Goal: Navigation & Orientation: Find specific page/section

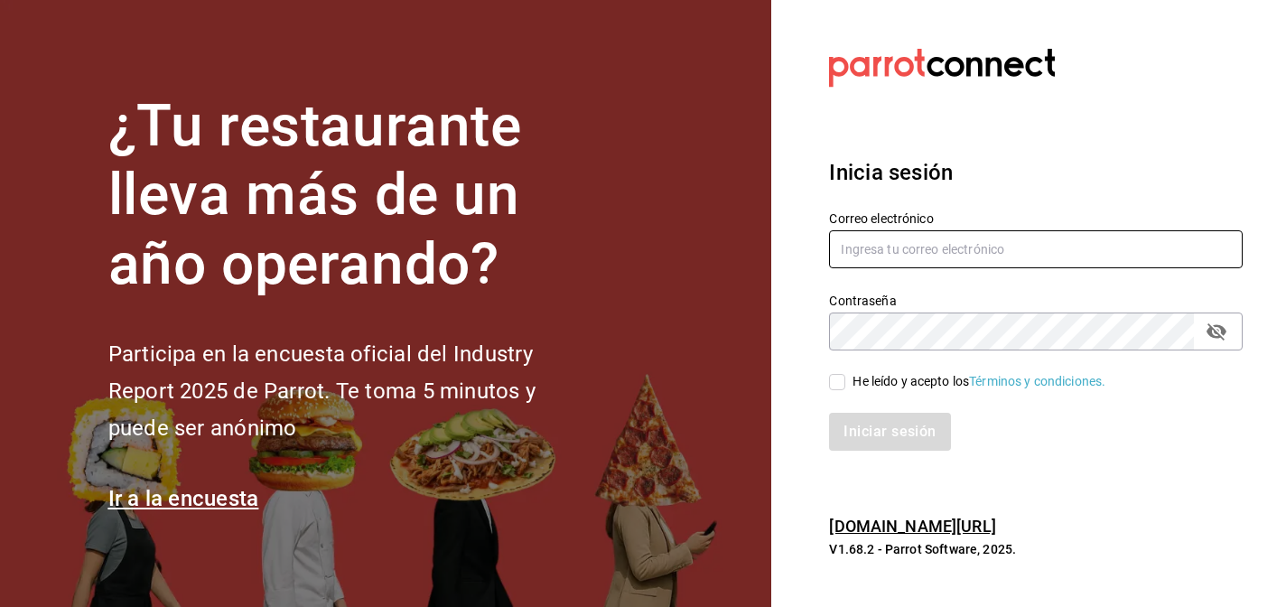
click at [912, 244] on input "text" at bounding box center [1036, 249] width 414 height 38
type input "[EMAIL_ADDRESS][DOMAIN_NAME]"
click at [984, 310] on div "Contraseña Contraseña" at bounding box center [1036, 322] width 414 height 58
click at [836, 387] on input "He leído y acepto los Términos y condiciones." at bounding box center [837, 382] width 16 height 16
checkbox input "true"
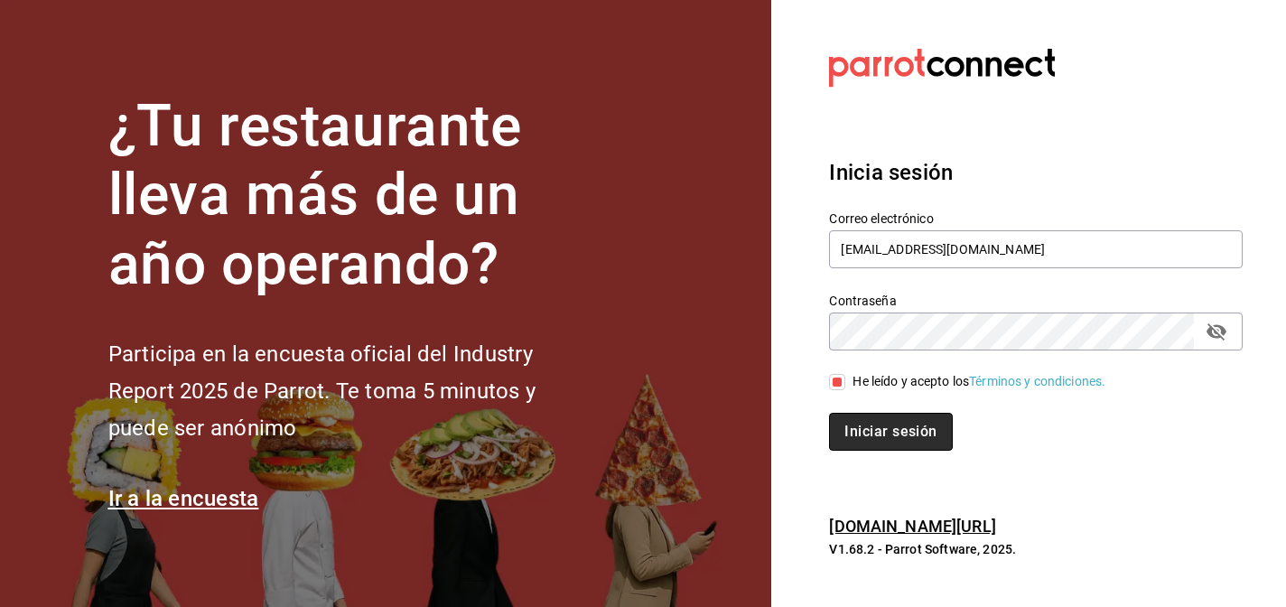
click at [894, 436] on button "Iniciar sesión" at bounding box center [890, 432] width 123 height 38
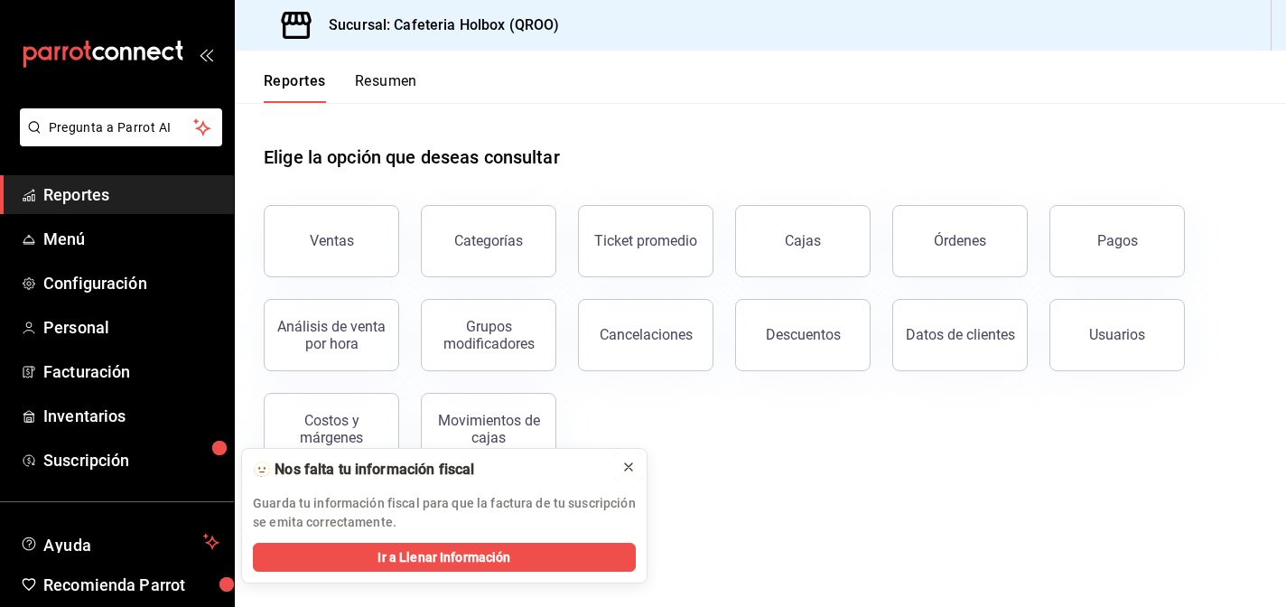
click at [634, 468] on icon at bounding box center [628, 467] width 14 height 14
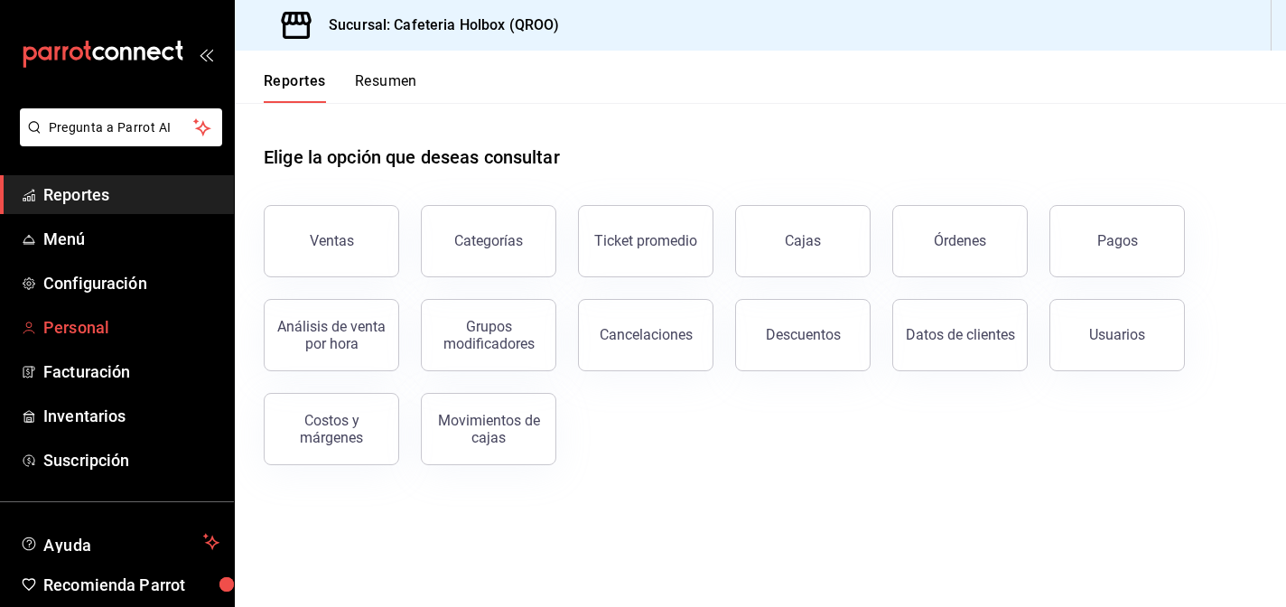
click at [63, 316] on span "Personal" at bounding box center [131, 327] width 176 height 24
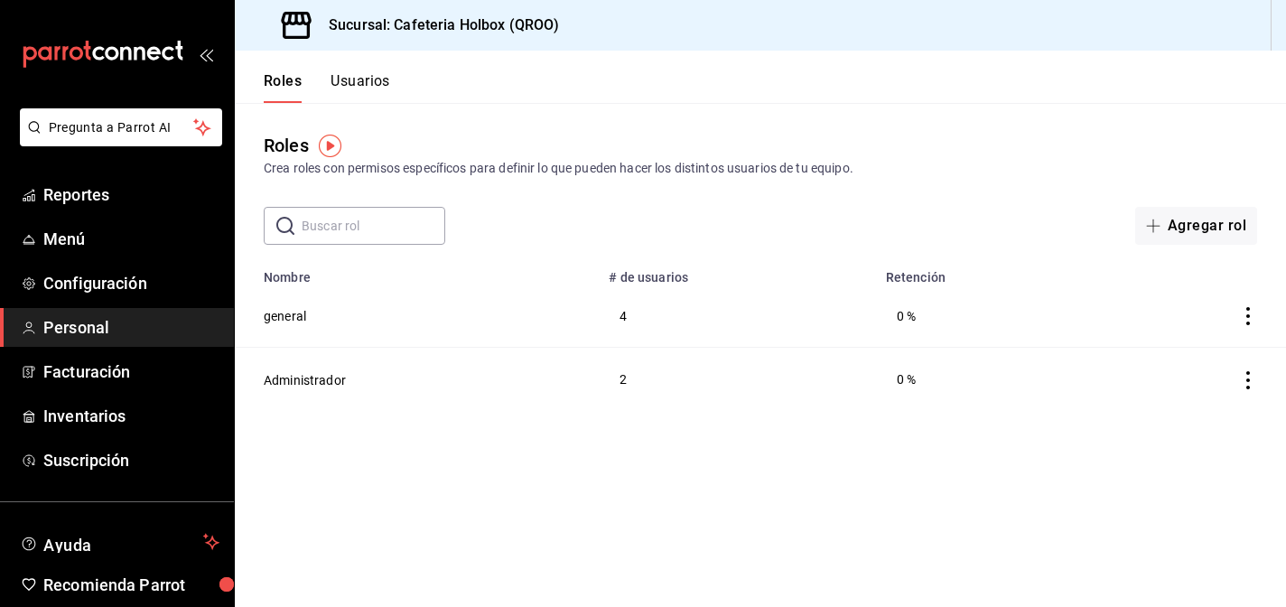
click at [850, 150] on div "Roles Crea roles con permisos específicos para definir lo que pueden hacer los …" at bounding box center [760, 155] width 1051 height 46
click at [98, 422] on span "Inventarios" at bounding box center [131, 416] width 176 height 24
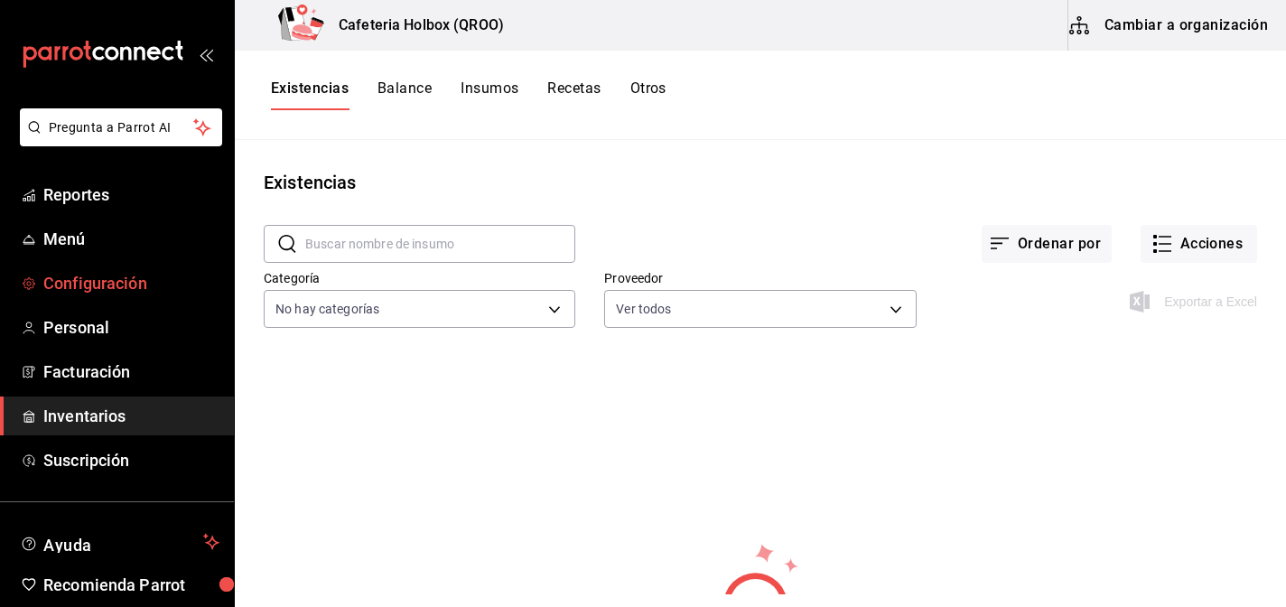
click at [123, 291] on span "Configuración" at bounding box center [131, 283] width 176 height 24
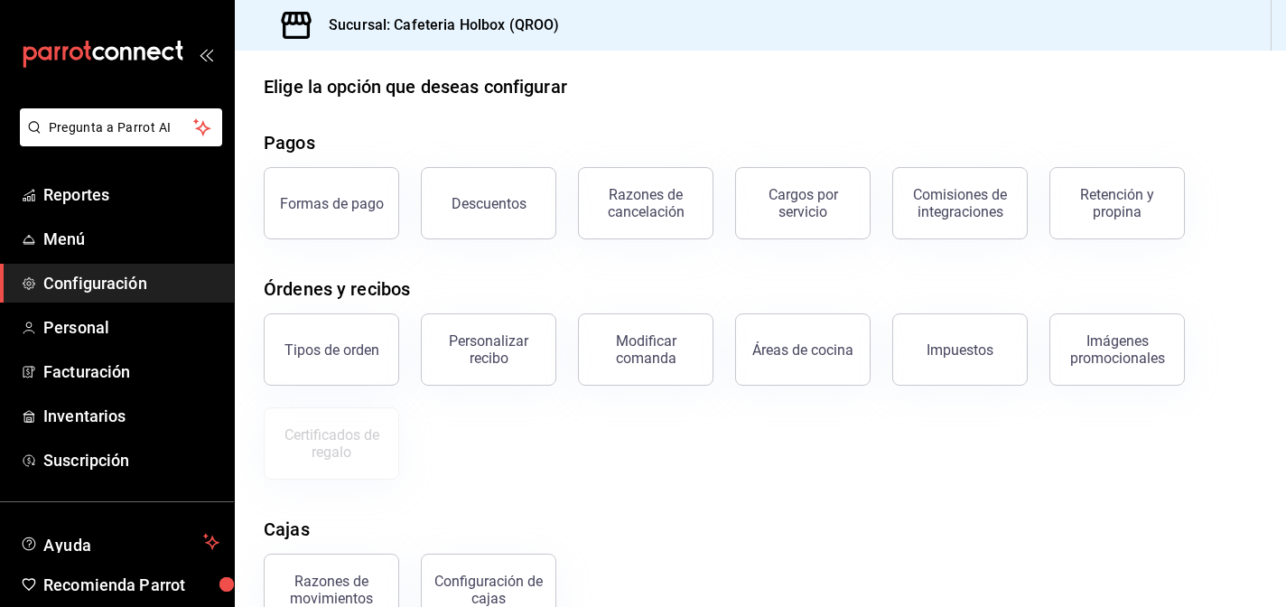
scroll to position [23, 0]
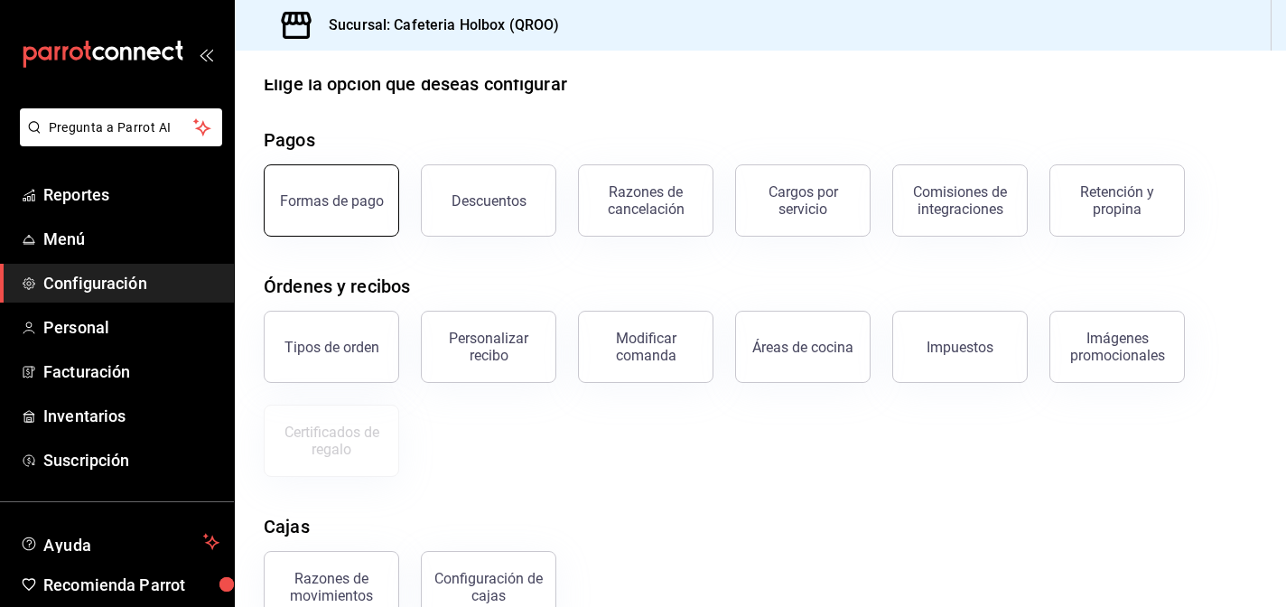
click at [360, 213] on button "Formas de pago" at bounding box center [331, 200] width 135 height 72
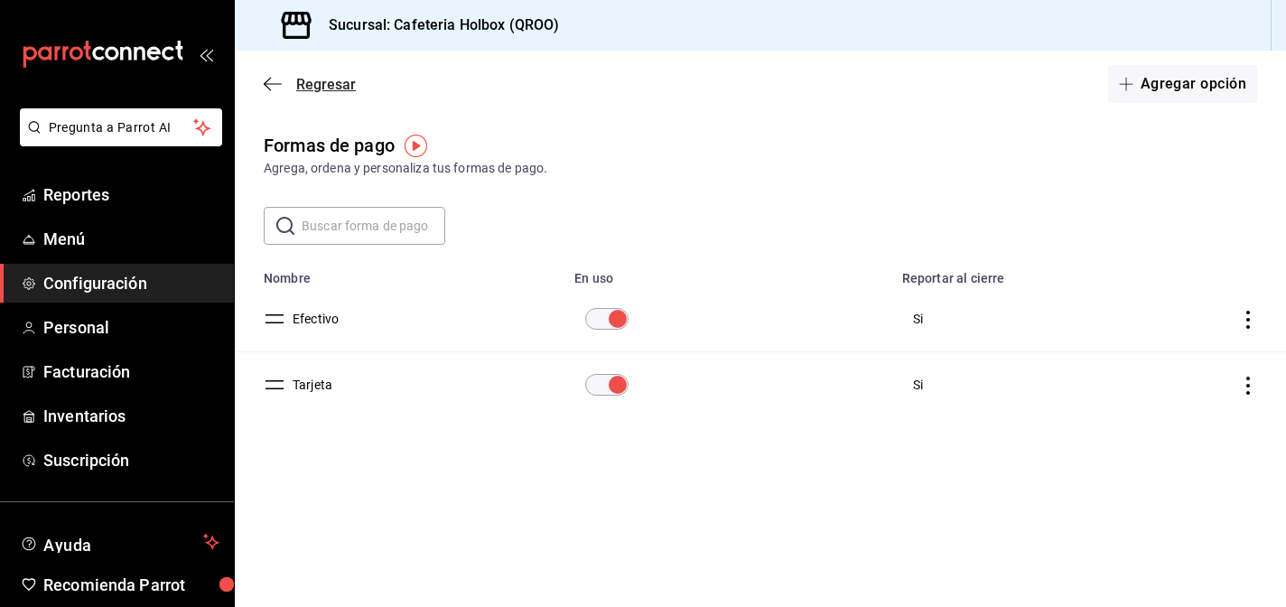
click at [273, 84] on icon "button" at bounding box center [273, 84] width 18 height 16
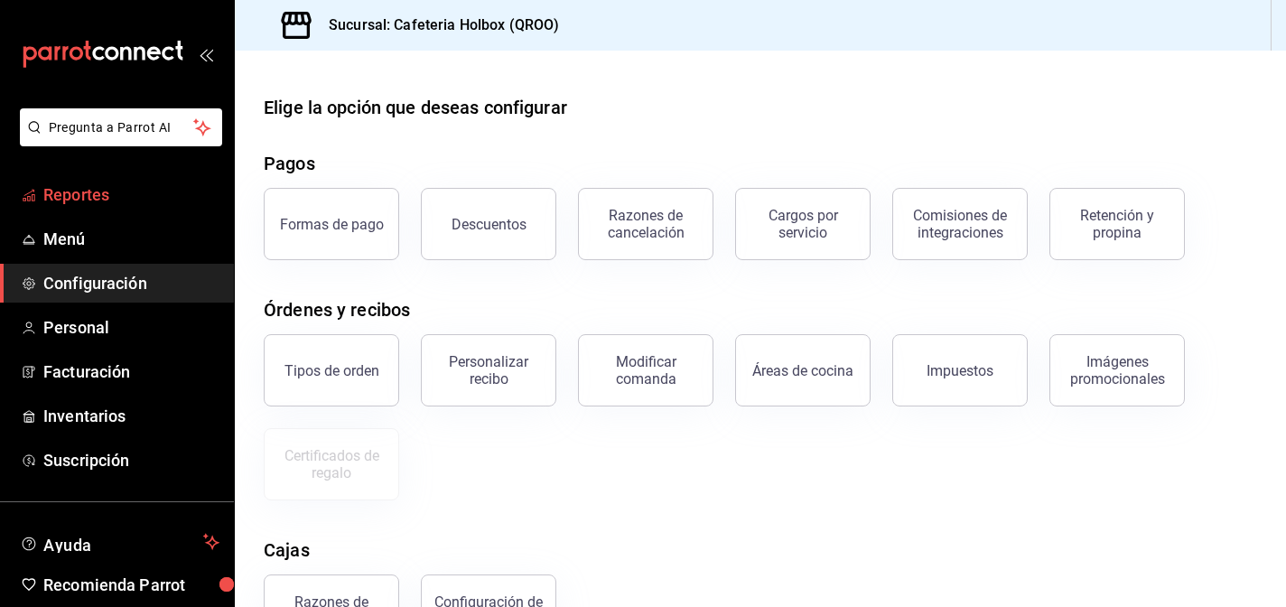
click at [79, 194] on span "Reportes" at bounding box center [131, 194] width 176 height 24
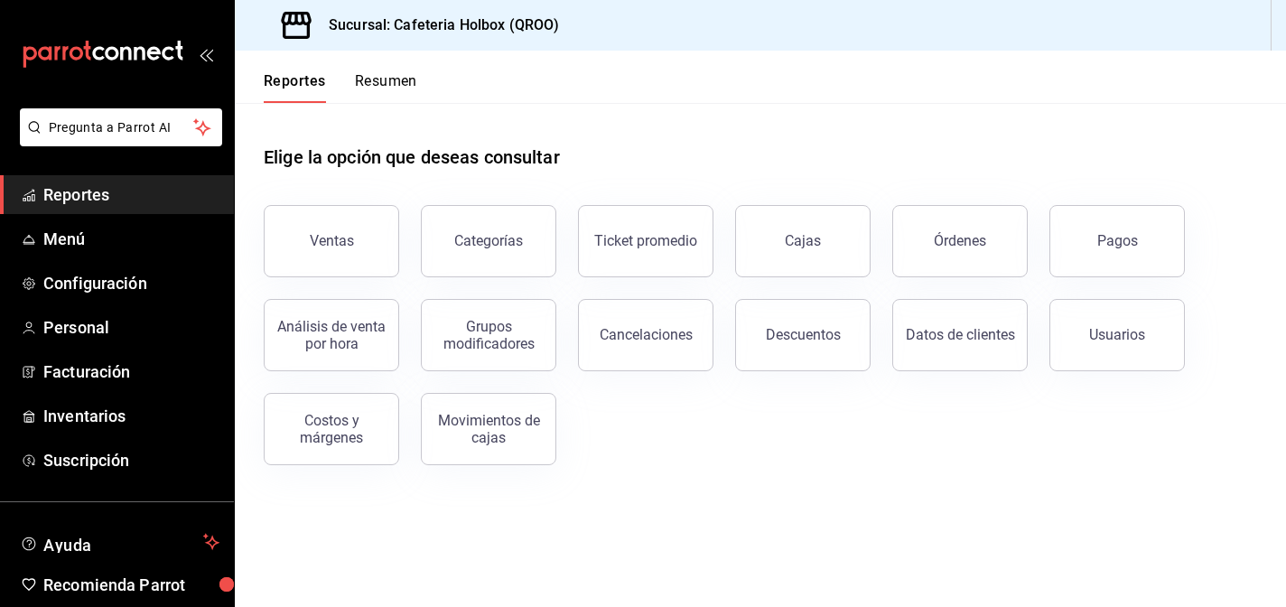
click at [79, 194] on span "Reportes" at bounding box center [131, 194] width 176 height 24
click at [387, 87] on button "Resumen" at bounding box center [386, 87] width 62 height 31
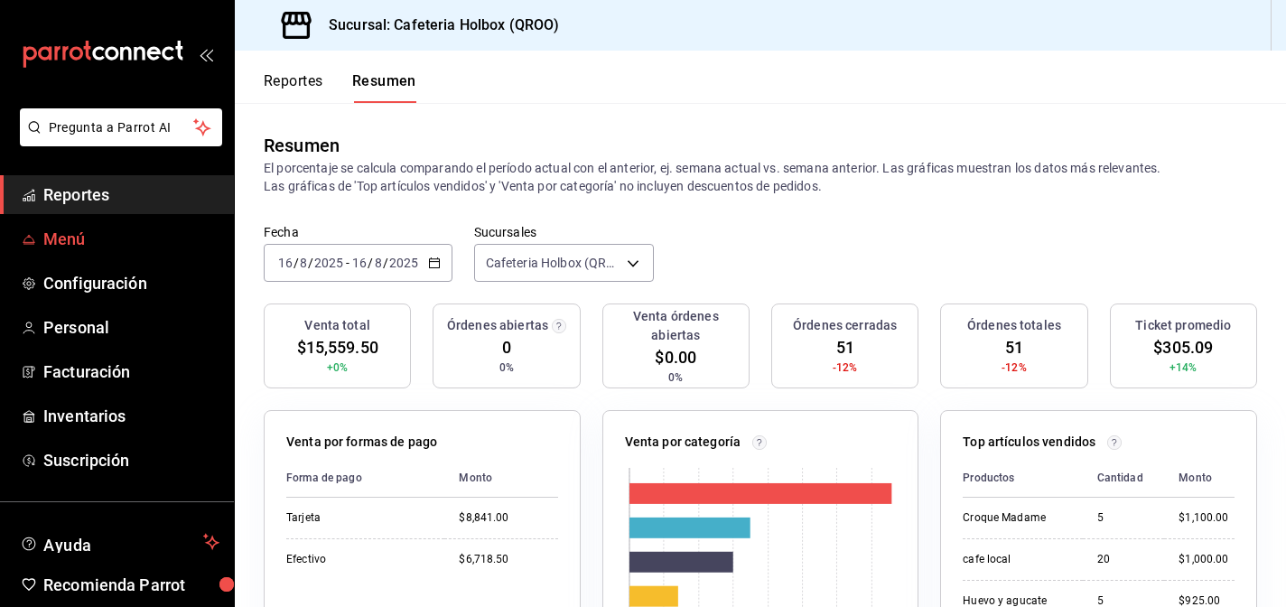
click at [86, 240] on span "Menú" at bounding box center [131, 239] width 176 height 24
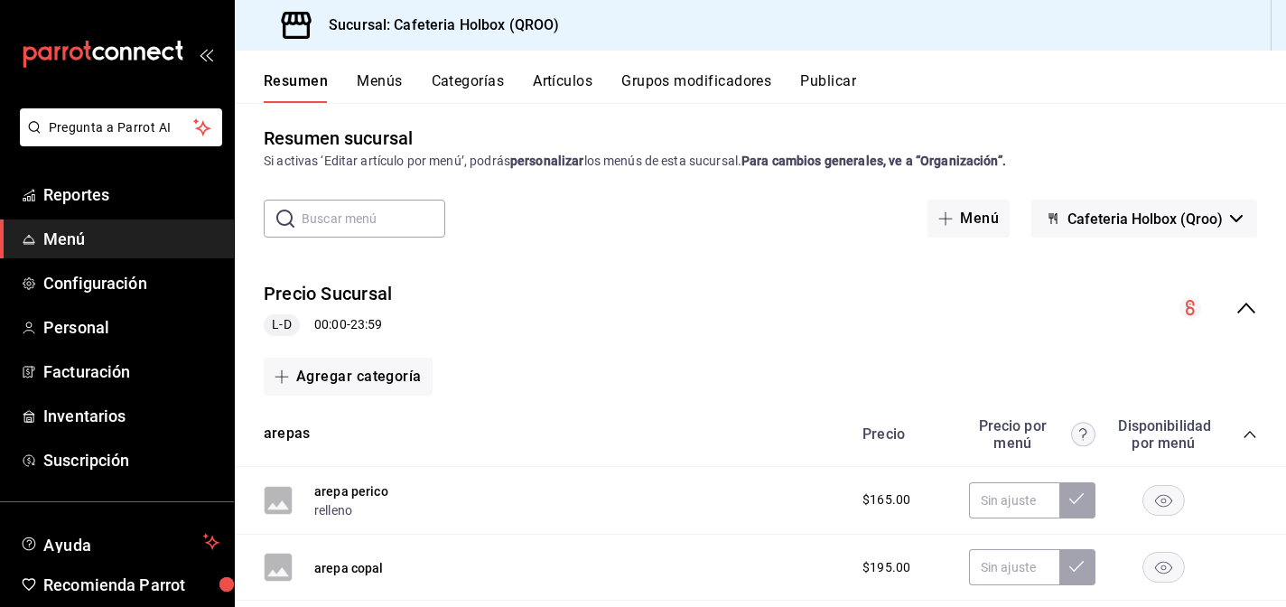
scroll to position [6, 0]
click at [133, 272] on span "Configuración" at bounding box center [131, 283] width 176 height 24
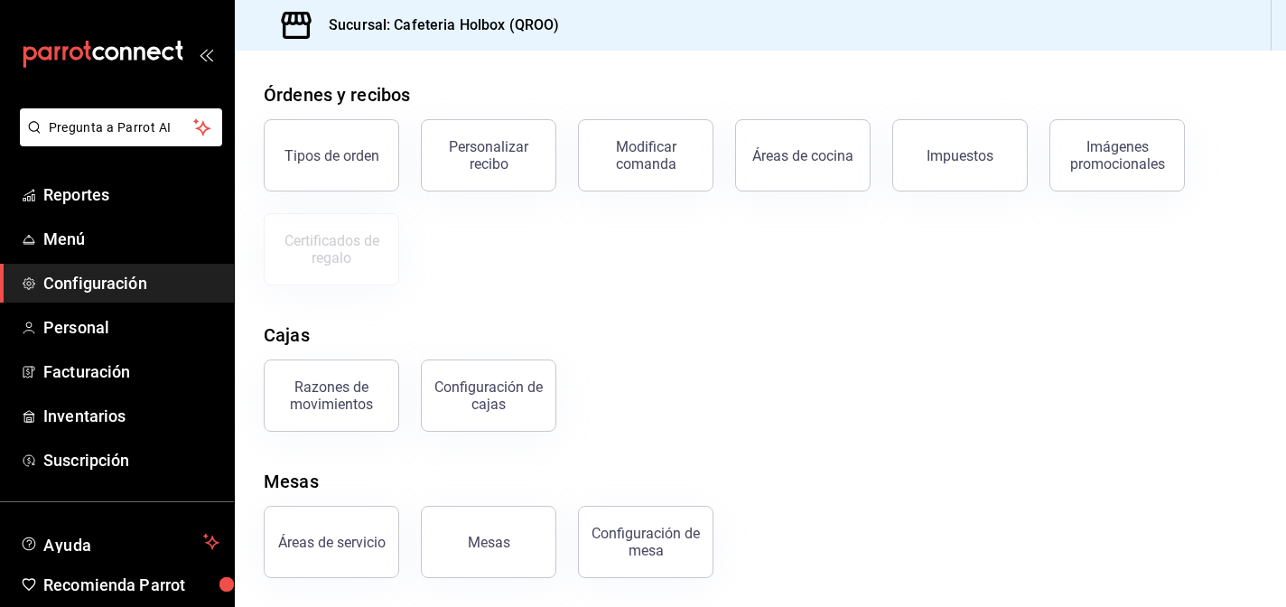
scroll to position [213, 0]
click at [349, 398] on div "Razones de movimientos" at bounding box center [331, 397] width 112 height 34
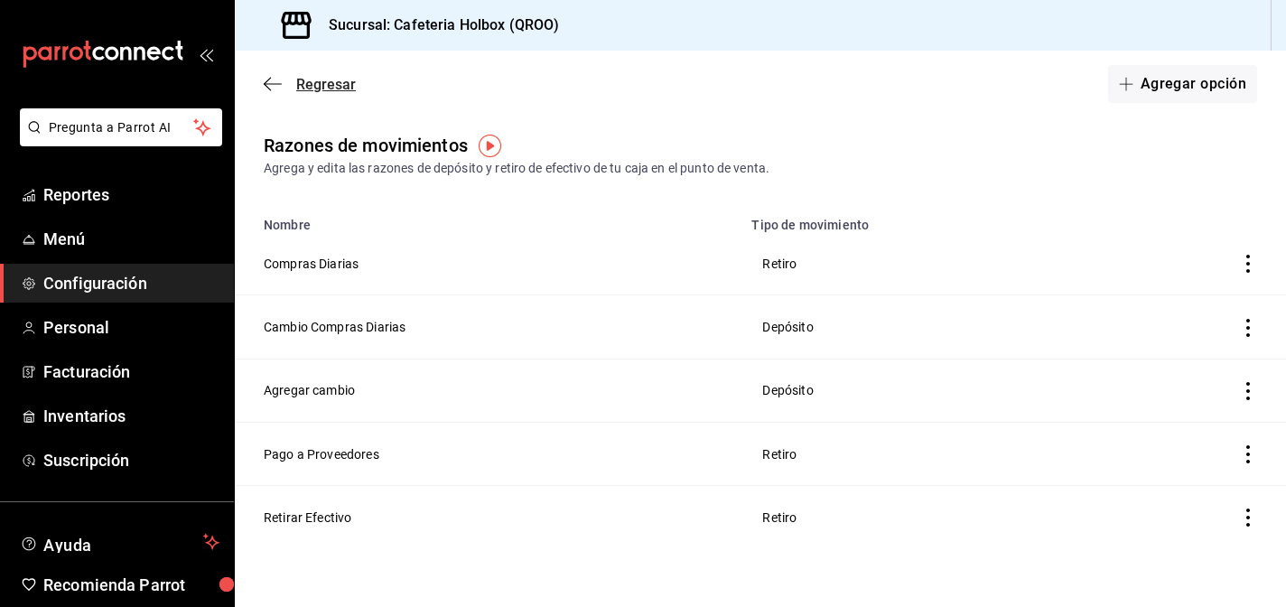
click at [272, 80] on icon "button" at bounding box center [273, 84] width 18 height 16
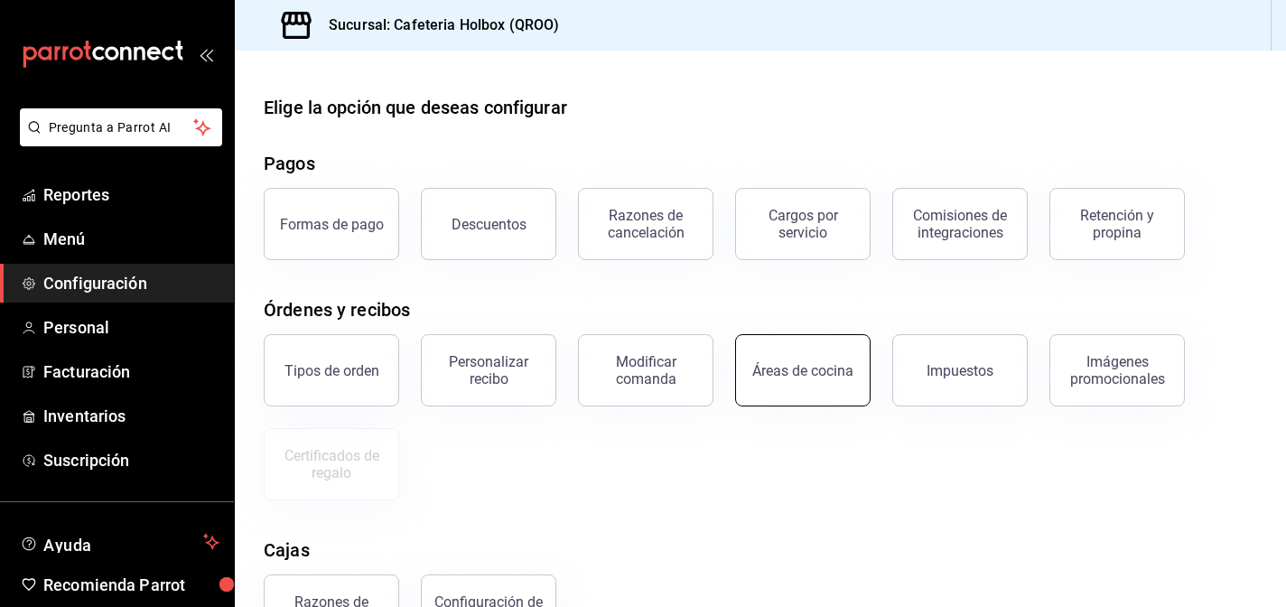
click at [841, 374] on div "Áreas de cocina" at bounding box center [802, 370] width 101 height 17
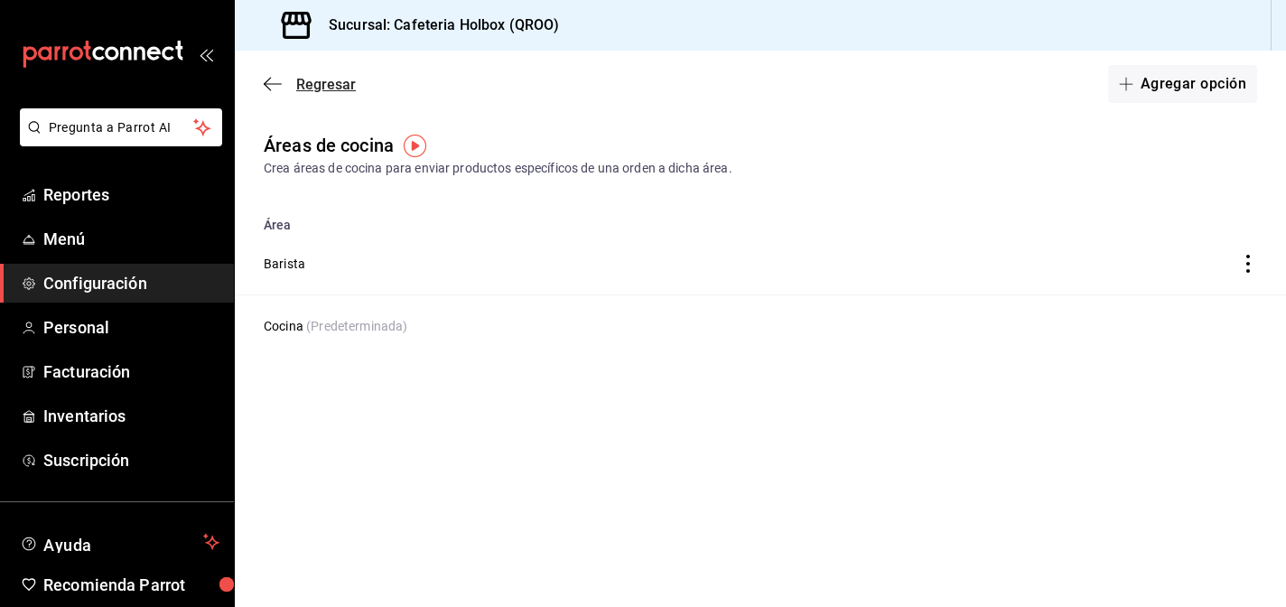
click at [271, 81] on icon "button" at bounding box center [273, 84] width 18 height 16
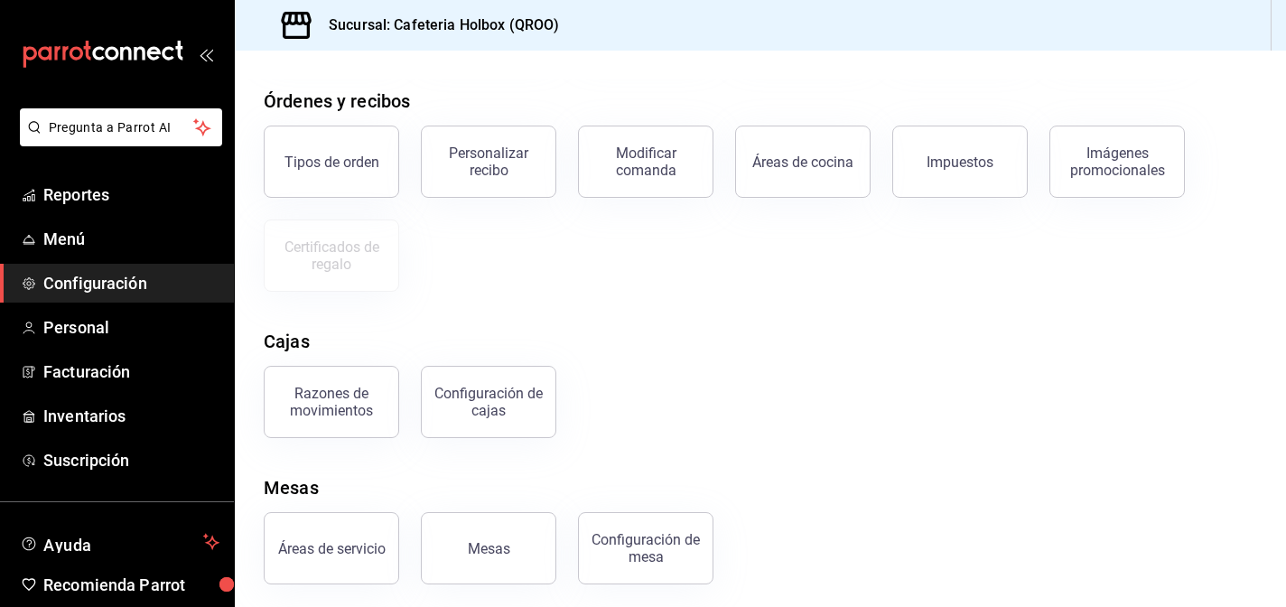
scroll to position [215, 0]
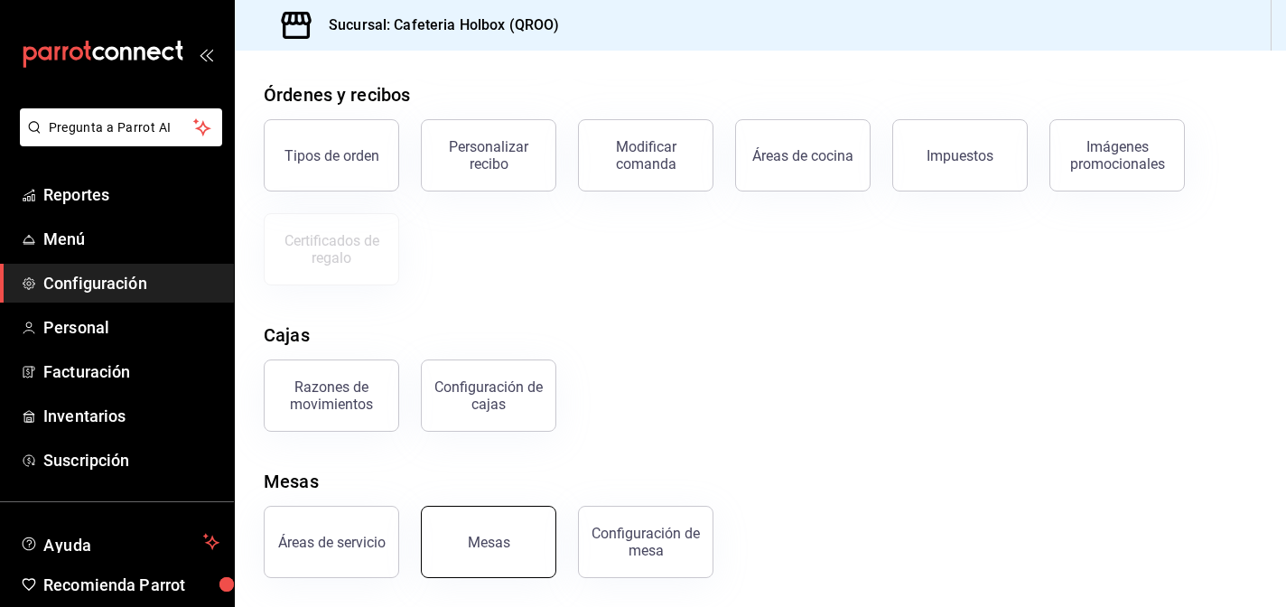
click at [458, 557] on button "Mesas" at bounding box center [488, 542] width 135 height 72
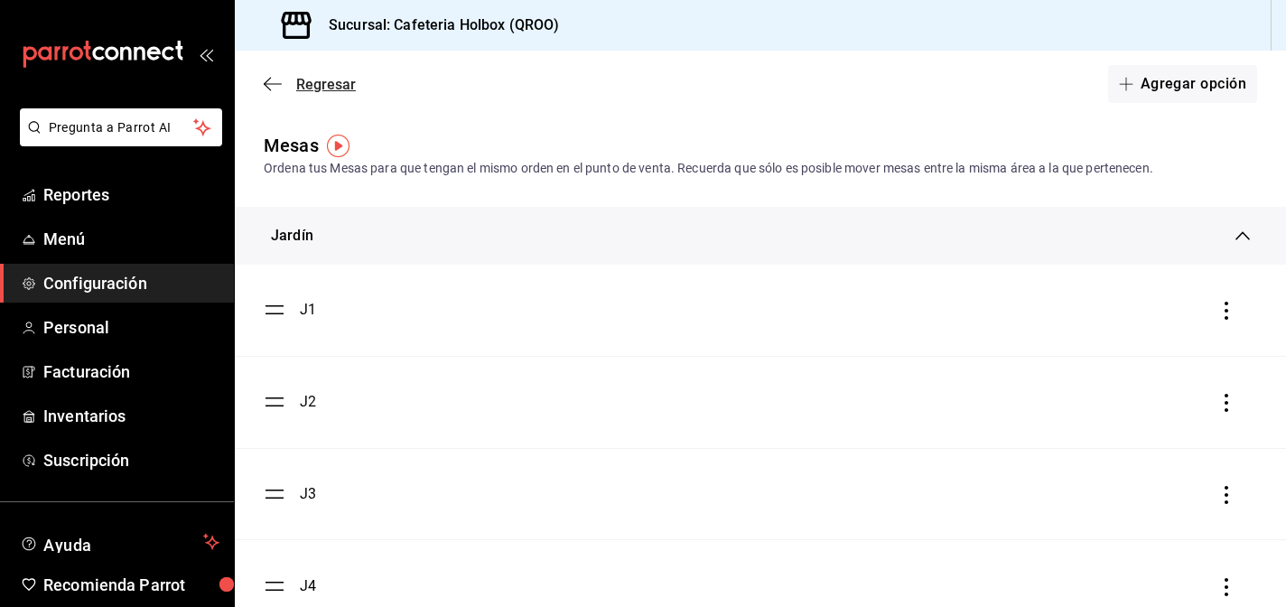
click at [272, 90] on icon "button" at bounding box center [273, 84] width 18 height 16
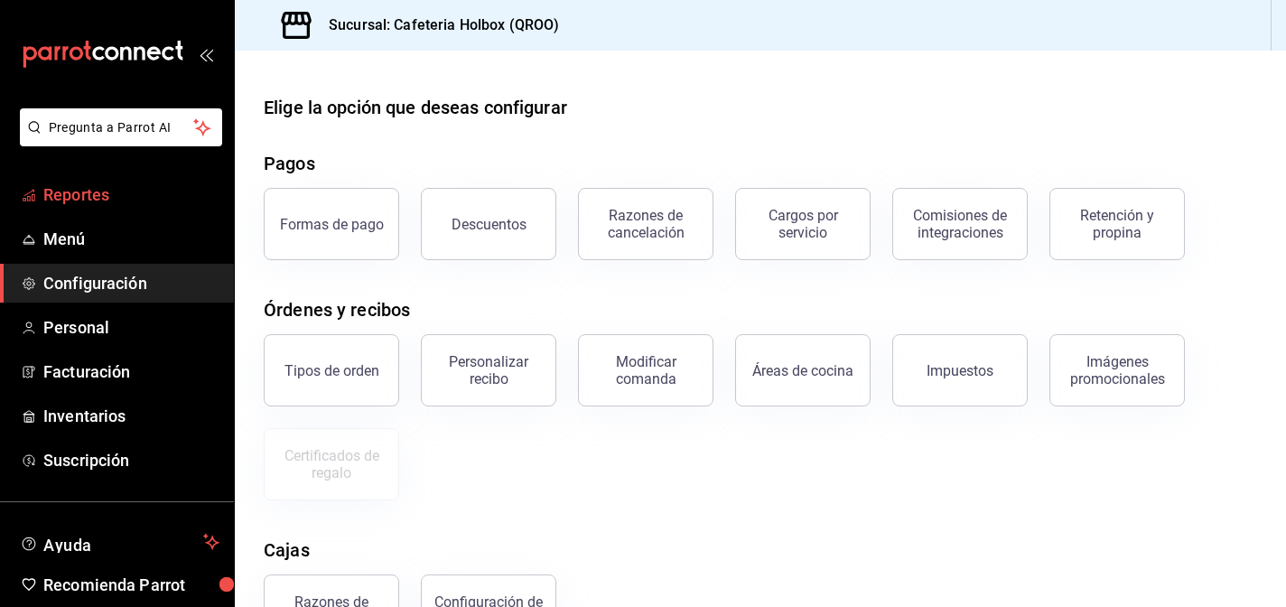
click at [88, 195] on span "Reportes" at bounding box center [131, 194] width 176 height 24
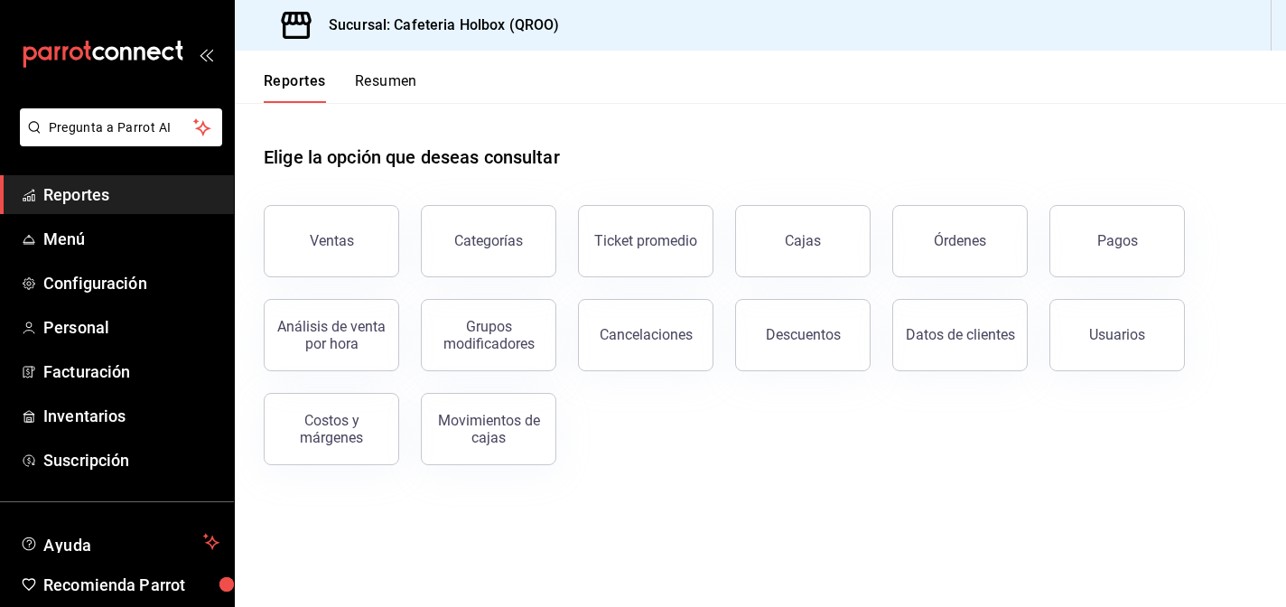
click at [399, 232] on div "Categorías" at bounding box center [477, 230] width 157 height 94
click at [364, 233] on button "Ventas" at bounding box center [331, 241] width 135 height 72
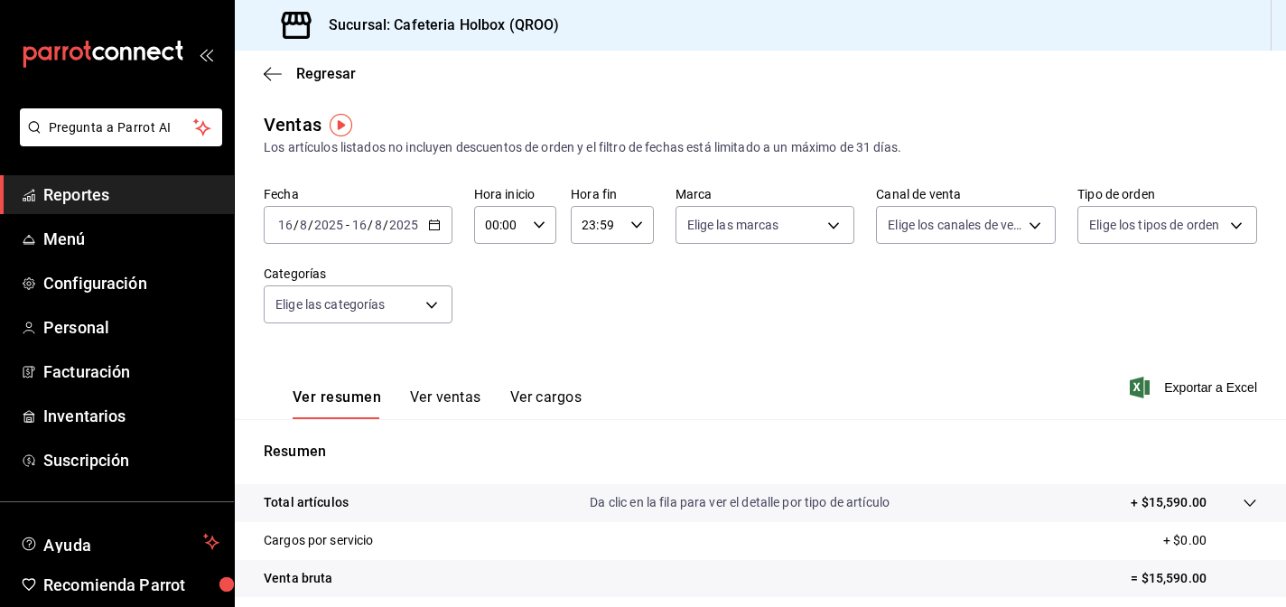
click at [457, 410] on button "Ver ventas" at bounding box center [445, 403] width 71 height 31
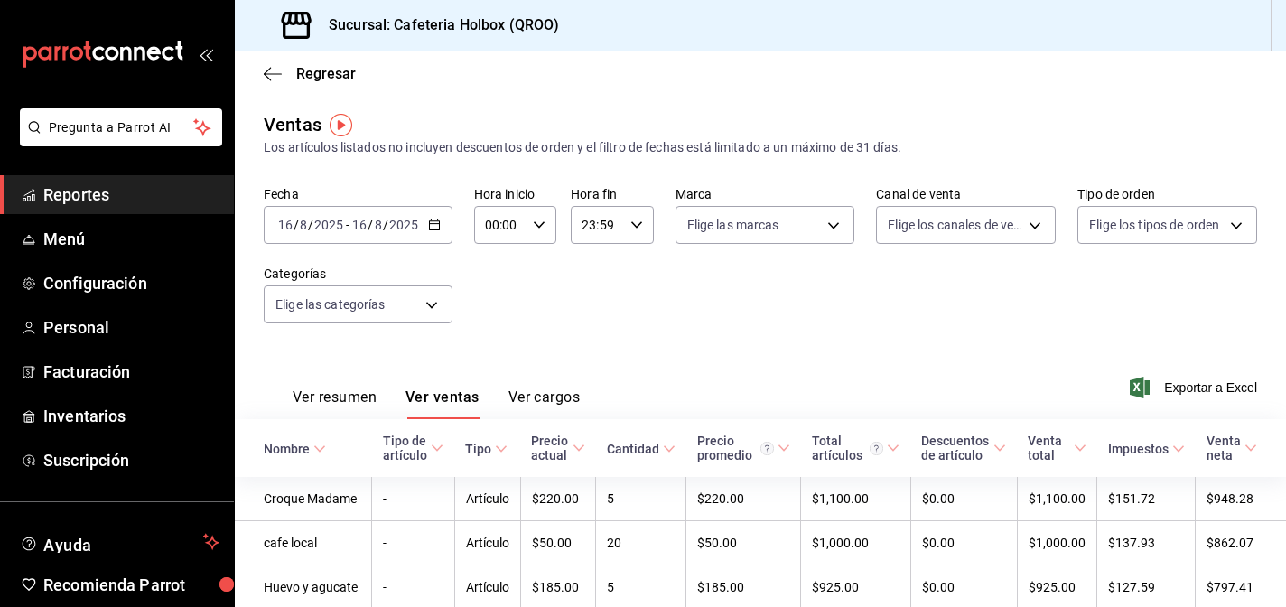
click at [541, 404] on button "Ver cargos" at bounding box center [544, 403] width 72 height 31
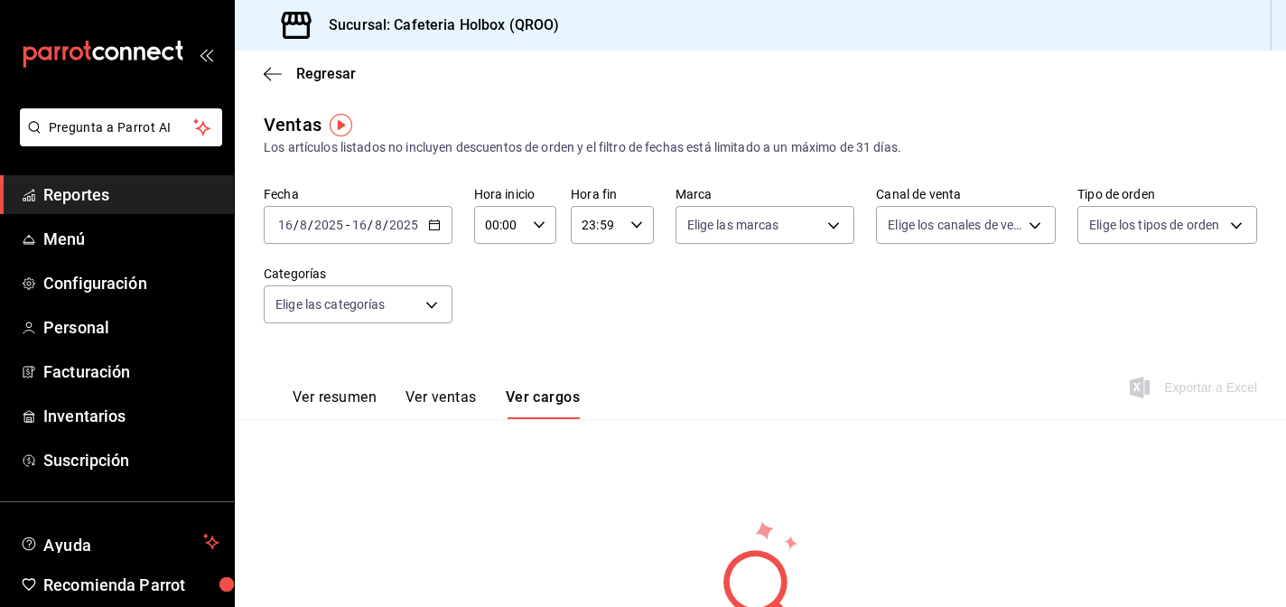
scroll to position [143, 0]
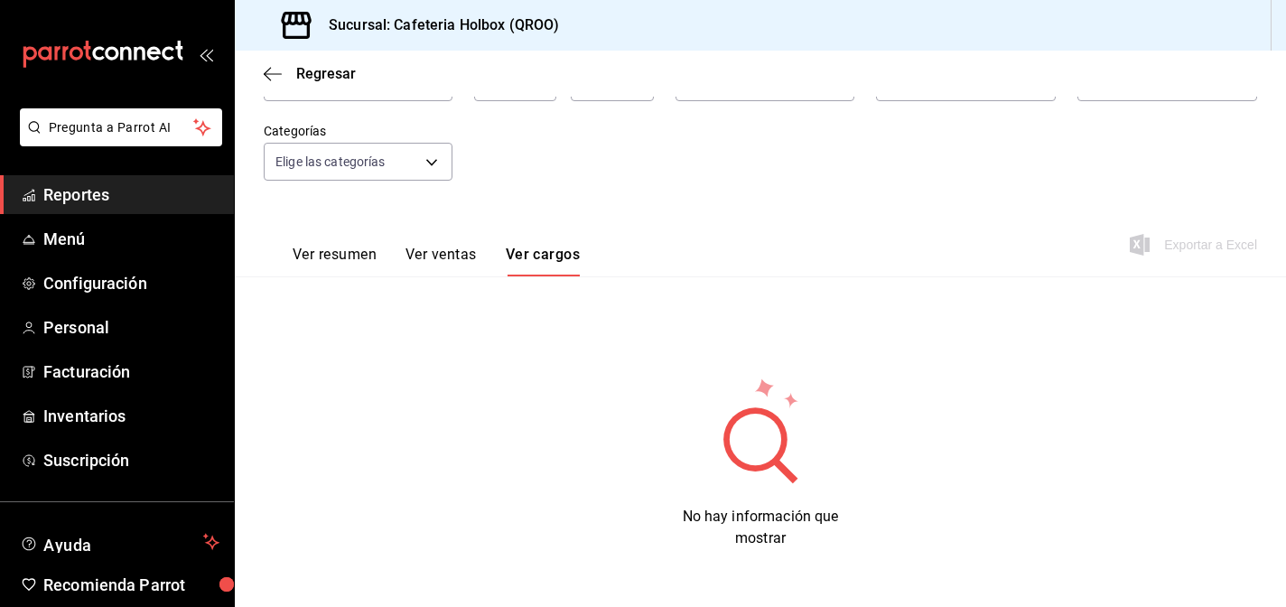
click at [423, 267] on button "Ver ventas" at bounding box center [440, 261] width 71 height 31
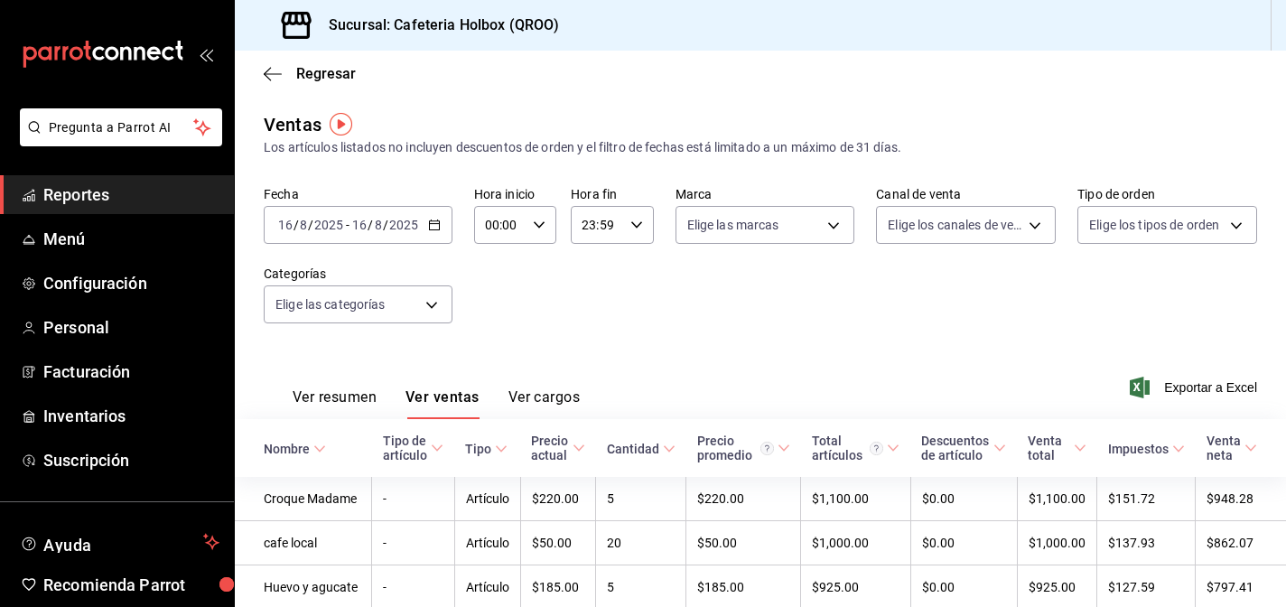
scroll to position [1, 0]
click at [97, 206] on span "Reportes" at bounding box center [131, 194] width 176 height 24
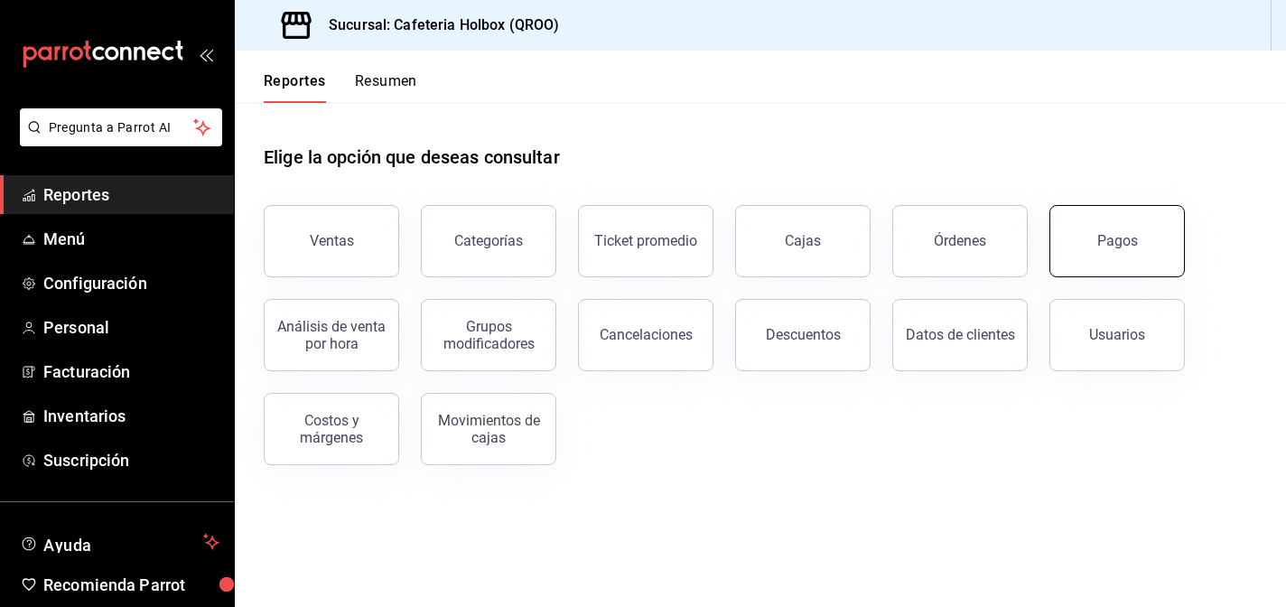
click at [1139, 244] on button "Pagos" at bounding box center [1116, 241] width 135 height 72
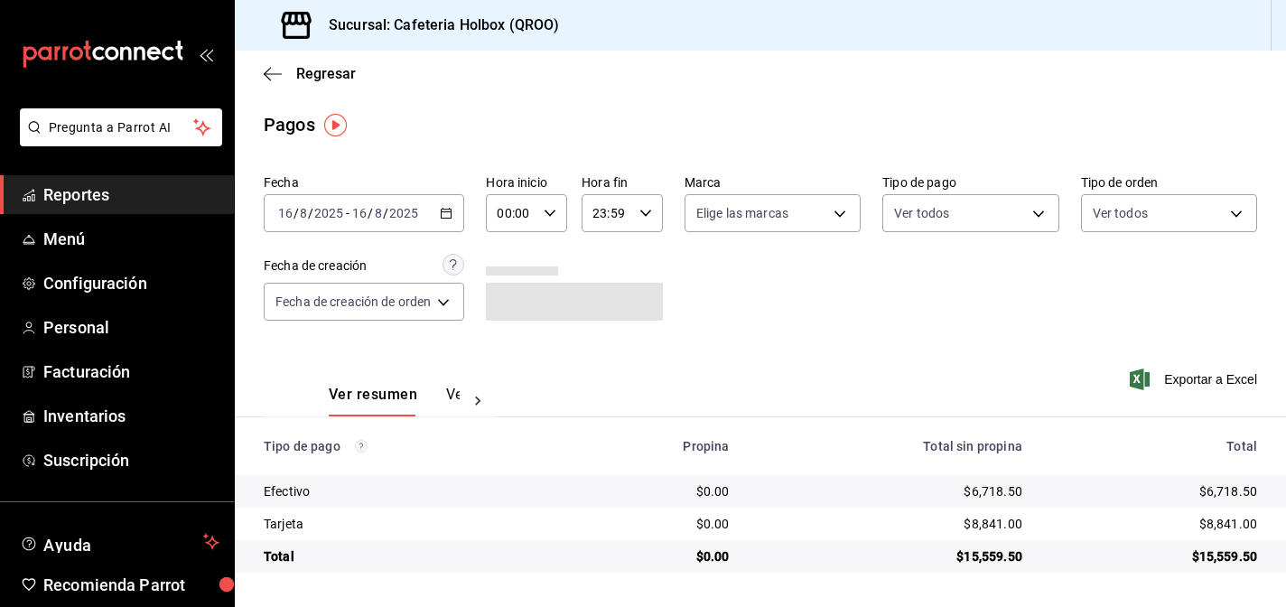
click at [261, 74] on div "Regresar" at bounding box center [760, 74] width 1051 height 46
click at [284, 72] on span "Regresar" at bounding box center [310, 73] width 92 height 17
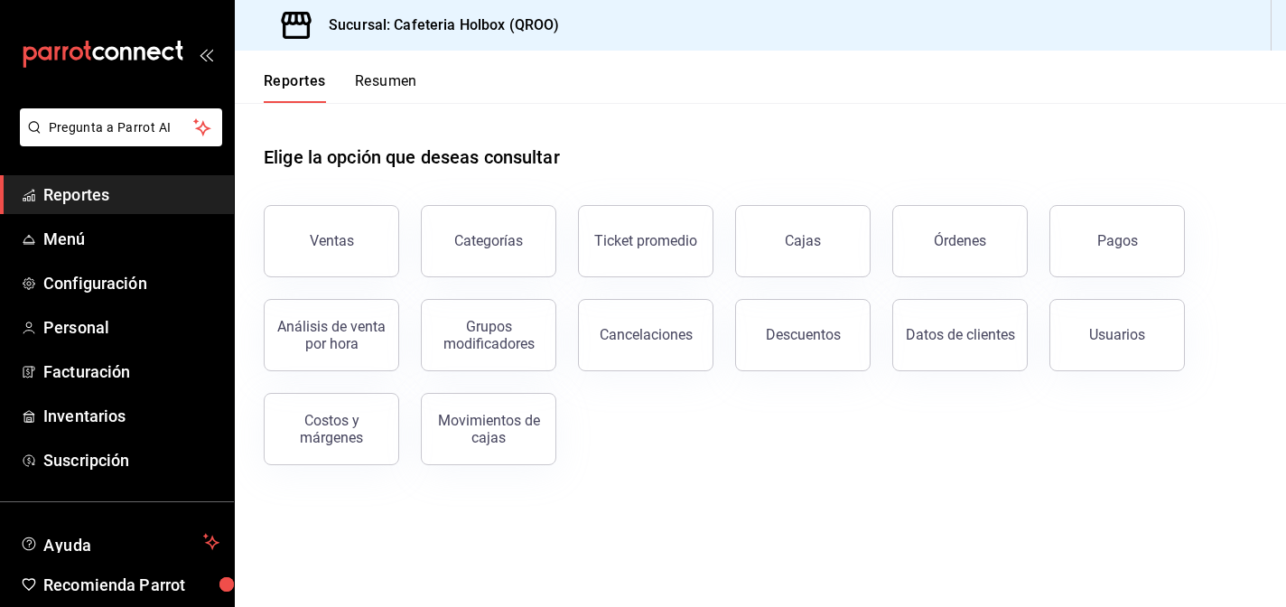
click at [404, 85] on button "Resumen" at bounding box center [386, 87] width 62 height 31
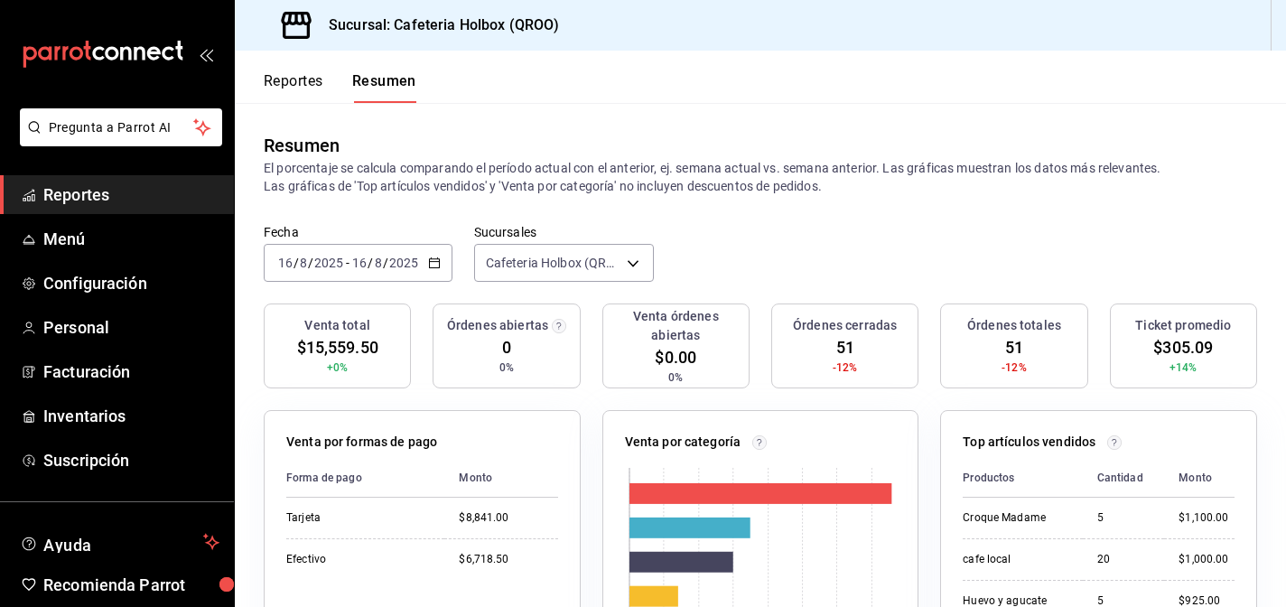
click at [300, 81] on button "Reportes" at bounding box center [294, 87] width 60 height 31
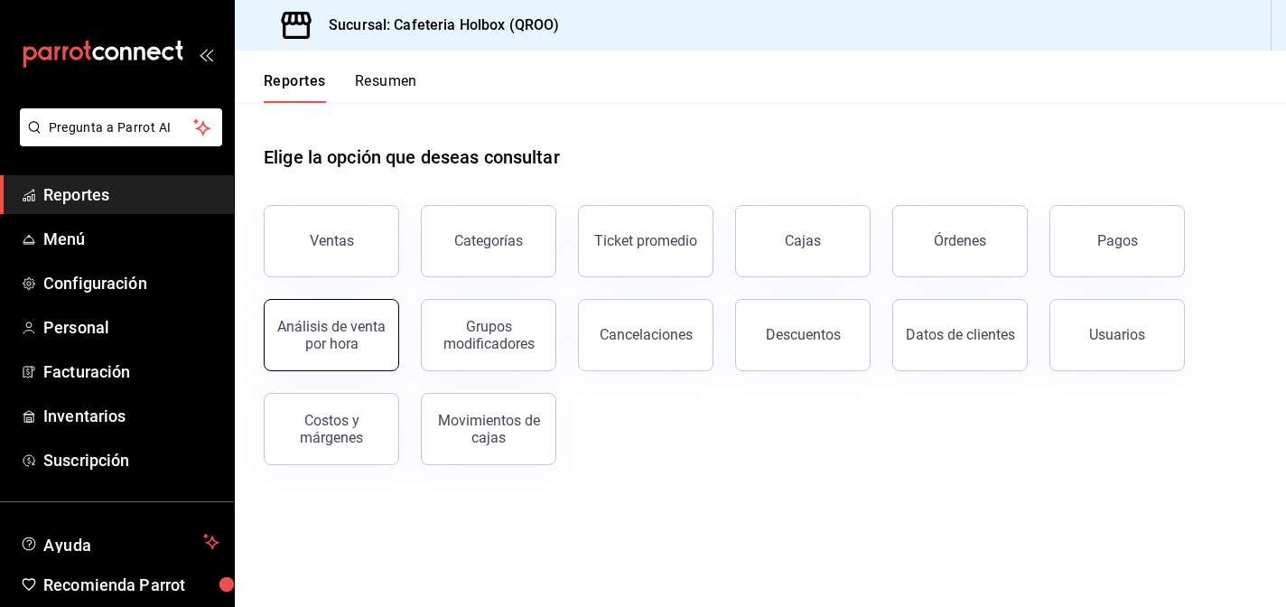
click at [380, 343] on div "Análisis de venta por hora" at bounding box center [331, 335] width 112 height 34
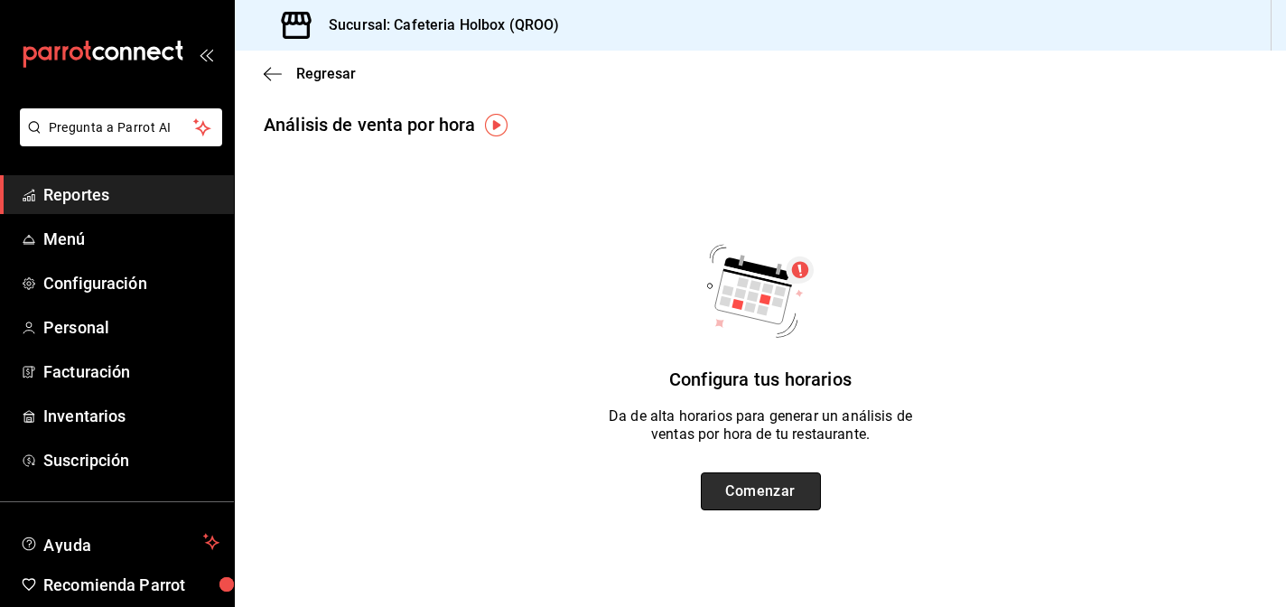
click at [756, 501] on button "Comenzar" at bounding box center [761, 491] width 120 height 38
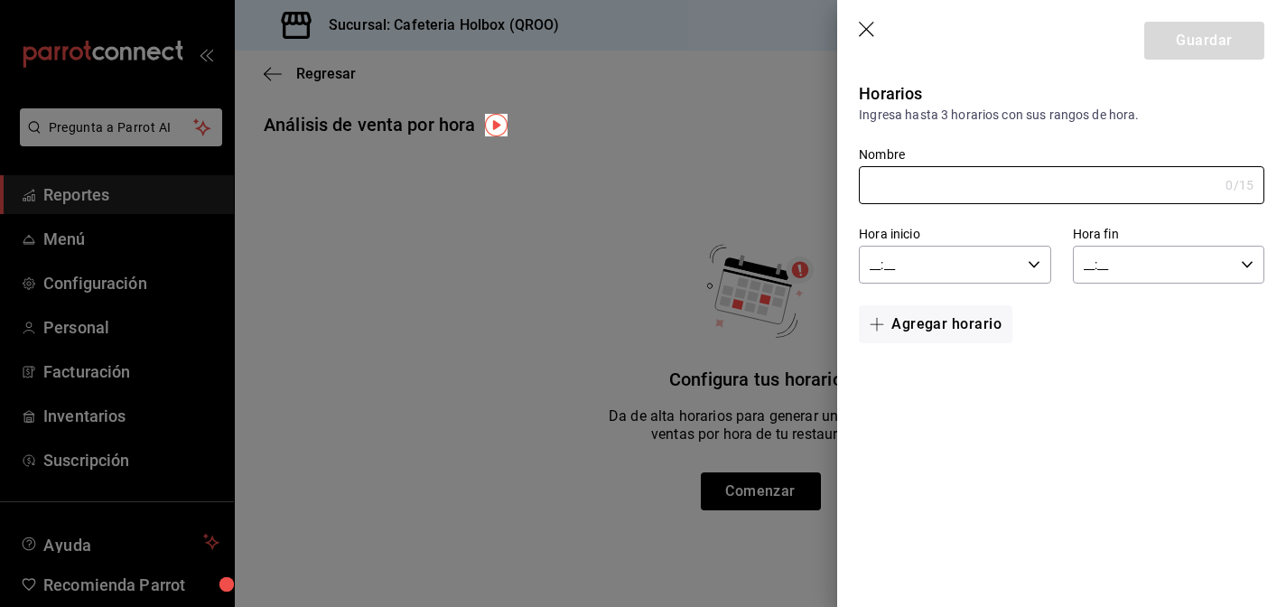
click at [869, 24] on icon "button" at bounding box center [868, 31] width 18 height 18
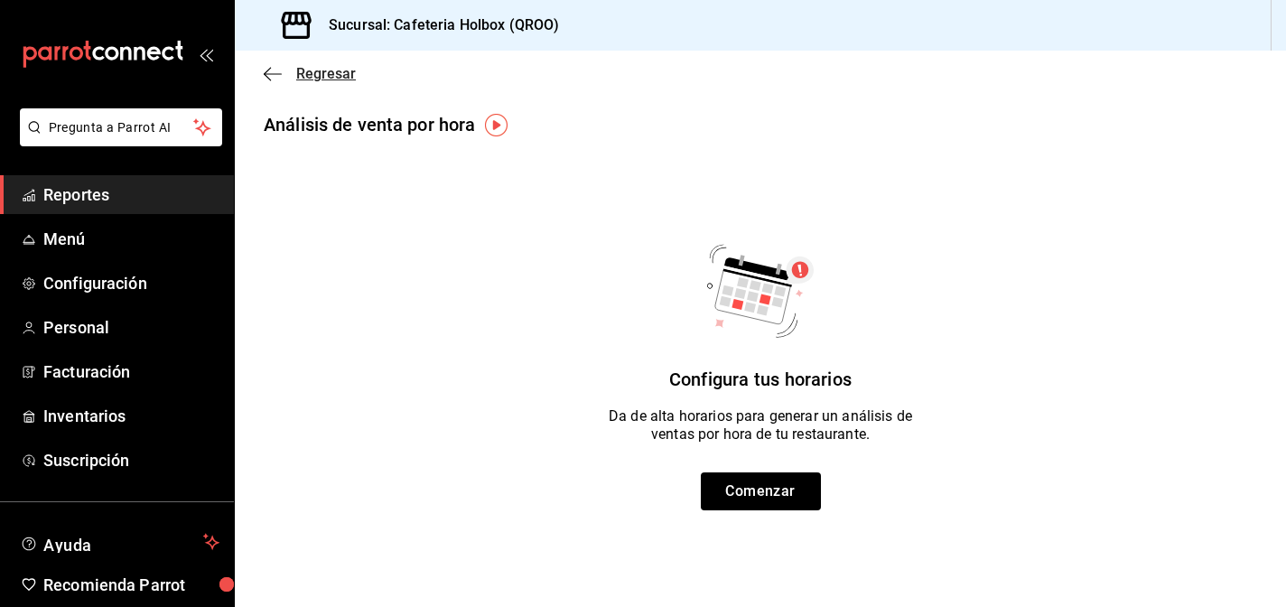
click at [280, 75] on icon "button" at bounding box center [273, 74] width 18 height 16
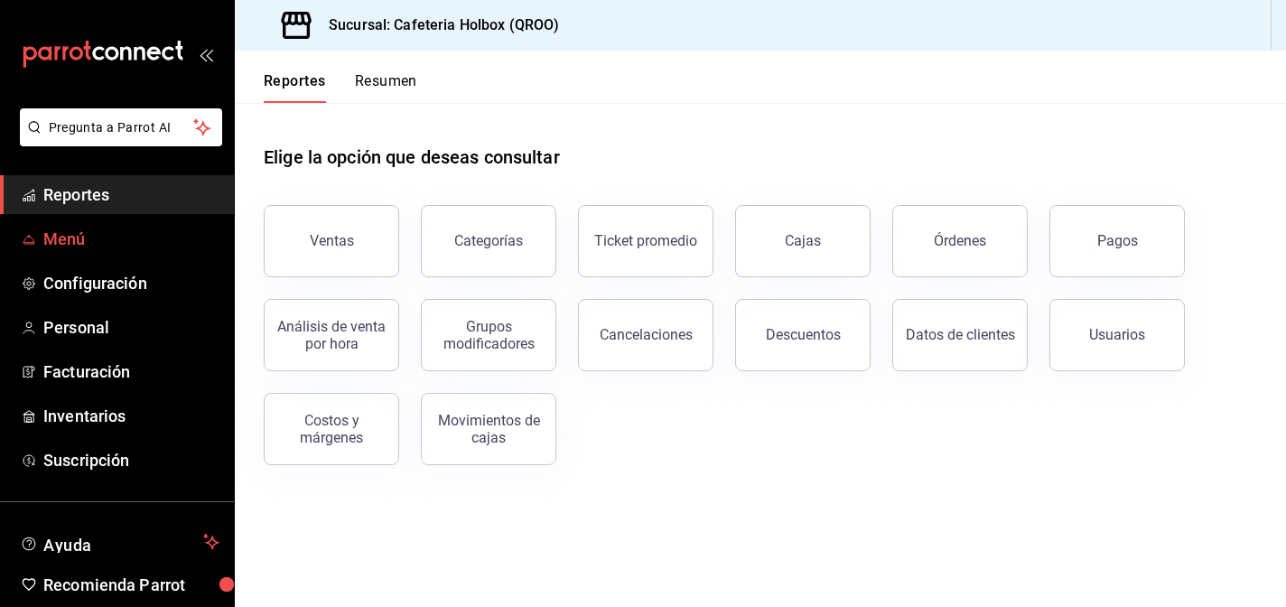
click at [62, 244] on span "Menú" at bounding box center [131, 239] width 176 height 24
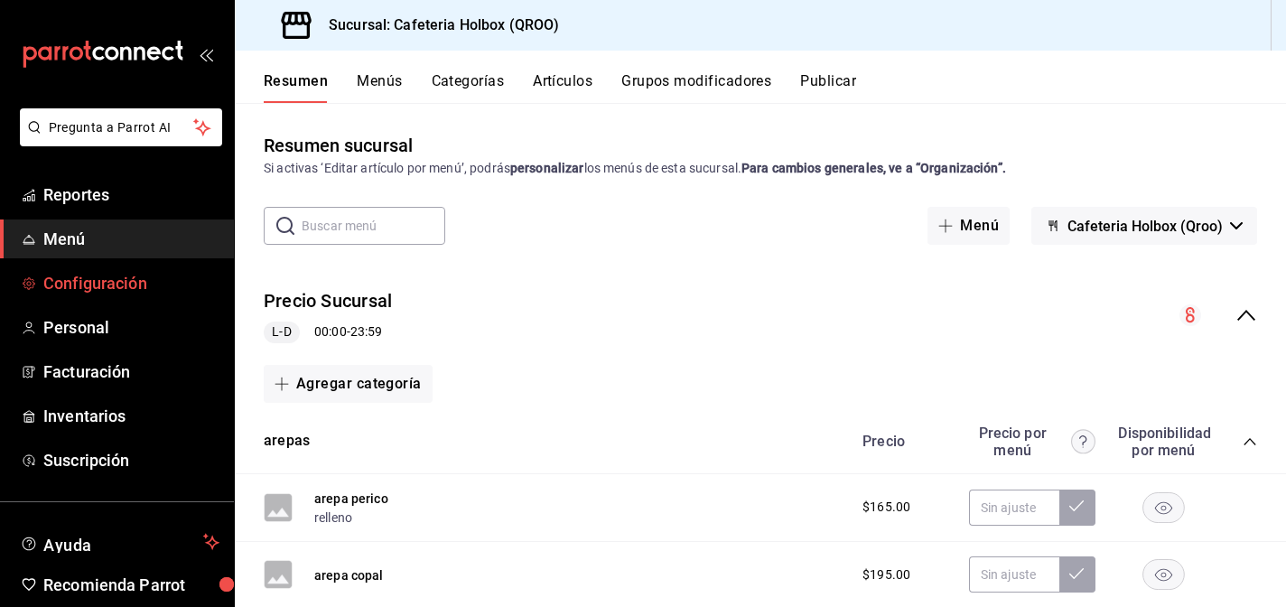
click at [98, 293] on span "Configuración" at bounding box center [131, 283] width 176 height 24
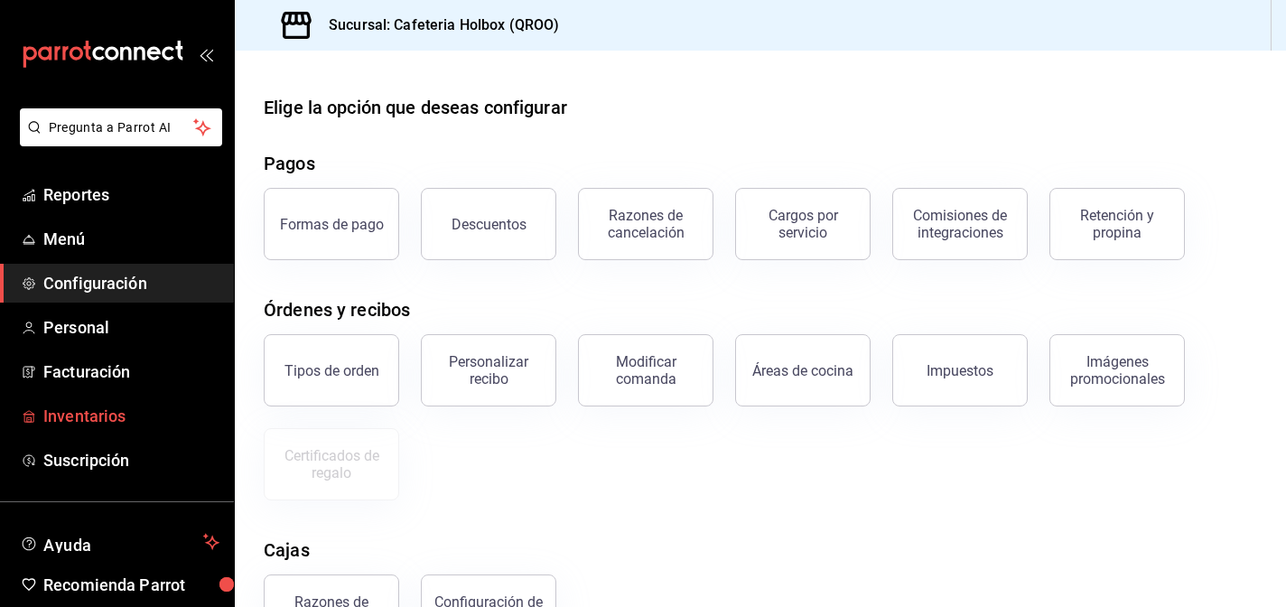
scroll to position [74, 0]
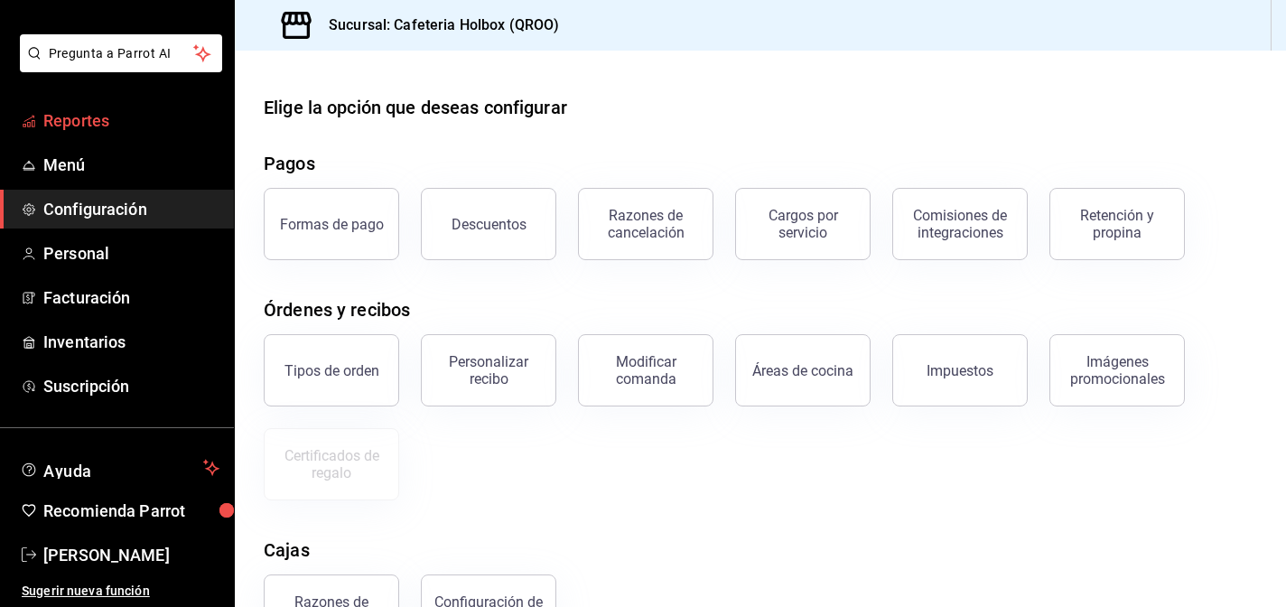
click at [79, 108] on span "Reportes" at bounding box center [131, 120] width 176 height 24
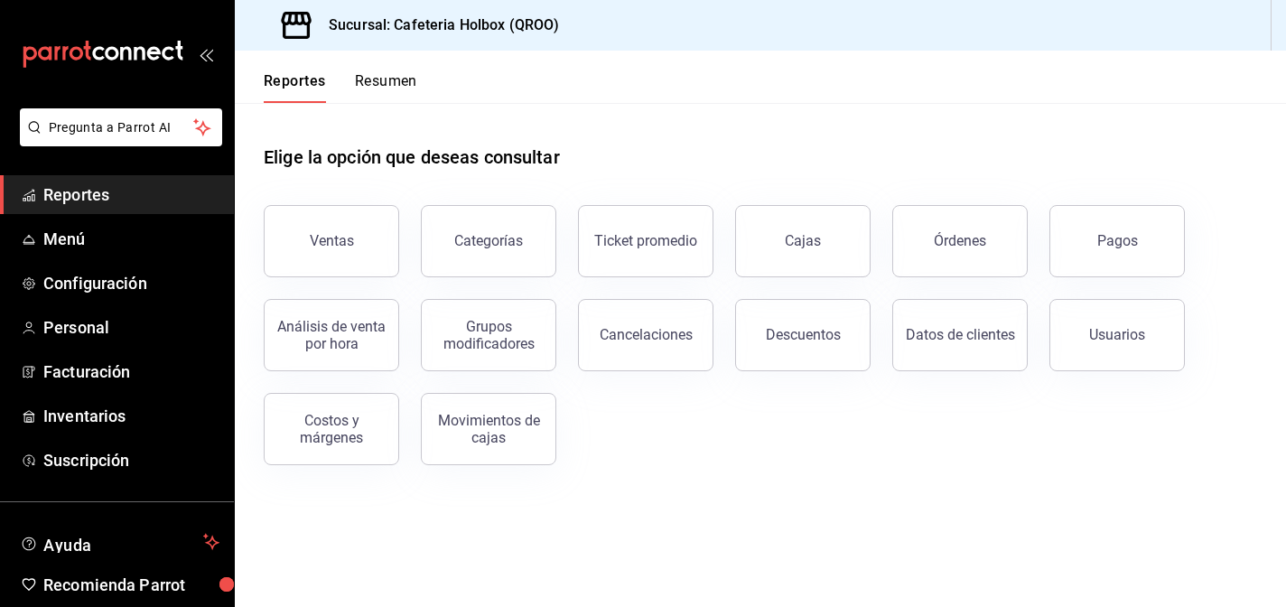
click at [363, 82] on button "Resumen" at bounding box center [386, 87] width 62 height 31
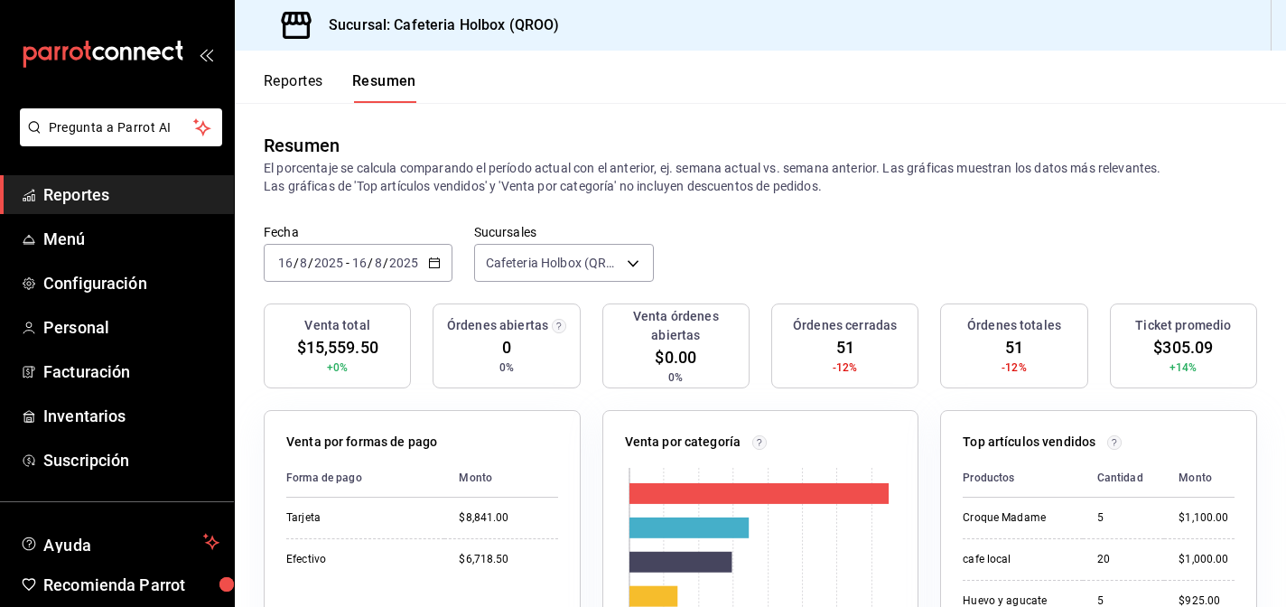
click at [323, 92] on button "Reportes" at bounding box center [294, 87] width 60 height 31
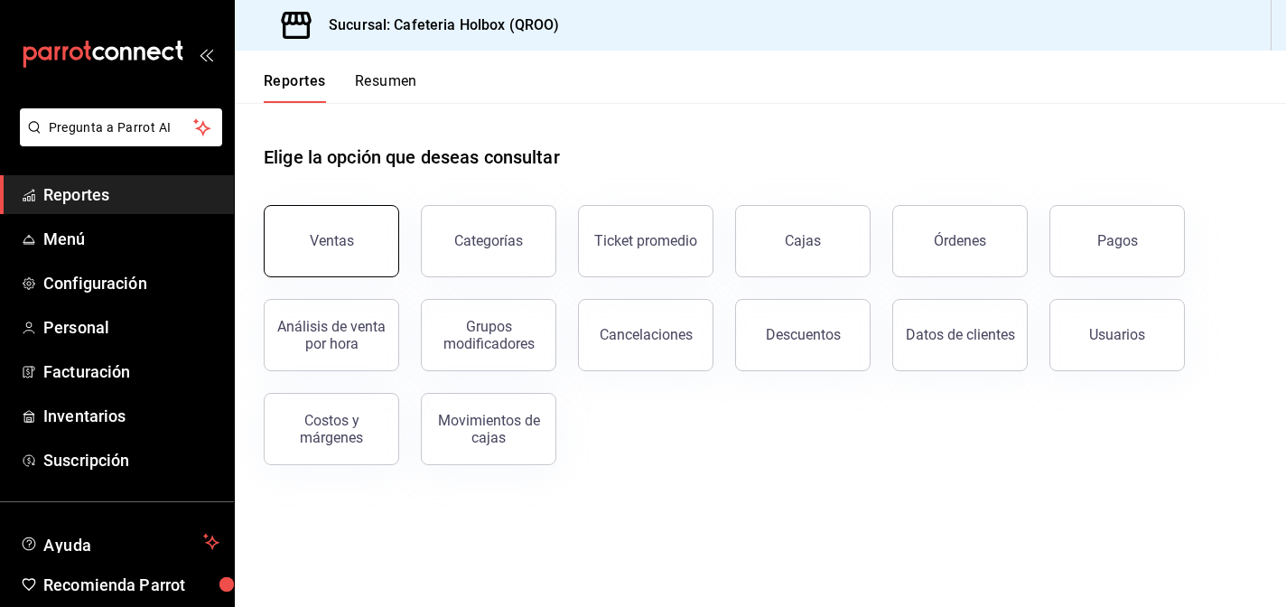
click at [331, 259] on button "Ventas" at bounding box center [331, 241] width 135 height 72
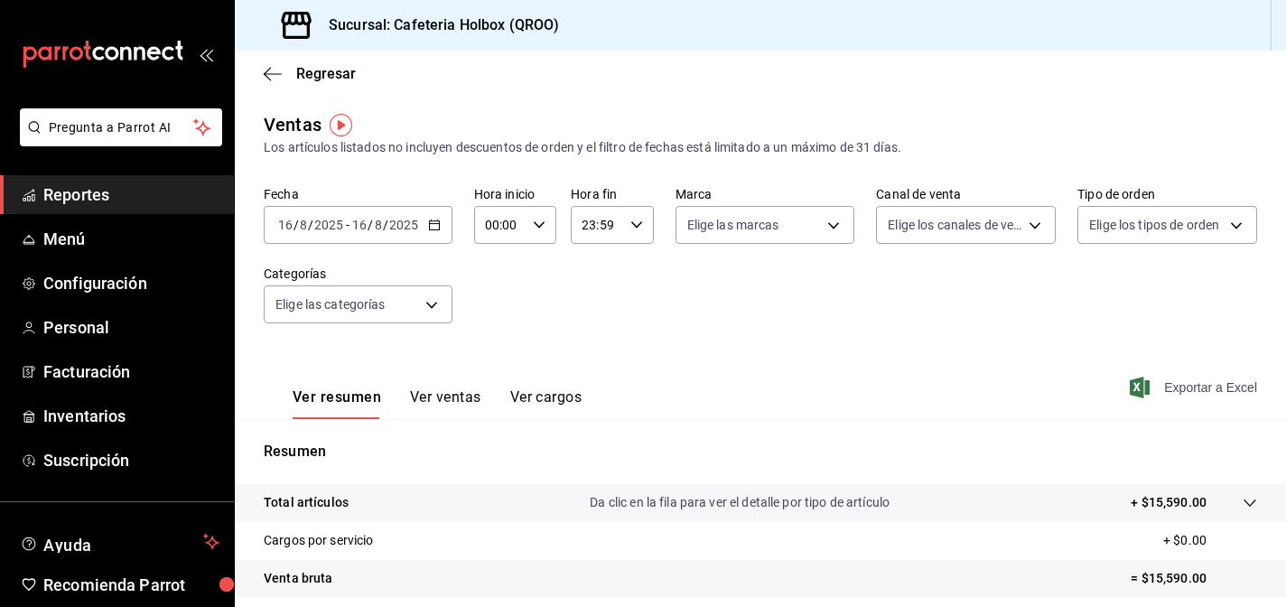
click at [1150, 394] on span "Exportar a Excel" at bounding box center [1195, 388] width 124 height 22
click at [100, 193] on span "Reportes" at bounding box center [131, 194] width 176 height 24
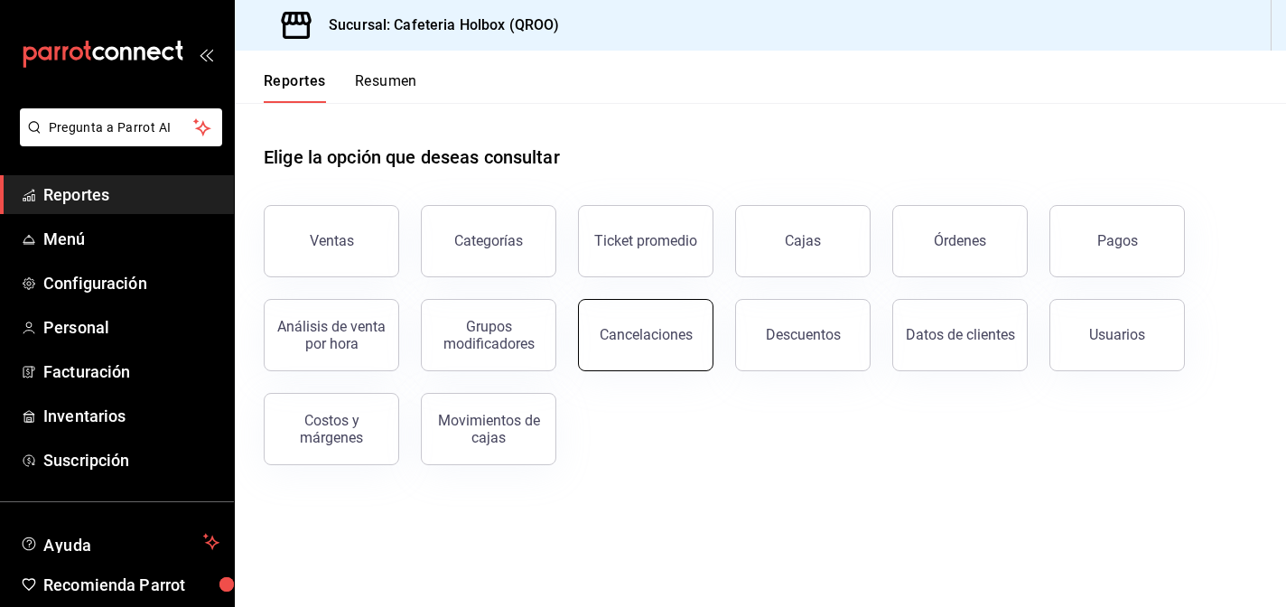
click at [641, 337] on div "Cancelaciones" at bounding box center [646, 334] width 93 height 17
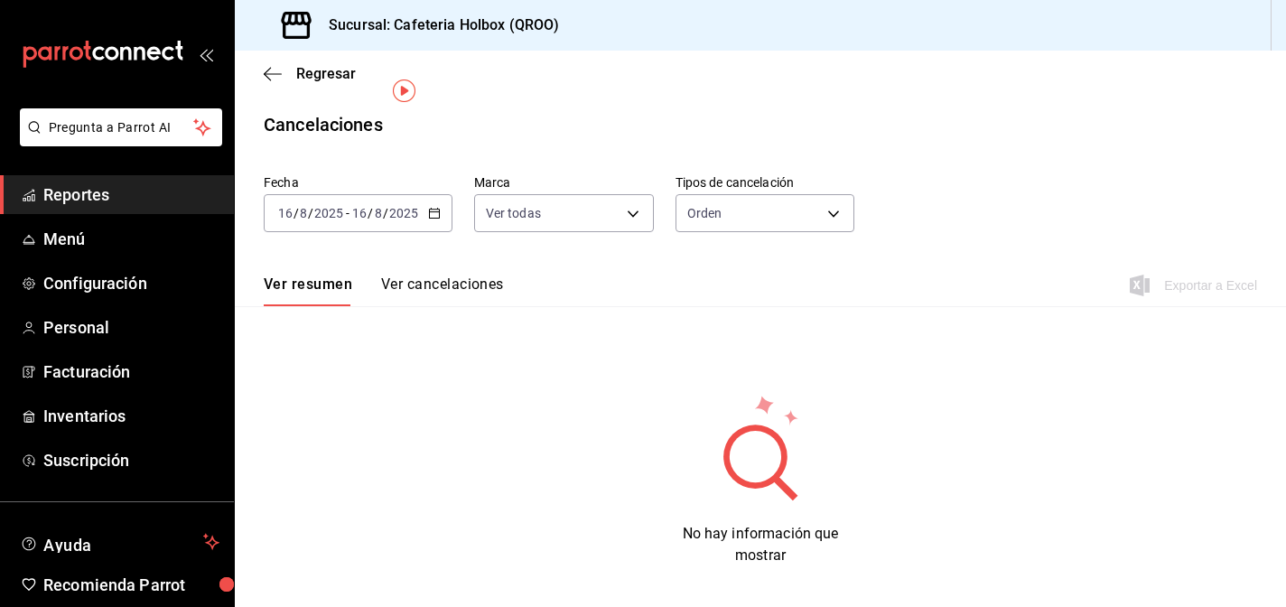
scroll to position [38, 0]
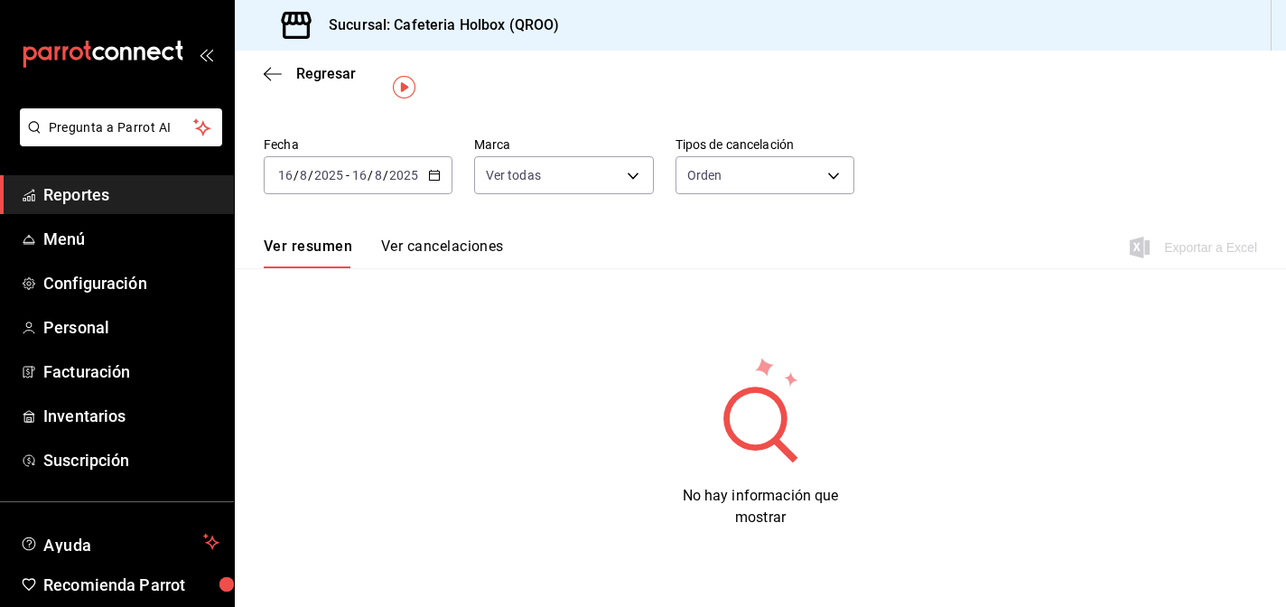
click at [454, 253] on button "Ver cancelaciones" at bounding box center [442, 252] width 123 height 31
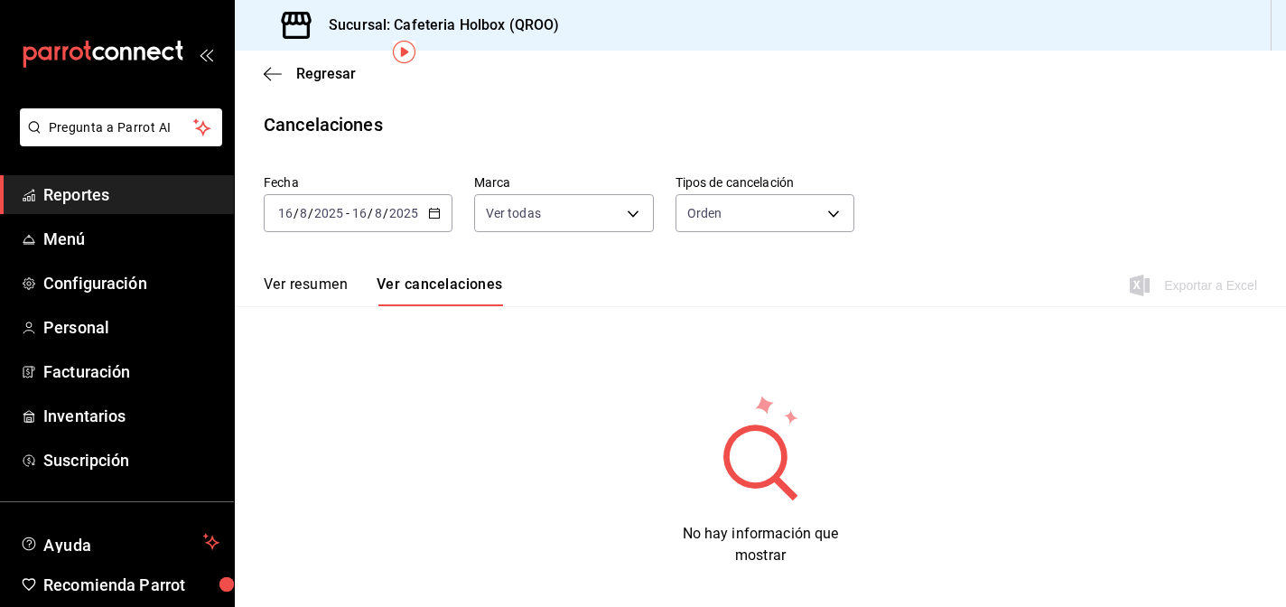
scroll to position [75, 0]
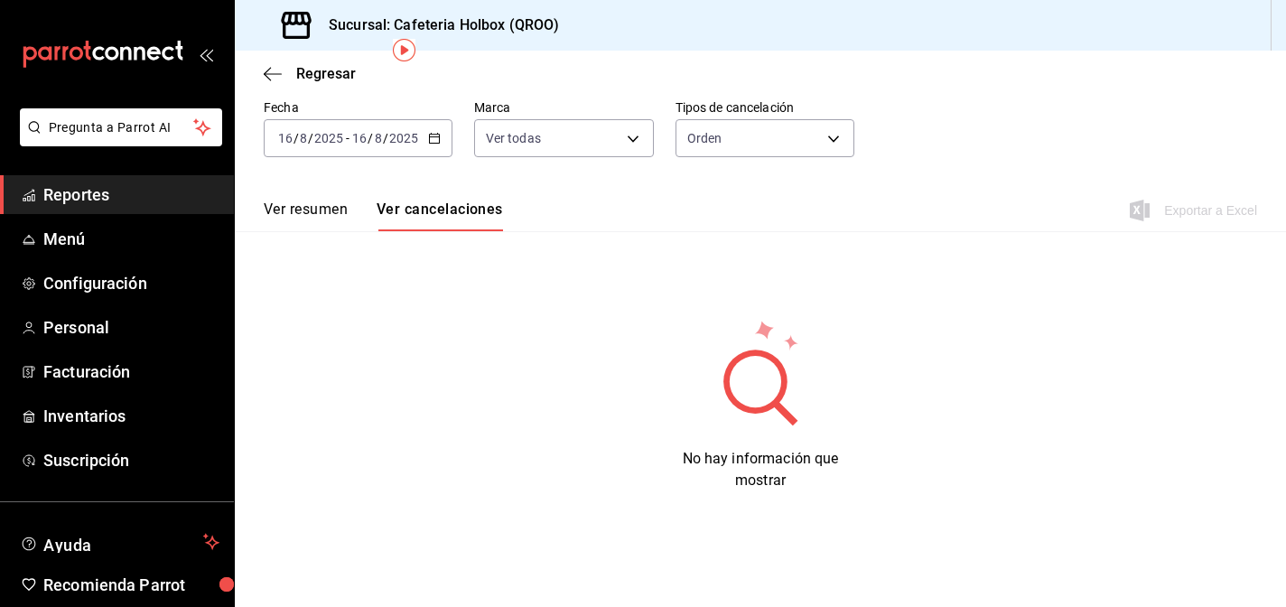
click at [304, 205] on button "Ver resumen" at bounding box center [306, 215] width 84 height 31
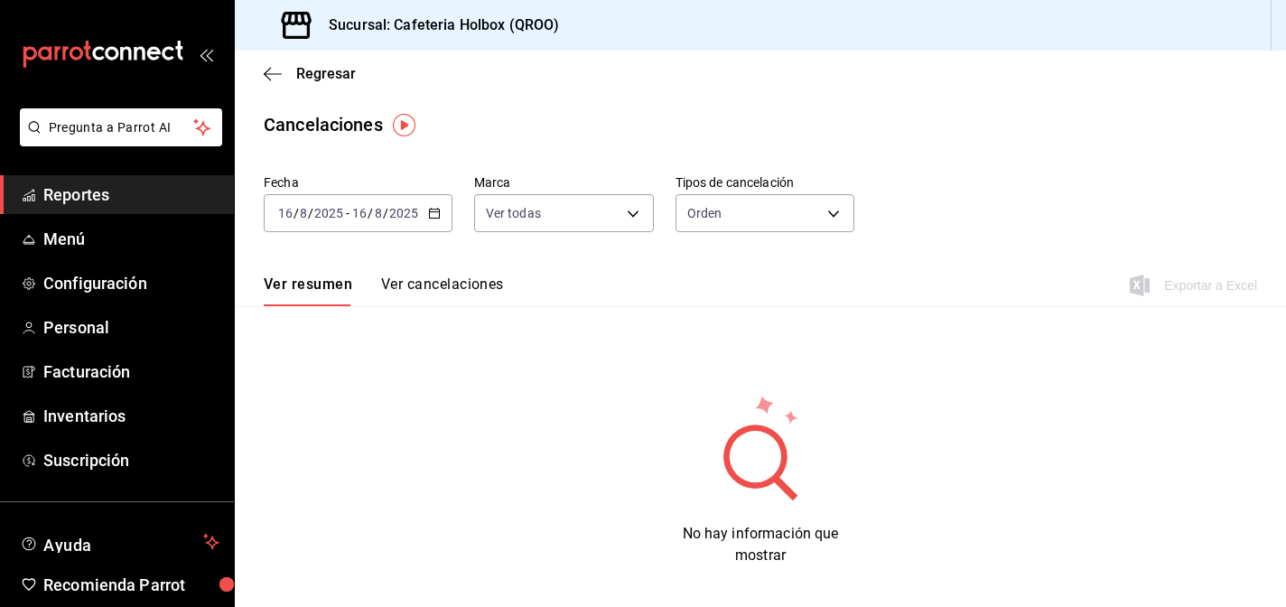
click at [58, 200] on span "Reportes" at bounding box center [131, 194] width 176 height 24
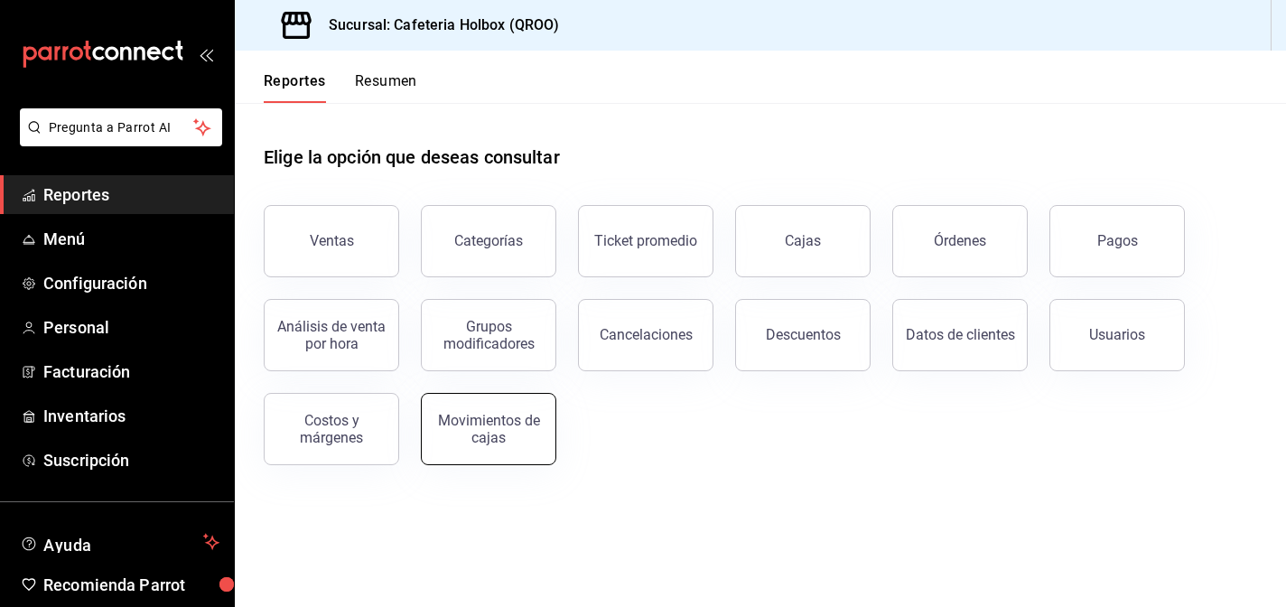
click at [460, 412] on button "Movimientos de cajas" at bounding box center [488, 429] width 135 height 72
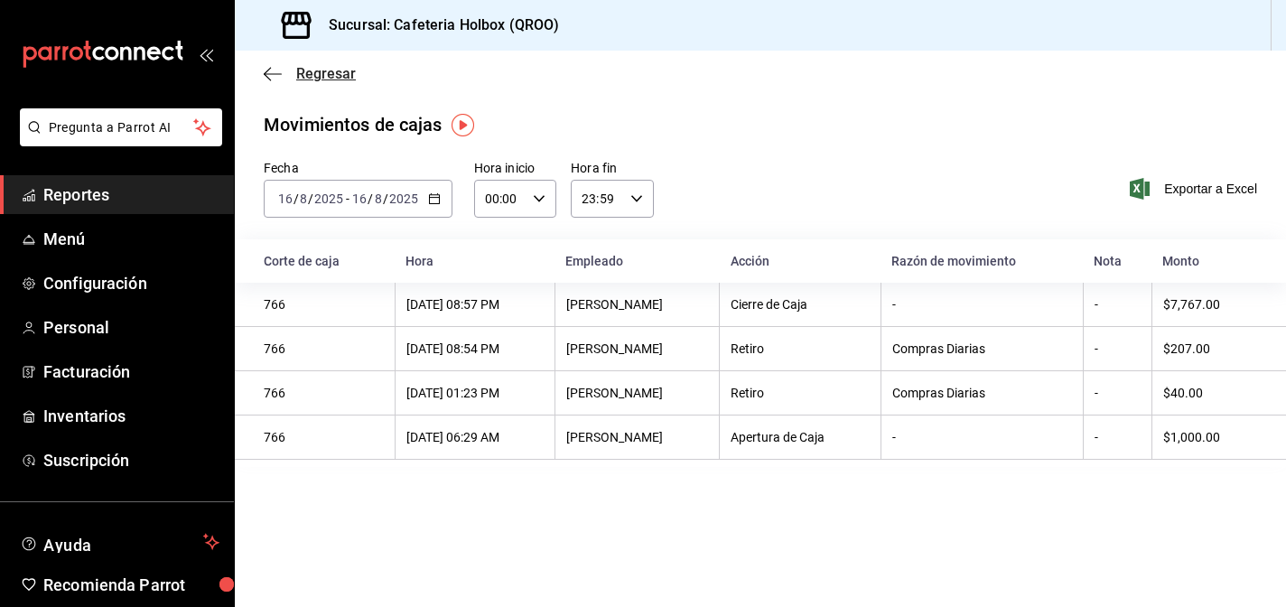
click at [274, 71] on icon "button" at bounding box center [273, 74] width 18 height 16
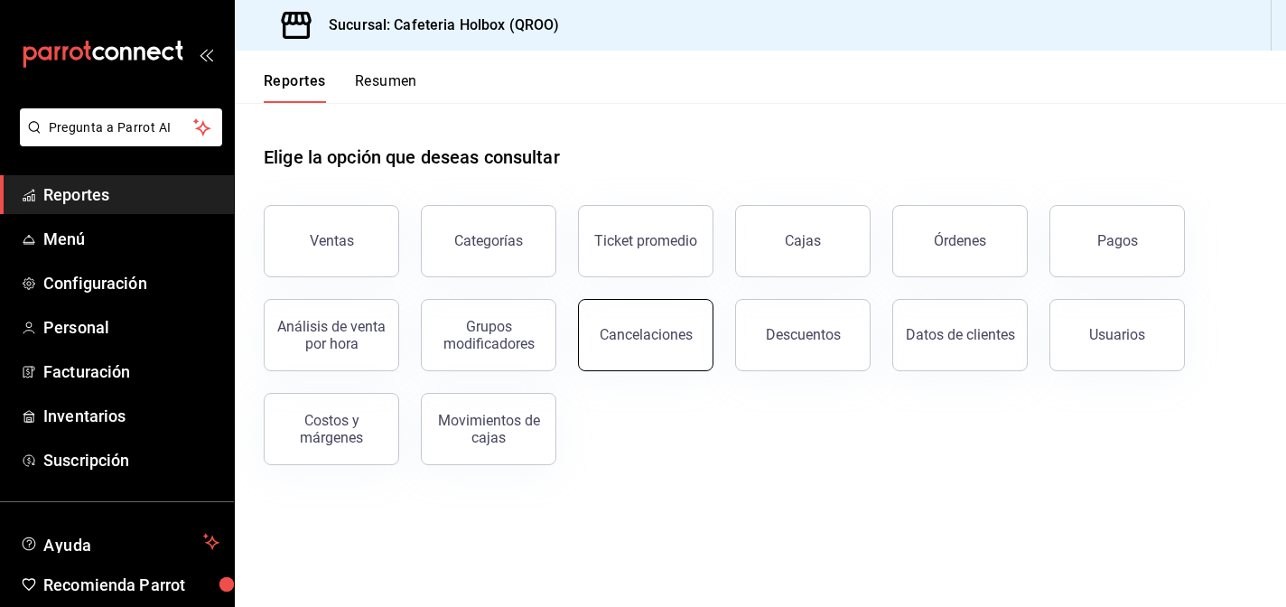
click at [674, 343] on button "Cancelaciones" at bounding box center [645, 335] width 135 height 72
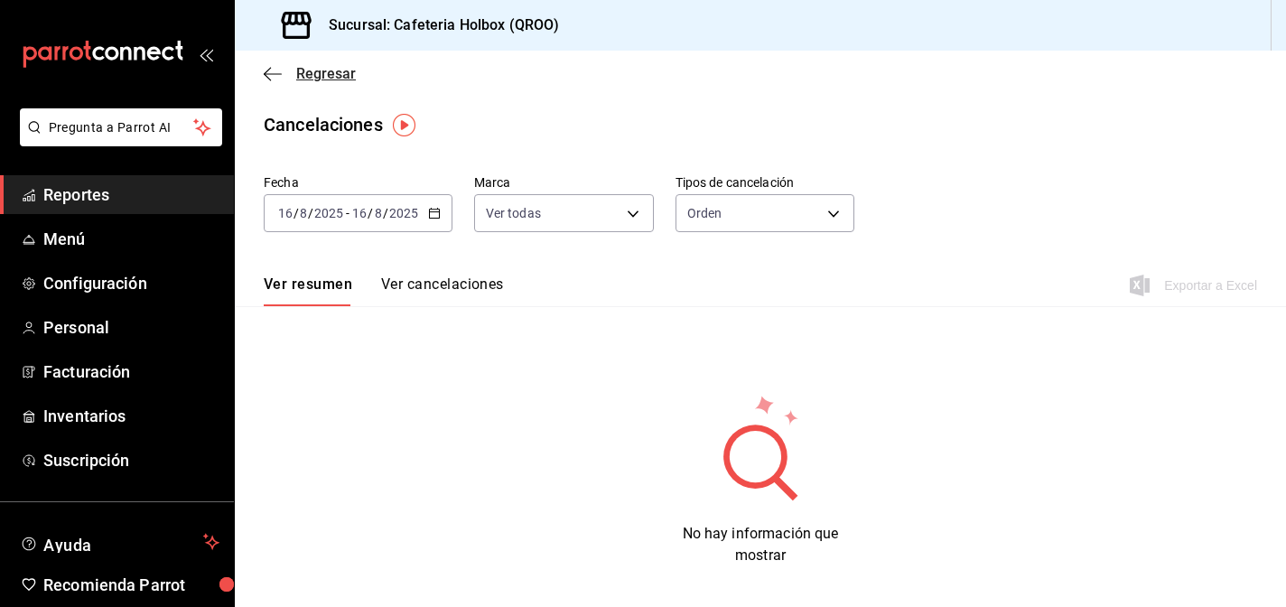
click at [266, 69] on icon "button" at bounding box center [273, 74] width 18 height 16
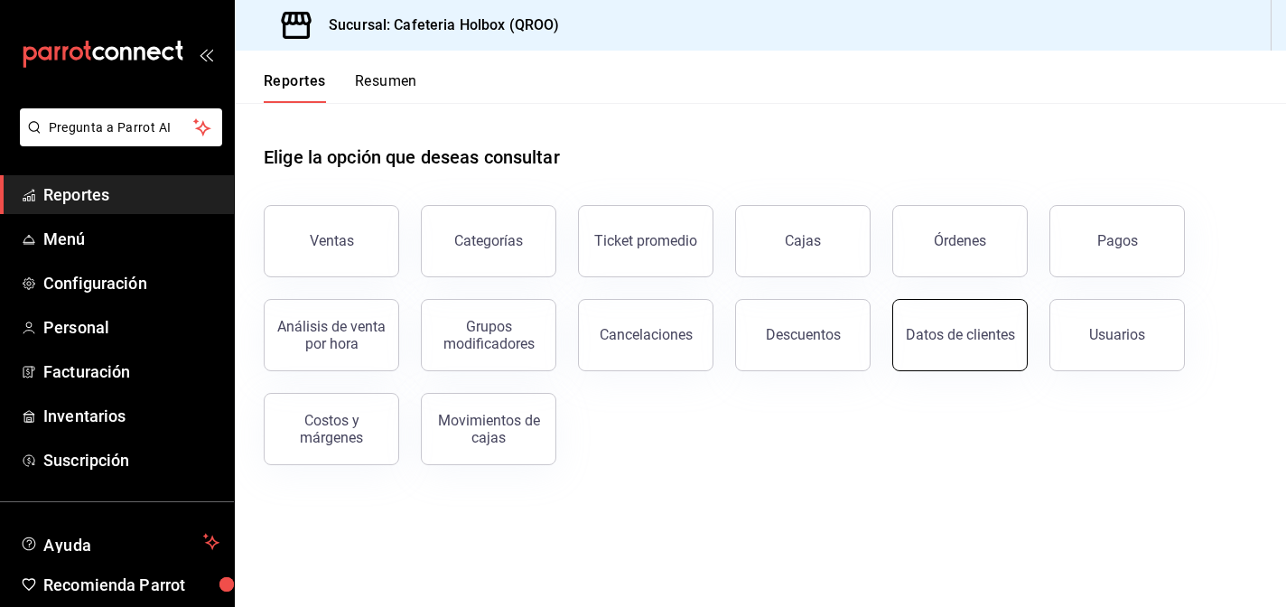
click at [1011, 347] on button "Datos de clientes" at bounding box center [959, 335] width 135 height 72
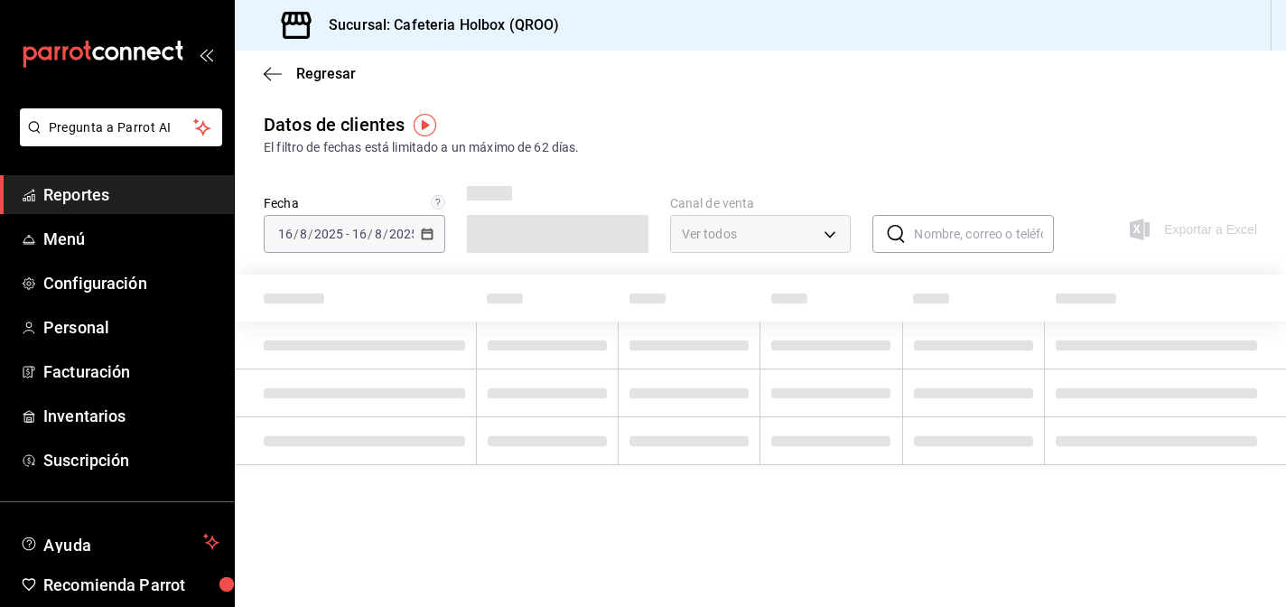
type input "PARROT,DIDI_FOOD,ONLINE"
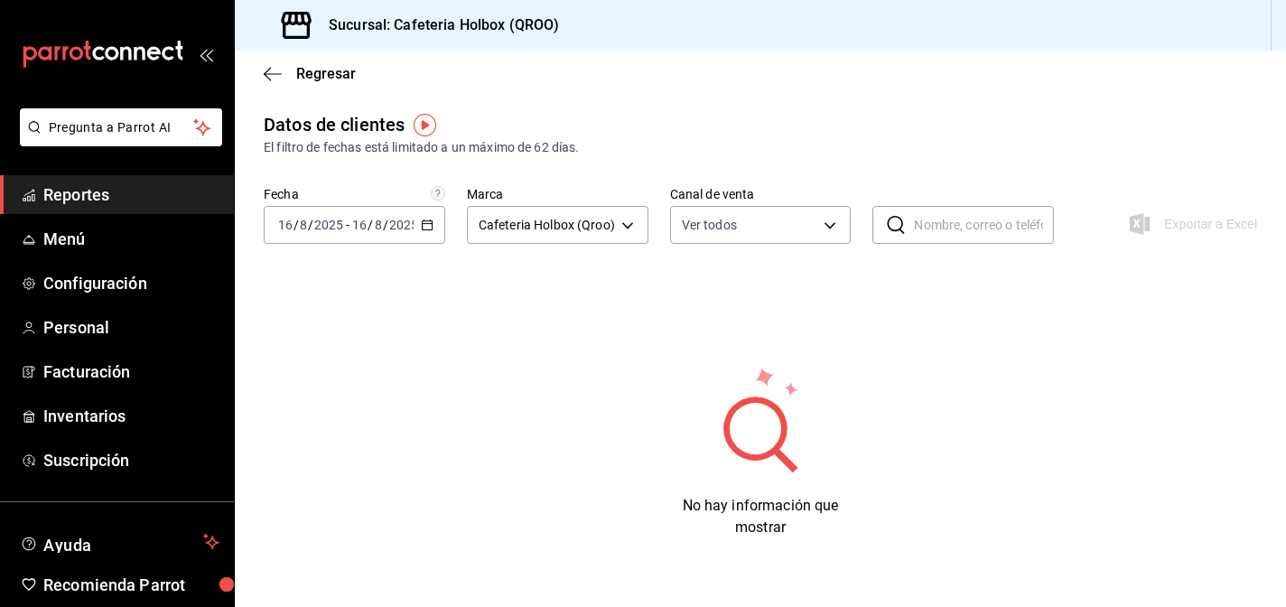
click at [258, 65] on div "Regresar" at bounding box center [760, 74] width 1051 height 46
click at [272, 73] on icon "button" at bounding box center [273, 73] width 18 height 1
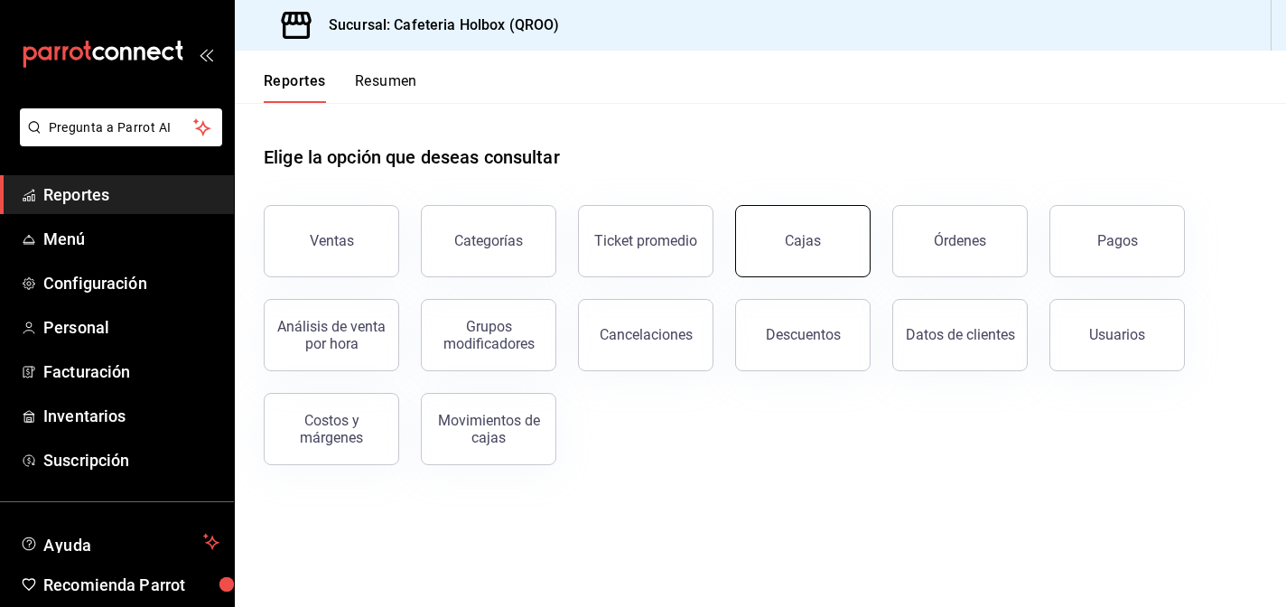
click at [834, 256] on button "Cajas" at bounding box center [802, 241] width 135 height 72
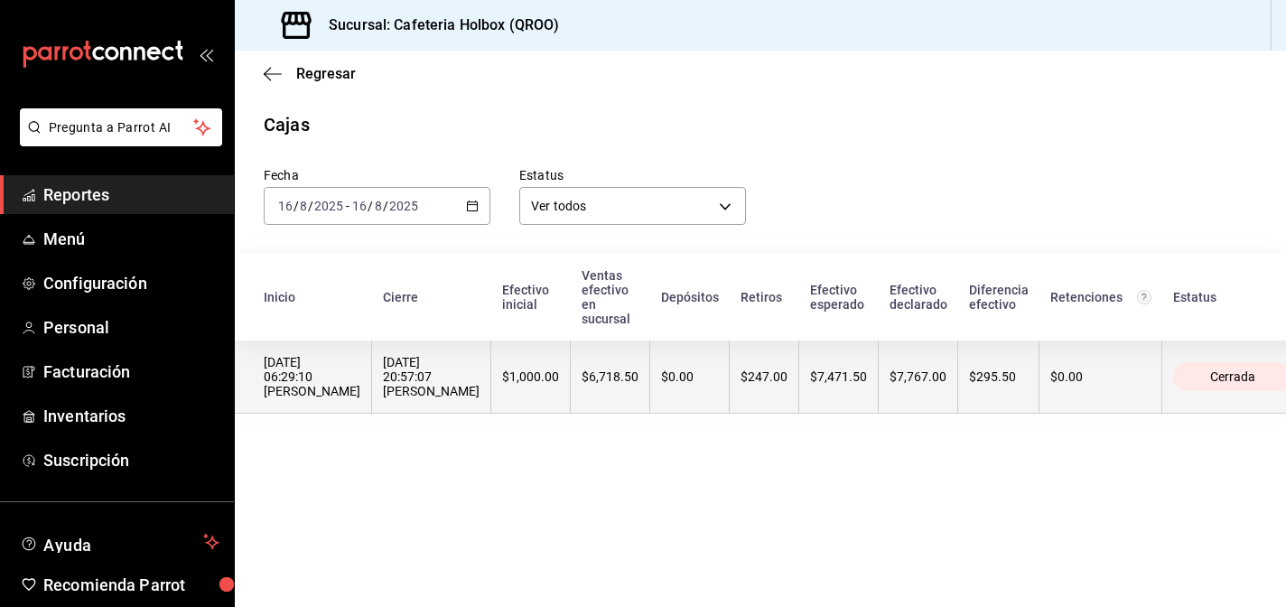
click at [958, 391] on th "$7,767.00" at bounding box center [918, 376] width 79 height 73
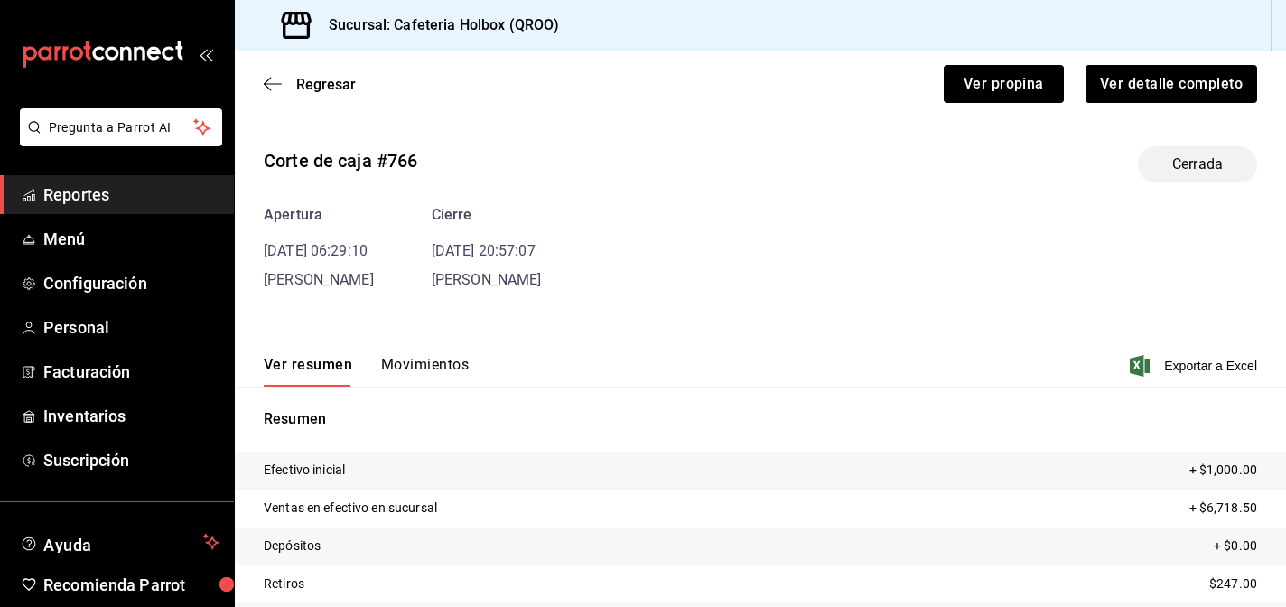
scroll to position [130, 0]
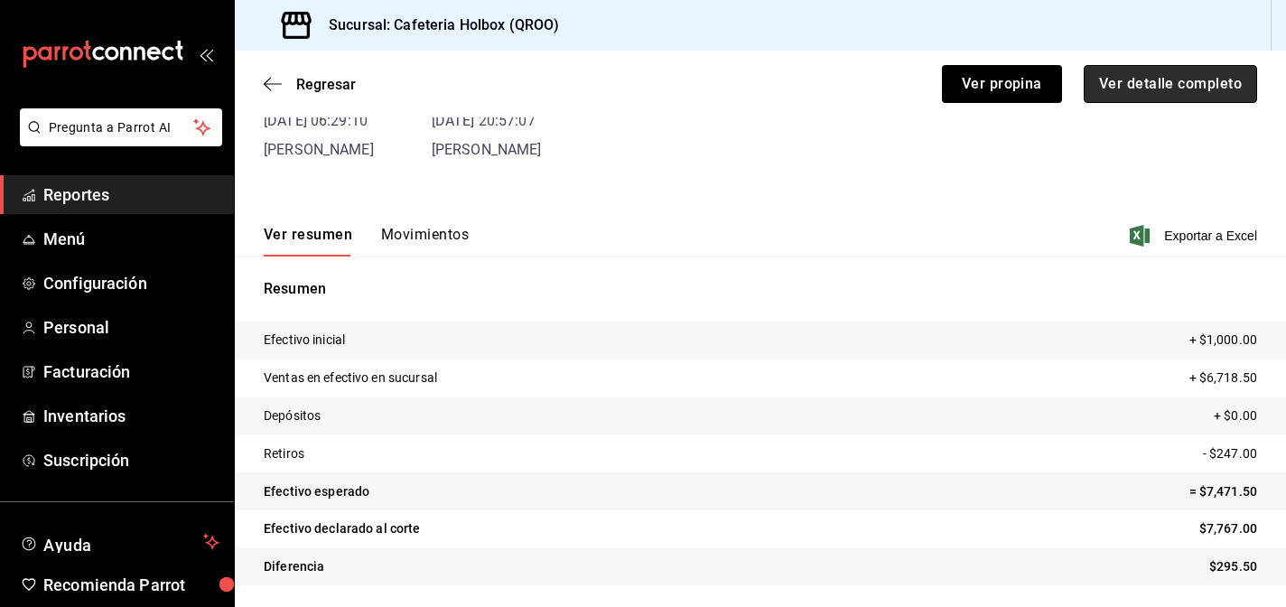
click at [1166, 89] on button "Ver detalle completo" at bounding box center [1169, 84] width 173 height 38
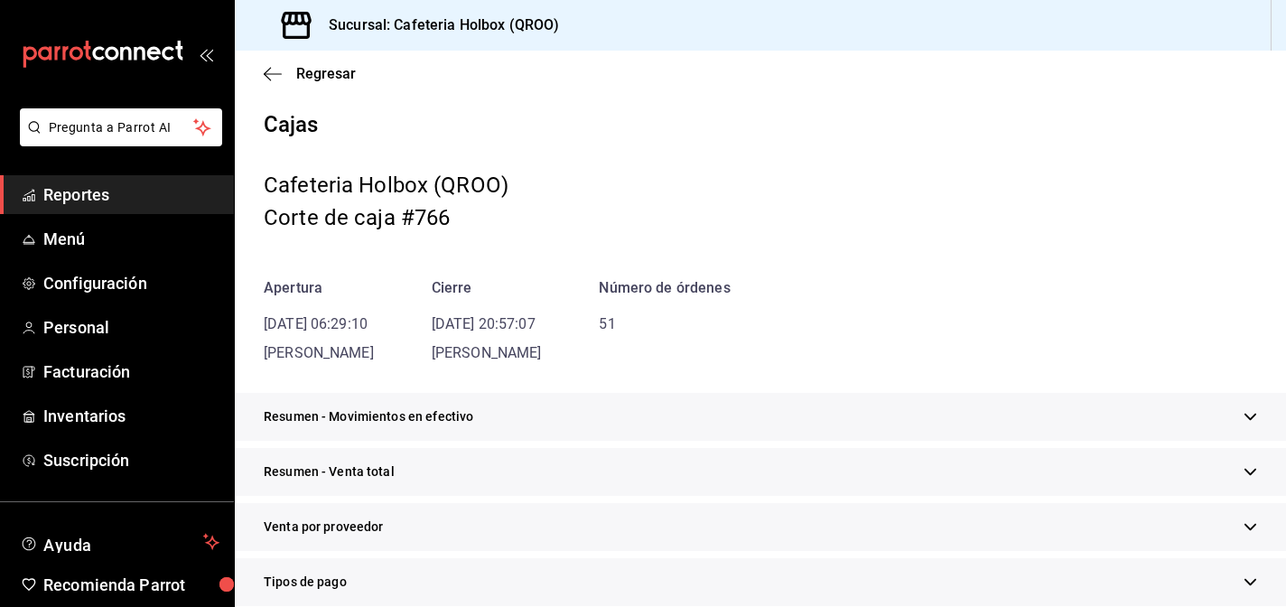
click at [468, 416] on span "Resumen - Movimientos en efectivo" at bounding box center [368, 416] width 209 height 19
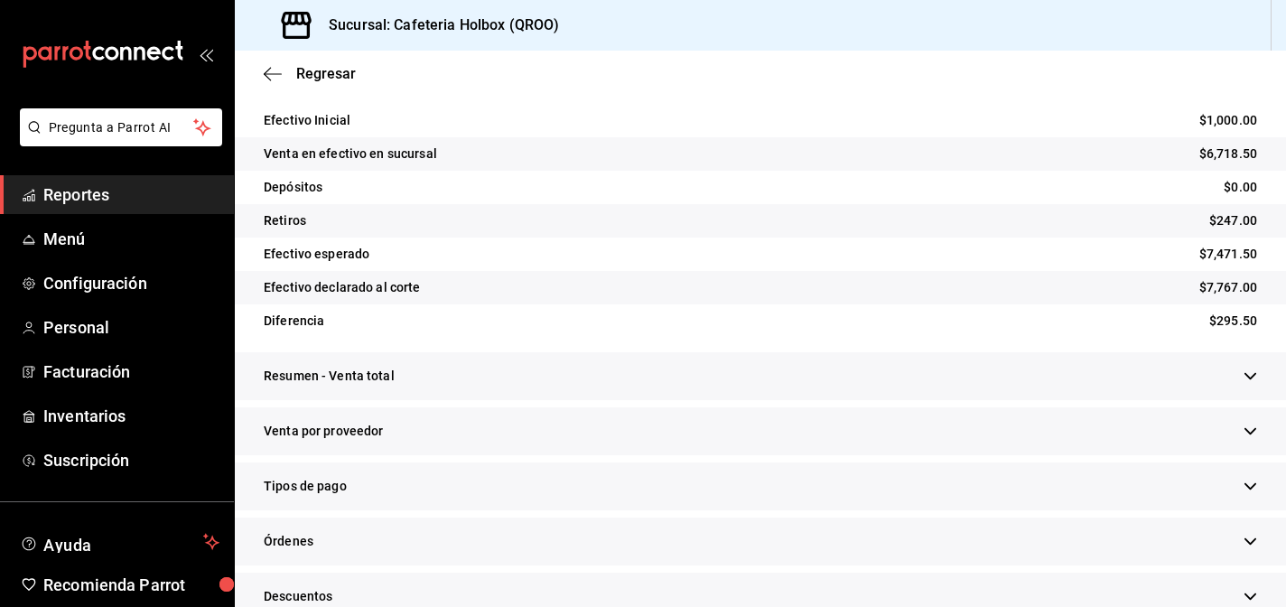
scroll to position [358, 0]
click at [427, 359] on div "Resumen - Venta total" at bounding box center [760, 377] width 1051 height 48
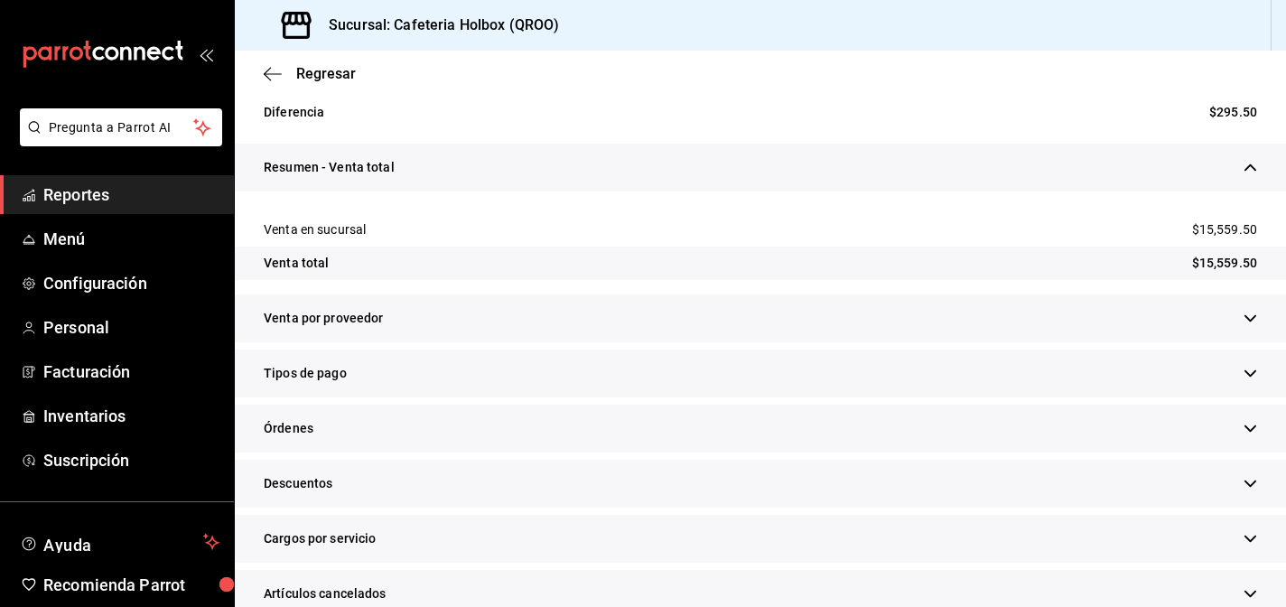
scroll to position [573, 0]
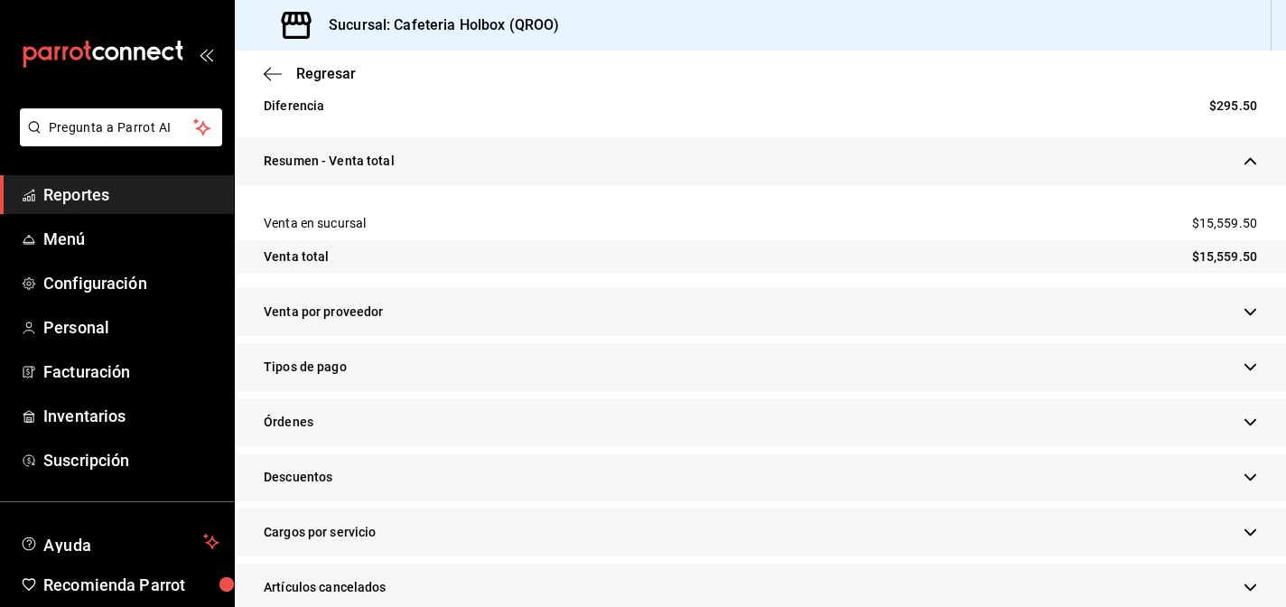
click at [414, 319] on div "Venta por proveedor" at bounding box center [760, 312] width 1051 height 48
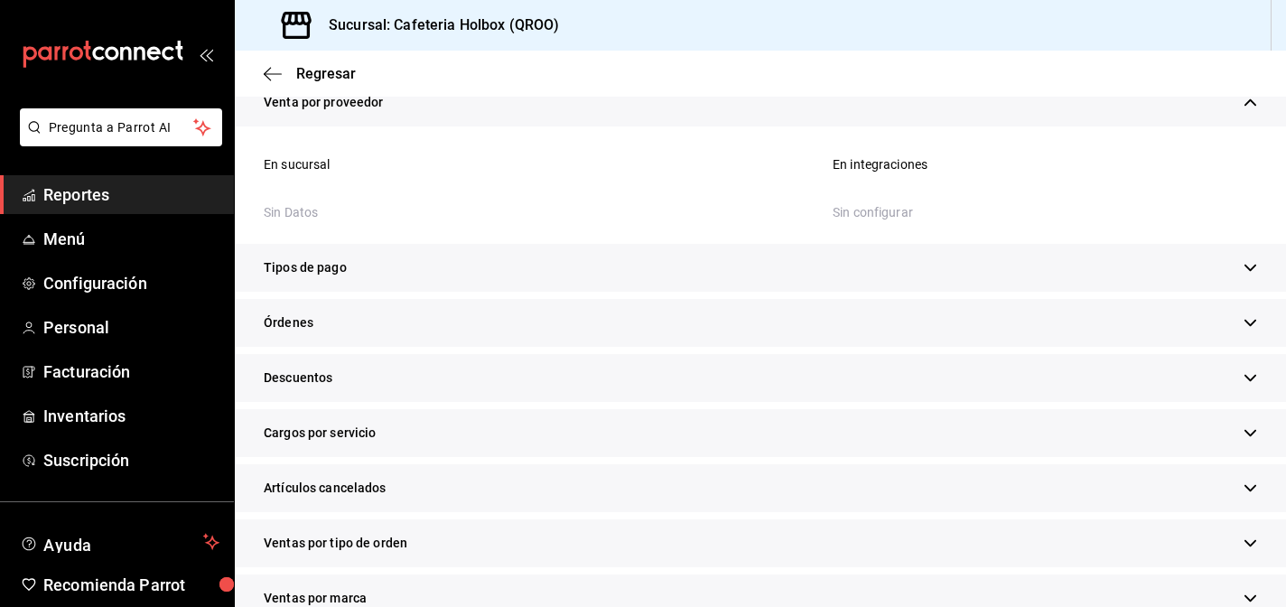
scroll to position [785, 0]
click at [372, 266] on div "Tipos de pago" at bounding box center [760, 266] width 1051 height 48
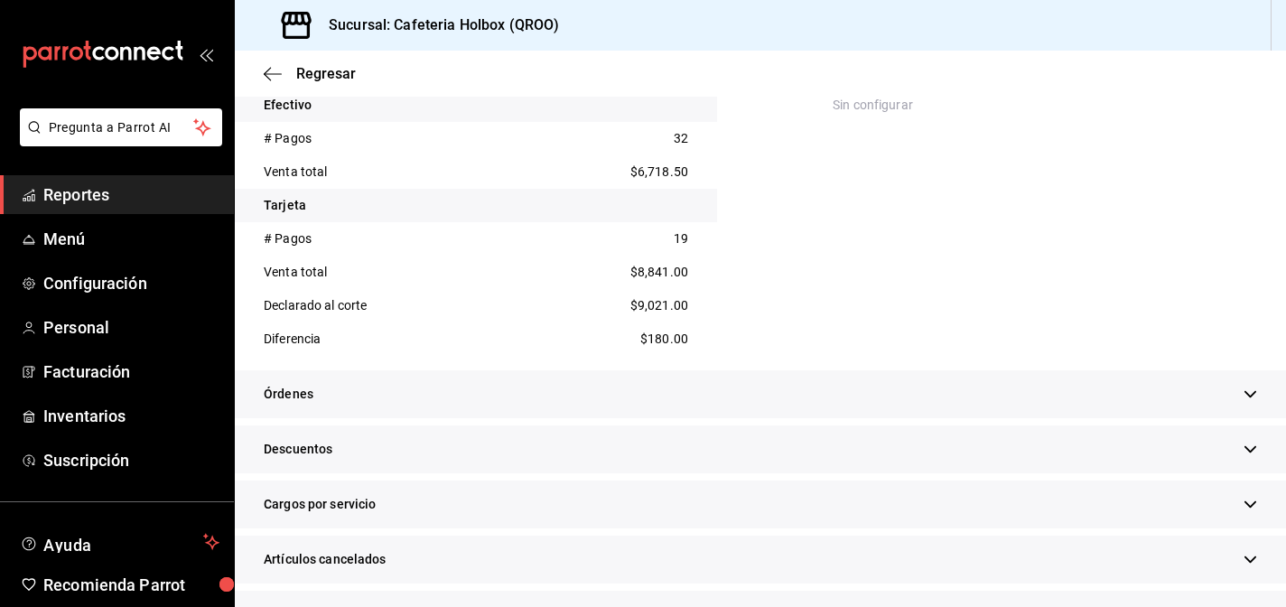
scroll to position [1062, 0]
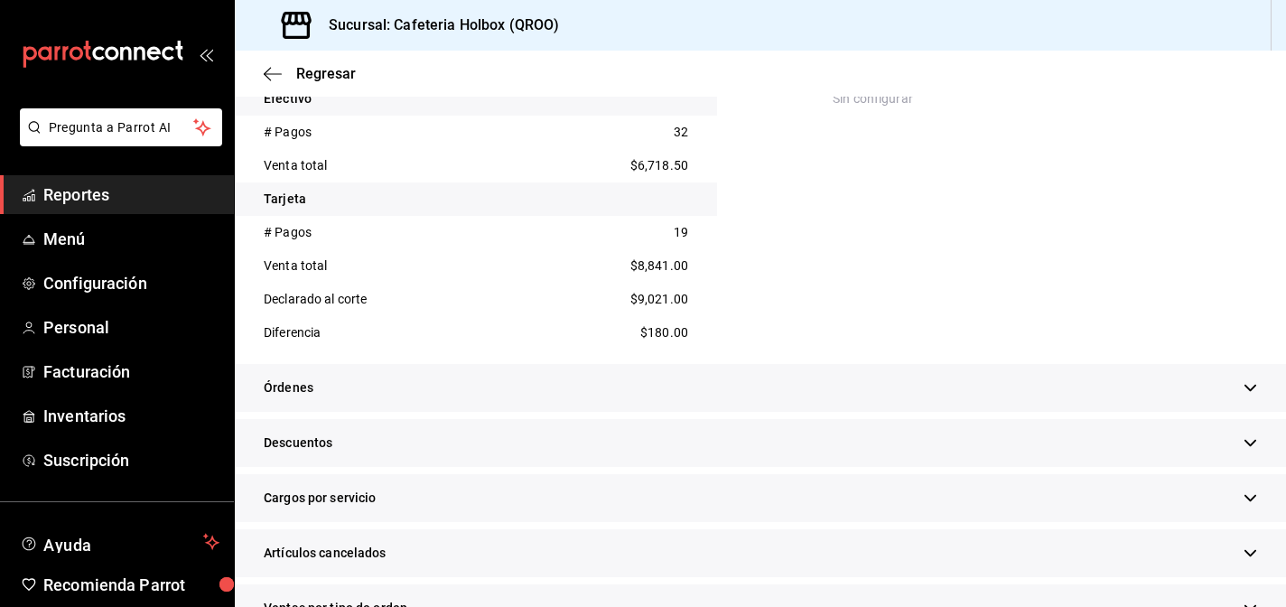
click at [404, 389] on div "Órdenes" at bounding box center [760, 388] width 1051 height 48
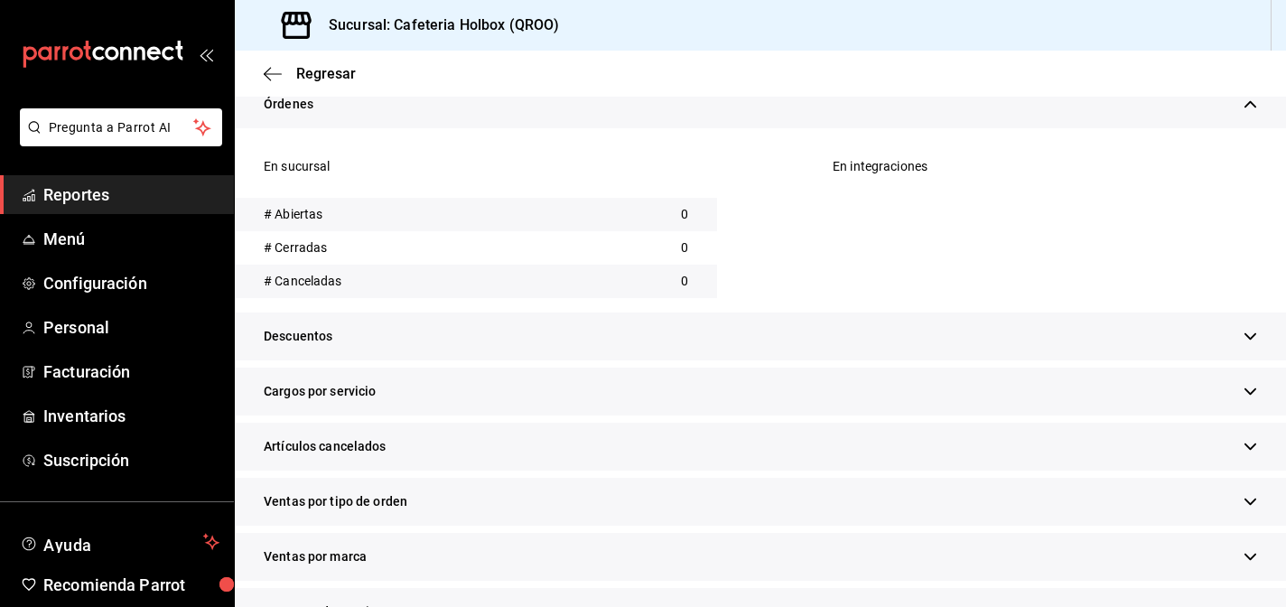
scroll to position [1357, 0]
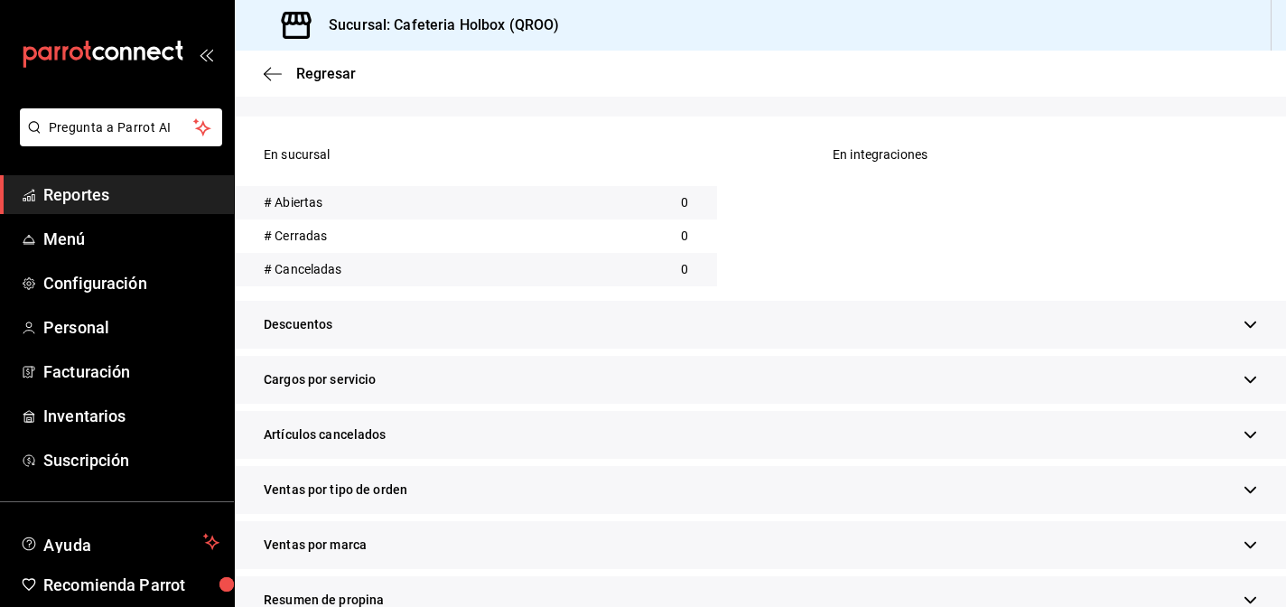
click at [428, 321] on div "Descuentos" at bounding box center [760, 325] width 1051 height 48
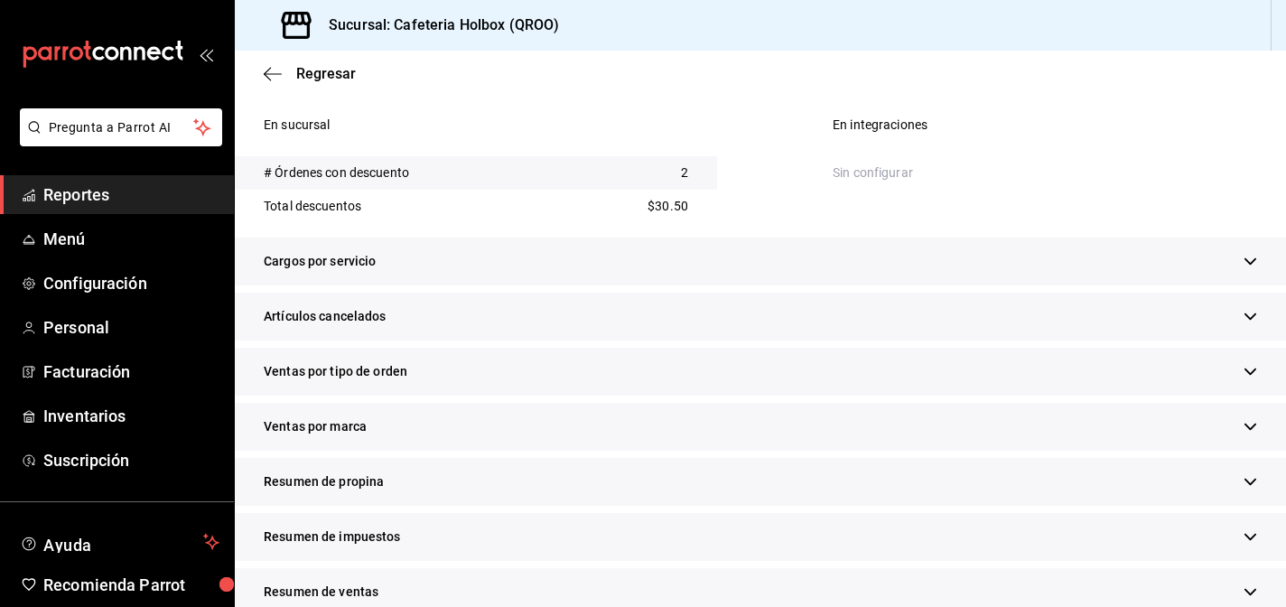
scroll to position [1618, 0]
click at [429, 262] on div "Cargos por servicio" at bounding box center [760, 262] width 1051 height 48
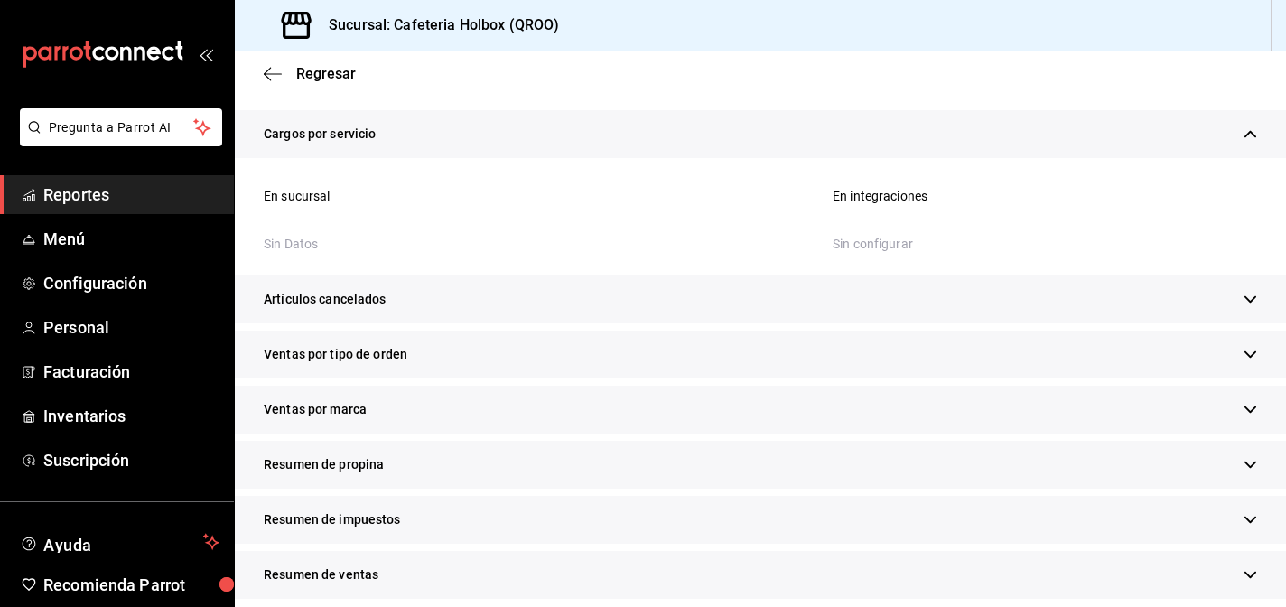
scroll to position [1760, 0]
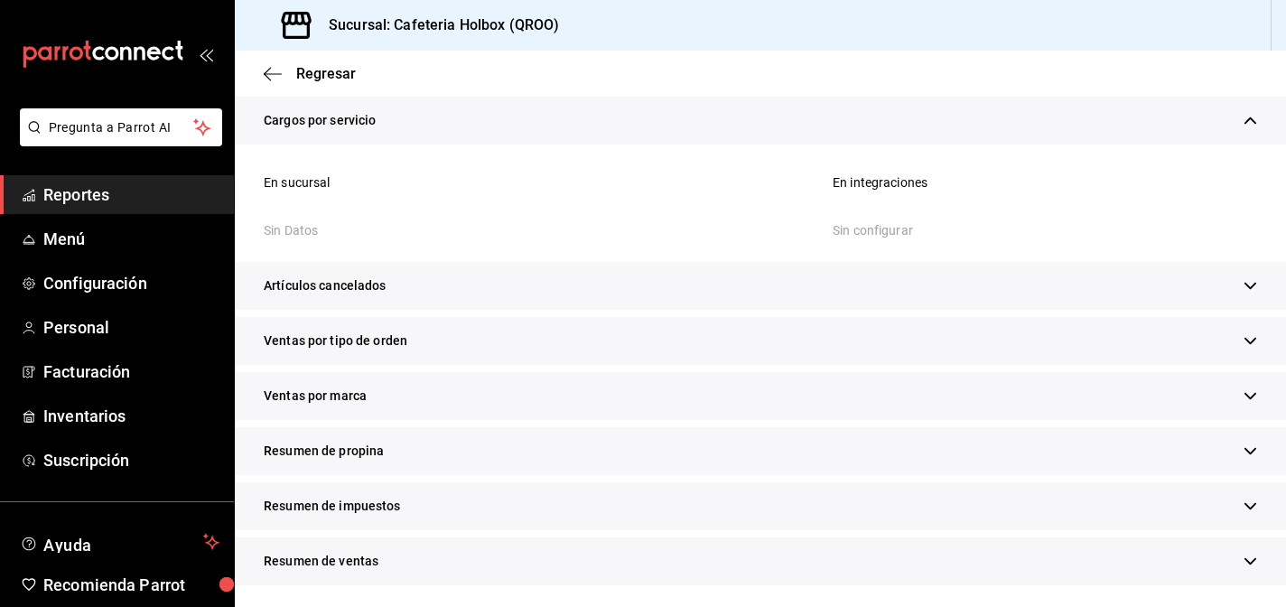
click at [471, 282] on div "Artículos cancelados" at bounding box center [760, 286] width 1051 height 48
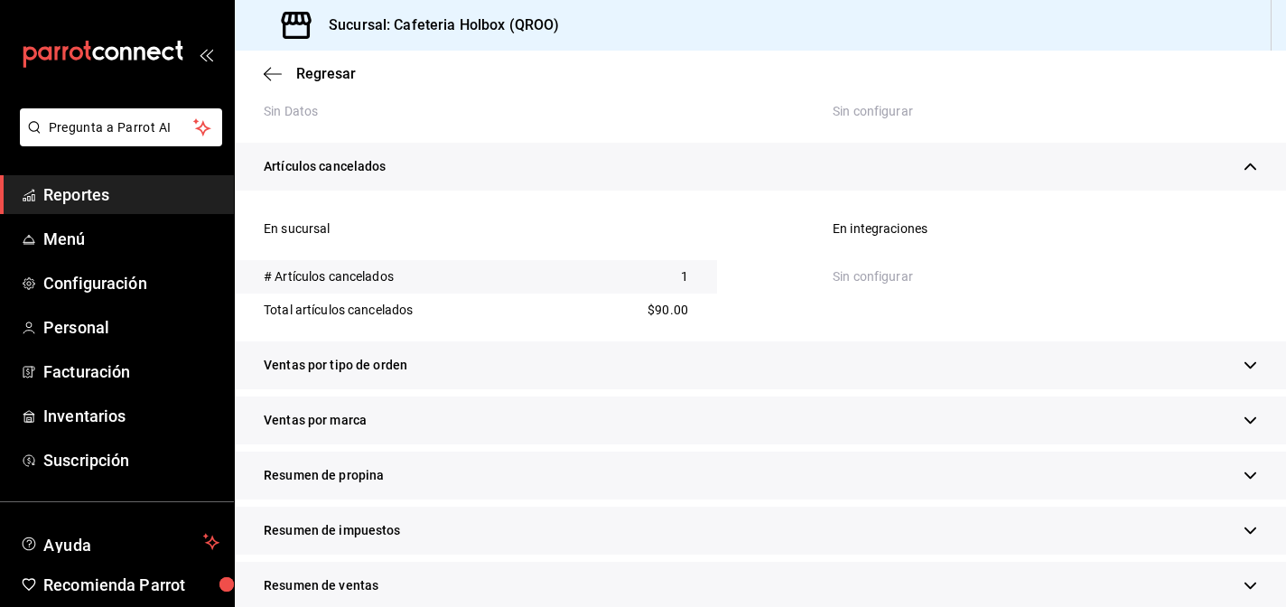
scroll to position [1903, 0]
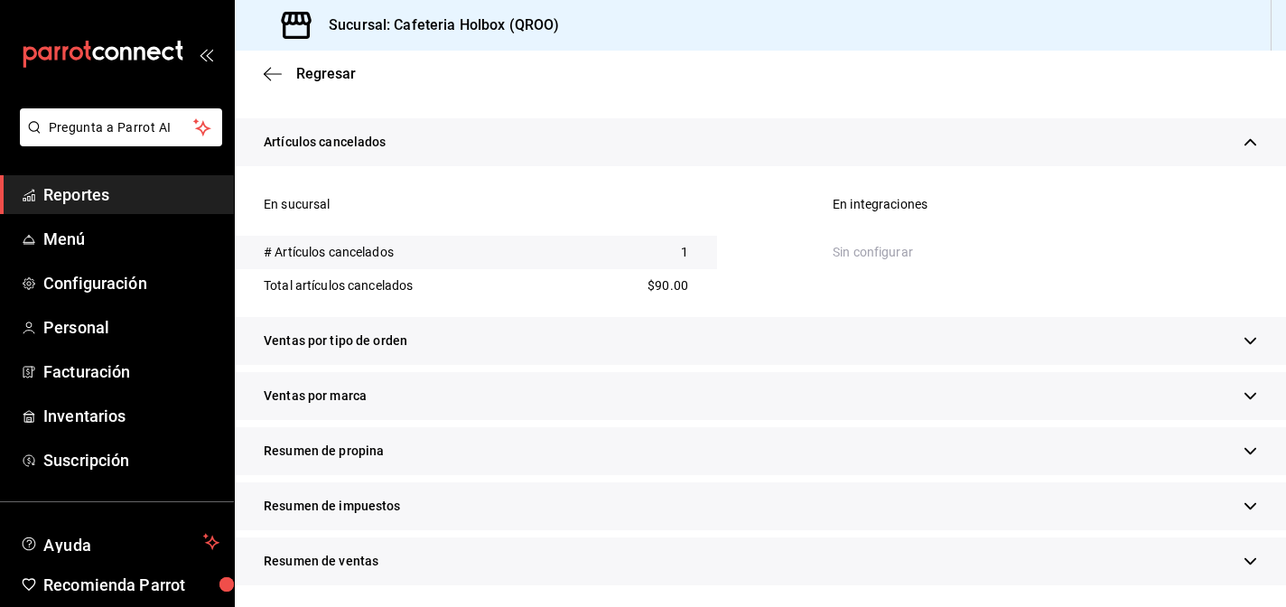
click at [444, 345] on div "Ventas por tipo de orden" at bounding box center [760, 341] width 1051 height 48
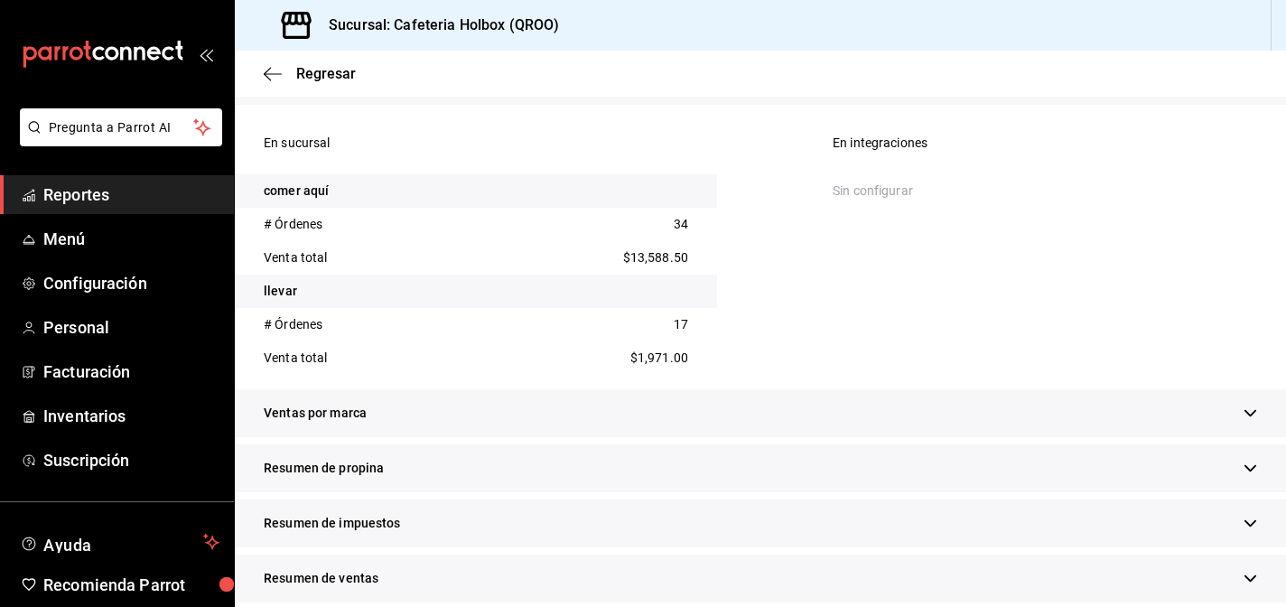
scroll to position [2181, 0]
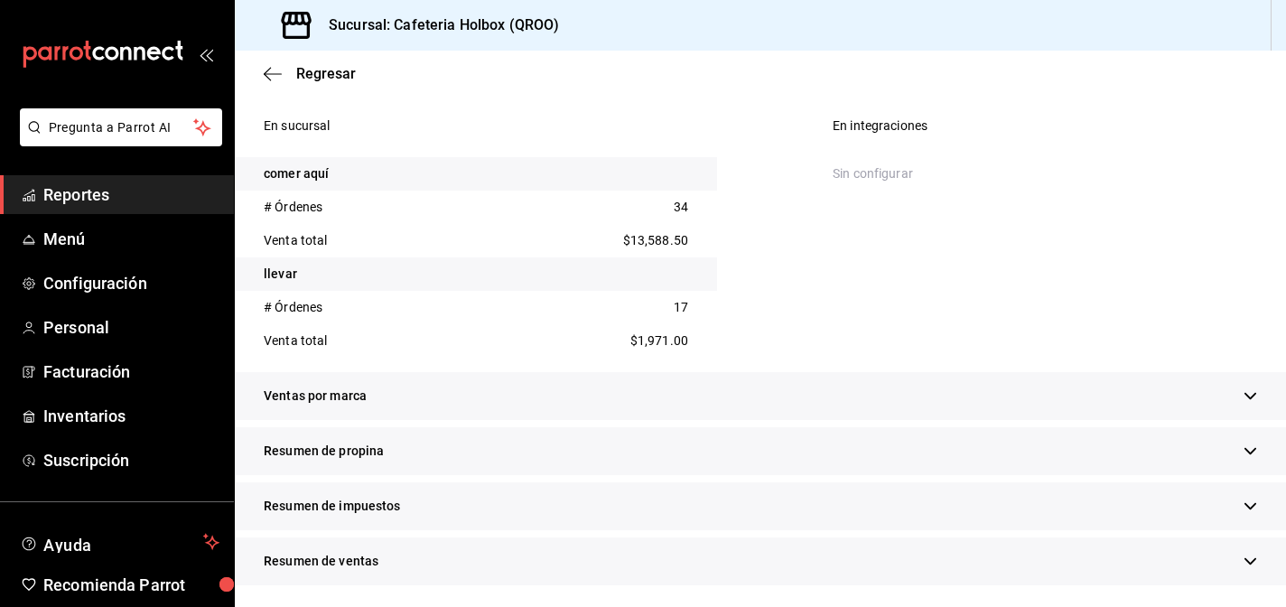
click at [444, 402] on div "Ventas por marca" at bounding box center [760, 396] width 1051 height 48
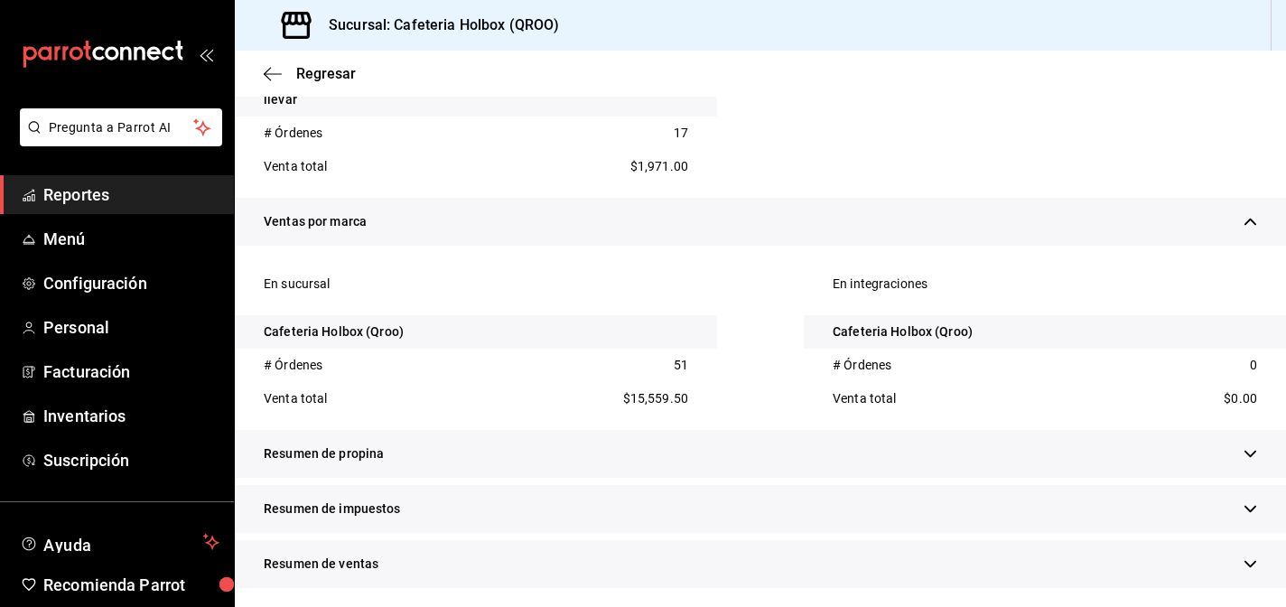
scroll to position [2358, 0]
click at [494, 452] on div "Resumen de propina" at bounding box center [760, 451] width 1051 height 48
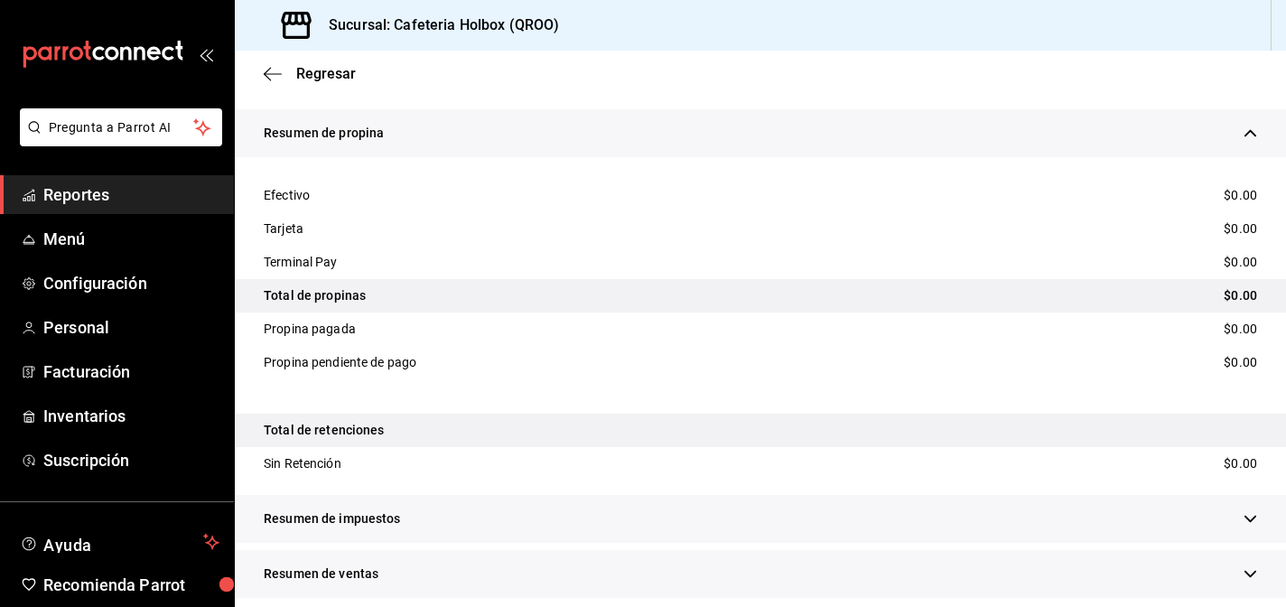
scroll to position [2688, 0]
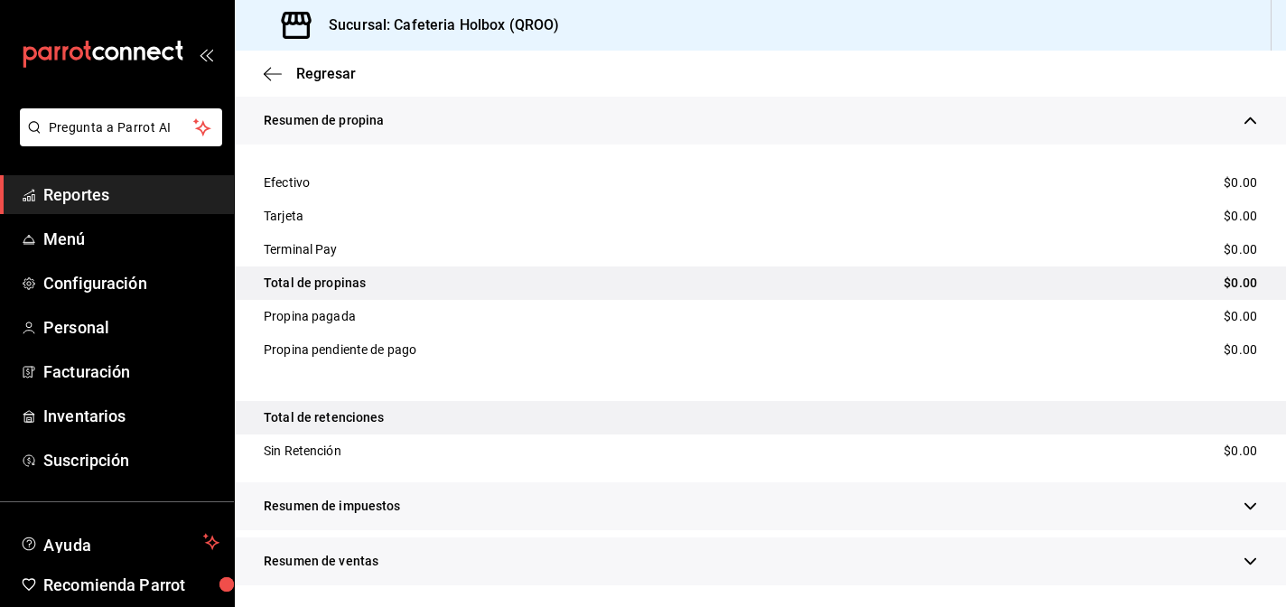
click at [427, 508] on div "Resumen de impuestos" at bounding box center [760, 506] width 1051 height 48
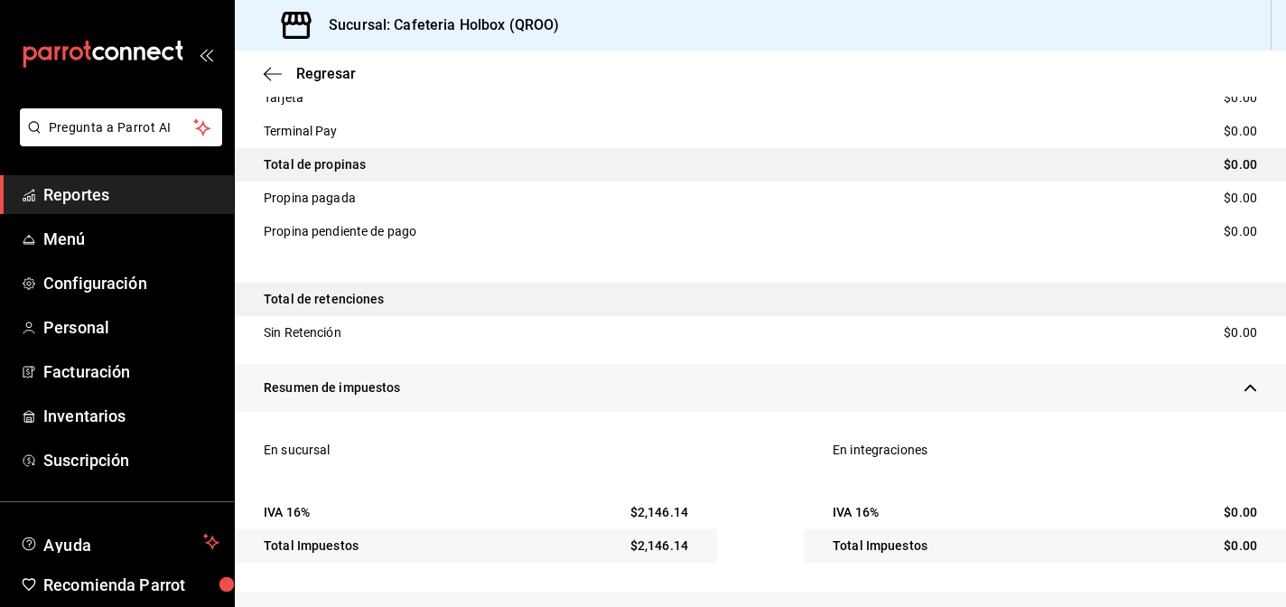
scroll to position [2860, 0]
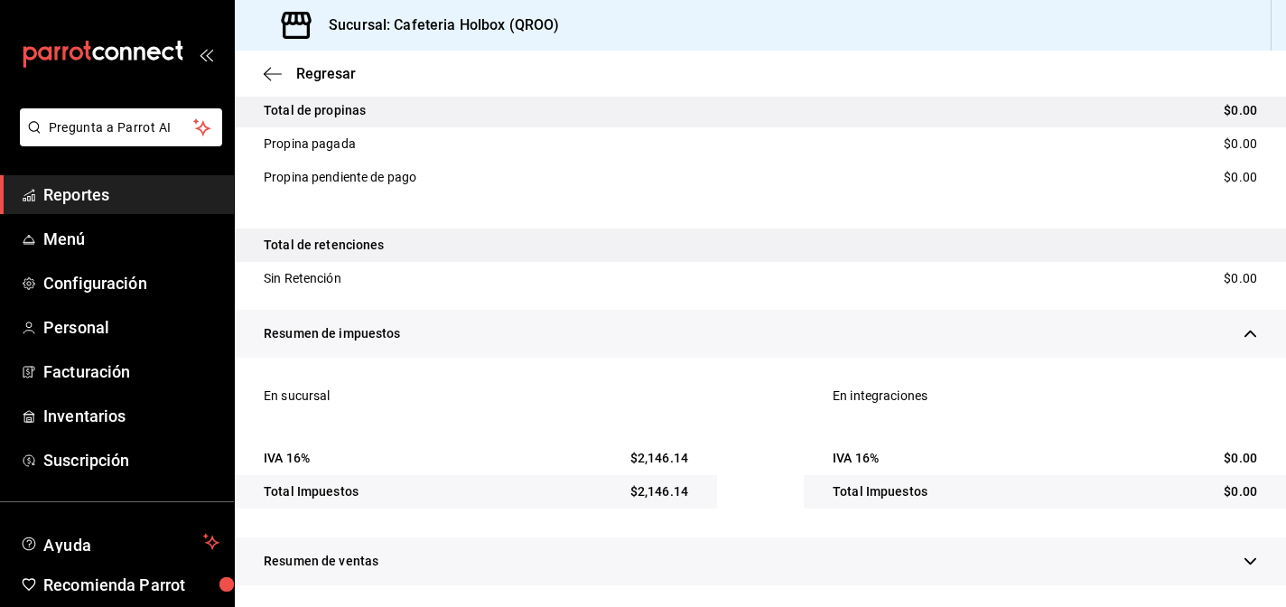
click at [418, 562] on div "Resumen de ventas" at bounding box center [760, 561] width 1051 height 48
click at [136, 191] on span "Reportes" at bounding box center [131, 194] width 176 height 24
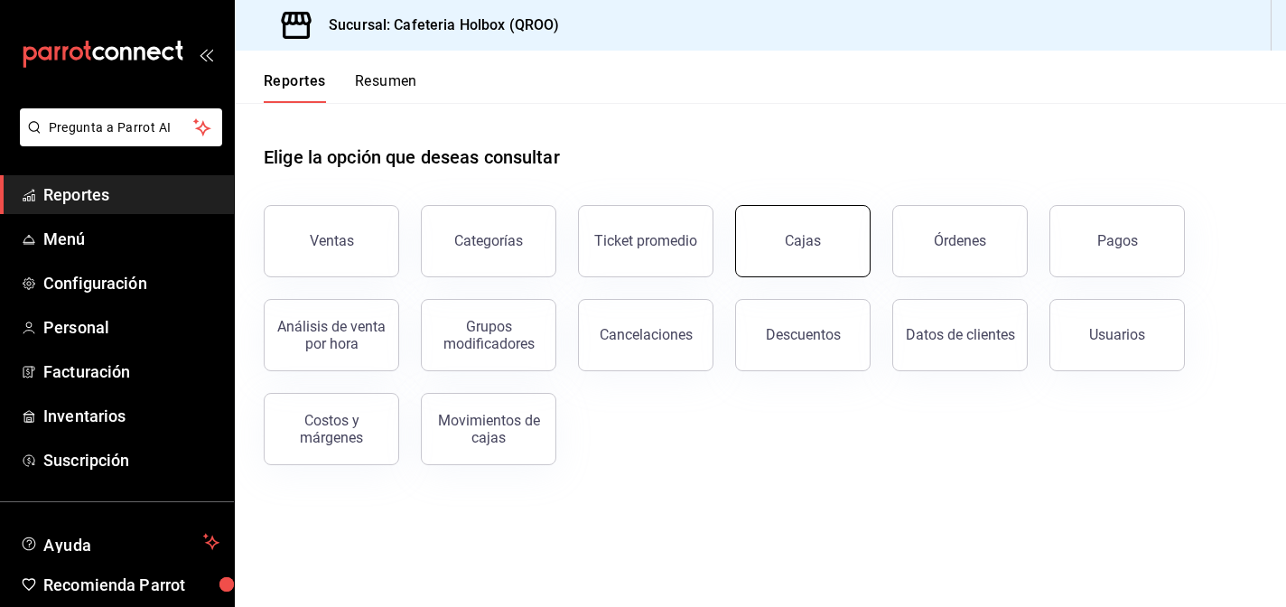
click at [793, 243] on div "Cajas" at bounding box center [803, 240] width 36 height 17
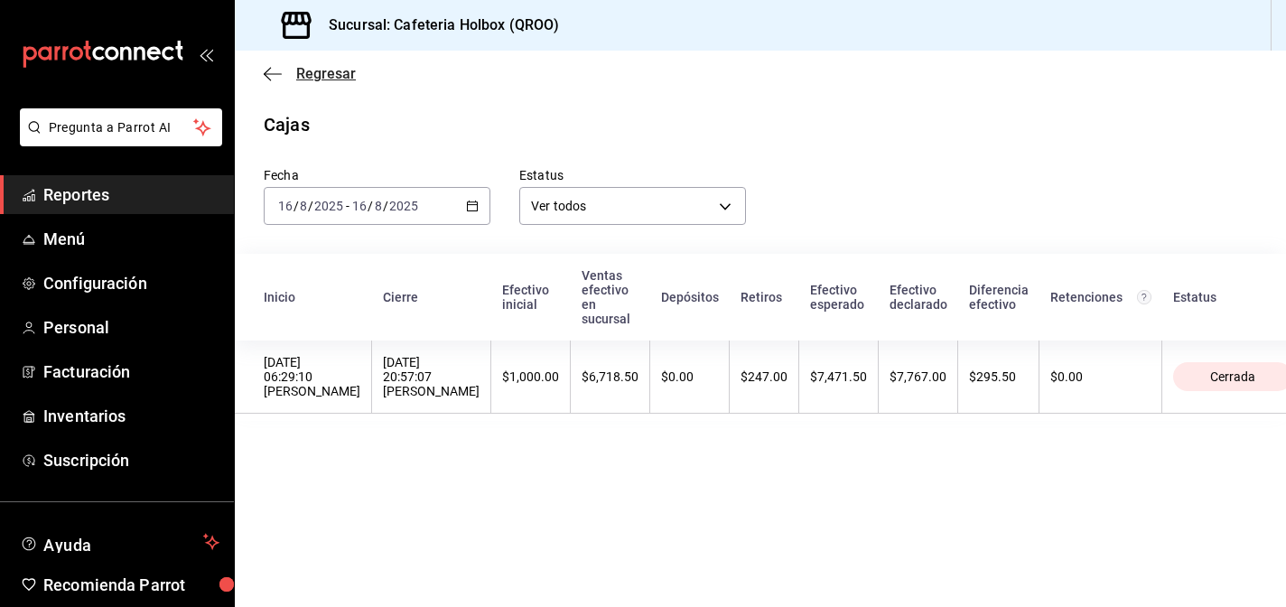
click at [265, 67] on icon "button" at bounding box center [273, 74] width 18 height 16
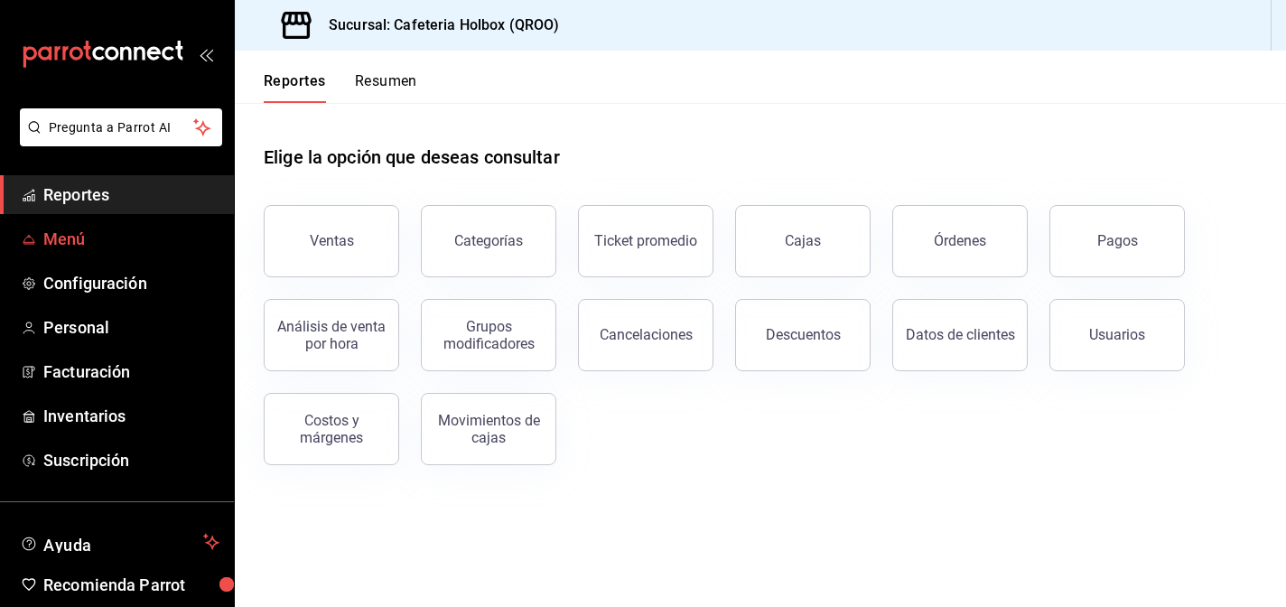
click at [48, 248] on span "Menú" at bounding box center [131, 239] width 176 height 24
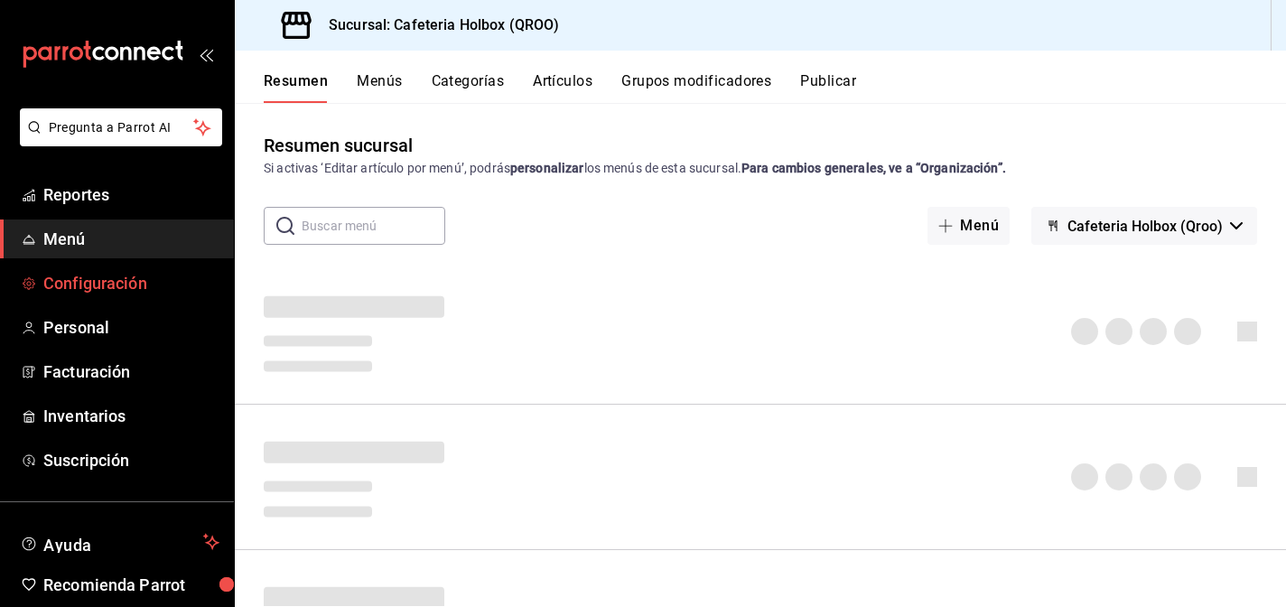
click at [98, 280] on span "Configuración" at bounding box center [131, 283] width 176 height 24
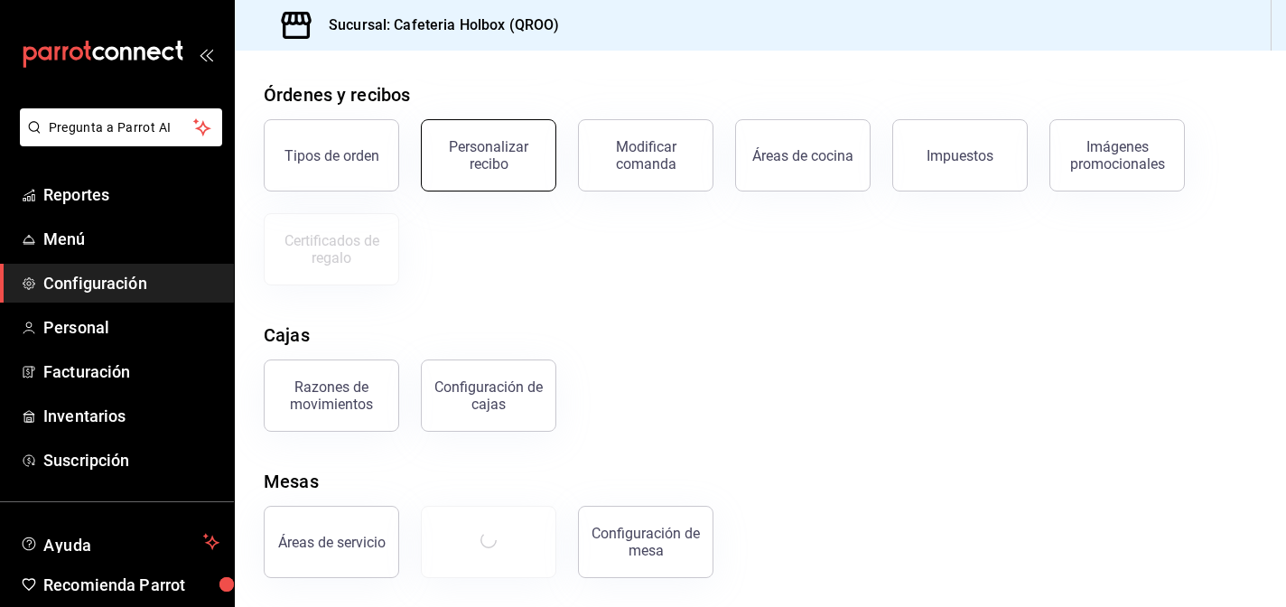
scroll to position [212, 0]
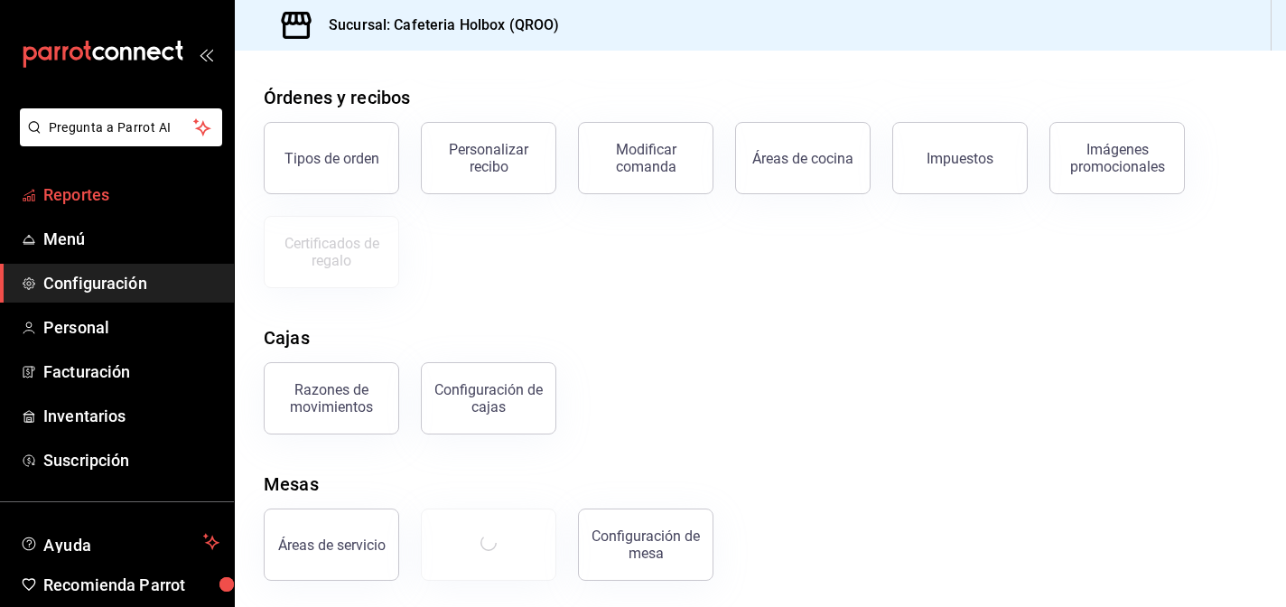
click at [128, 209] on link "Reportes" at bounding box center [117, 194] width 234 height 39
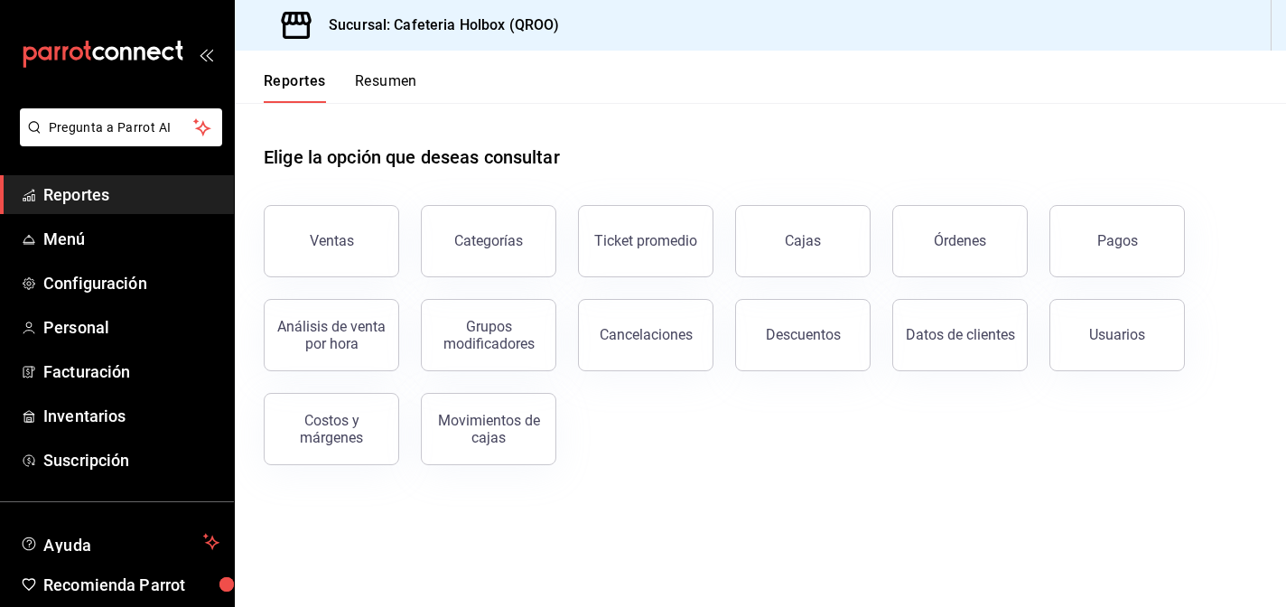
click at [370, 60] on div "Reportes Resumen" at bounding box center [326, 77] width 182 height 52
click at [373, 85] on button "Resumen" at bounding box center [386, 87] width 62 height 31
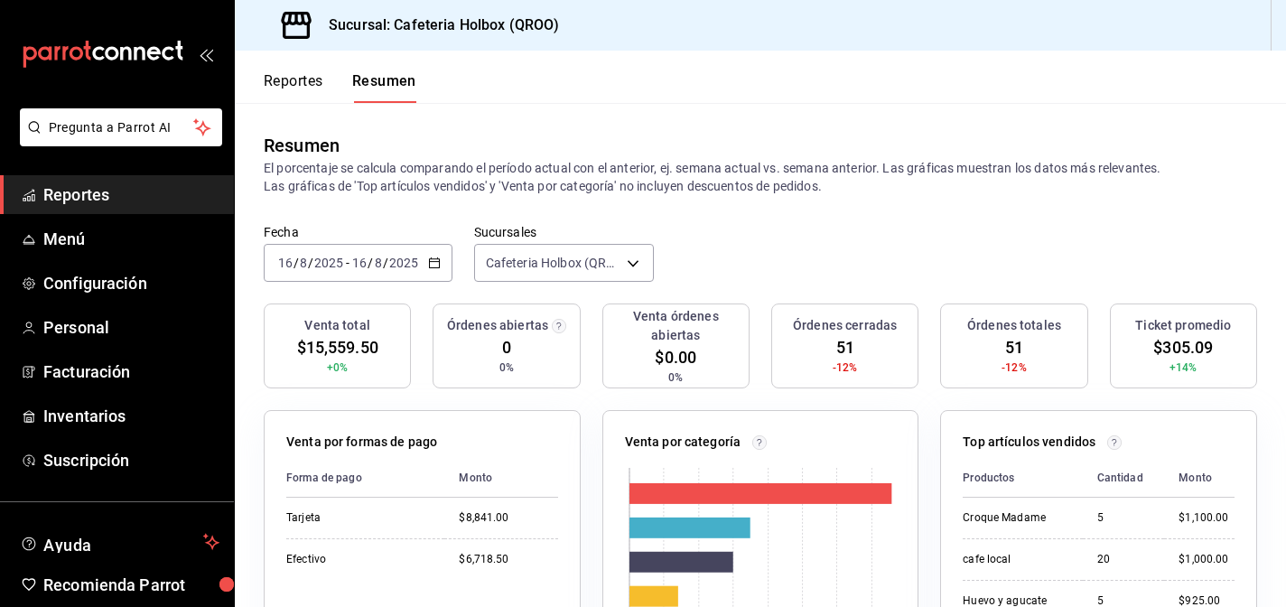
click at [284, 83] on button "Reportes" at bounding box center [294, 87] width 60 height 31
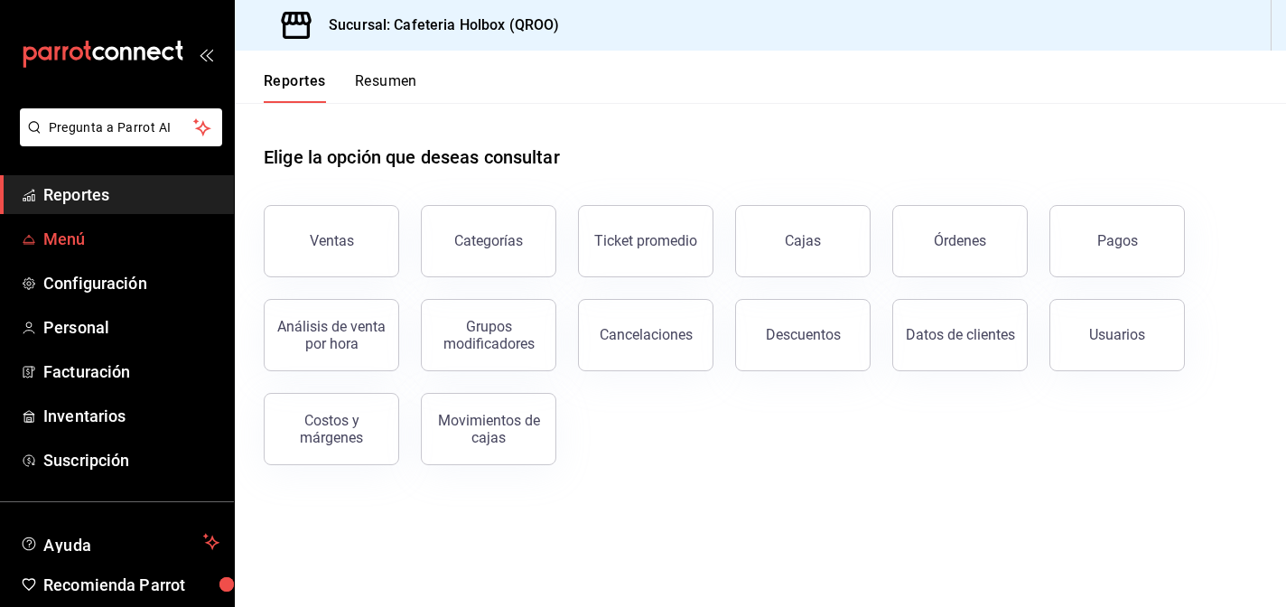
click at [64, 239] on span "Menú" at bounding box center [131, 239] width 176 height 24
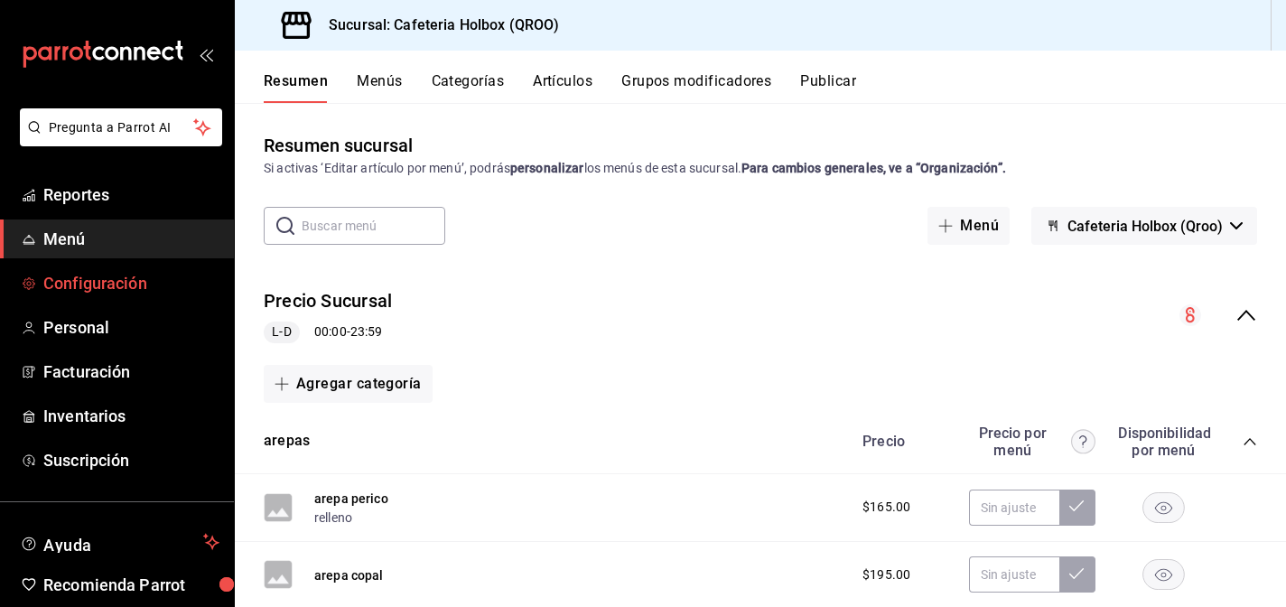
click at [94, 285] on span "Configuración" at bounding box center [131, 283] width 176 height 24
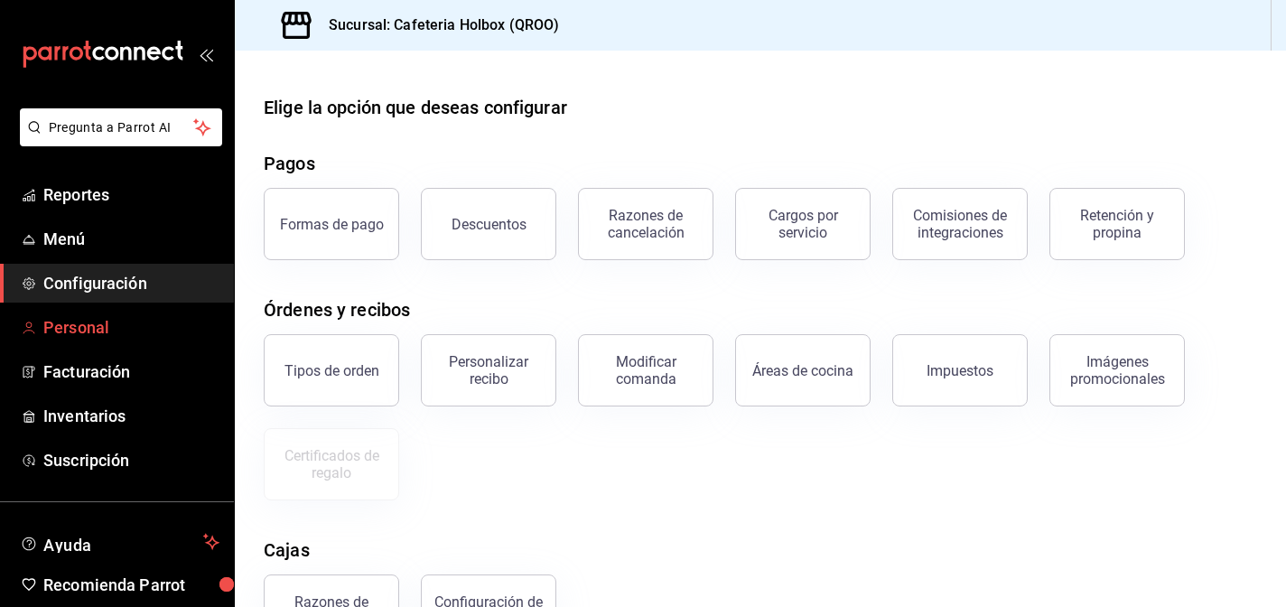
click at [100, 327] on span "Personal" at bounding box center [131, 327] width 176 height 24
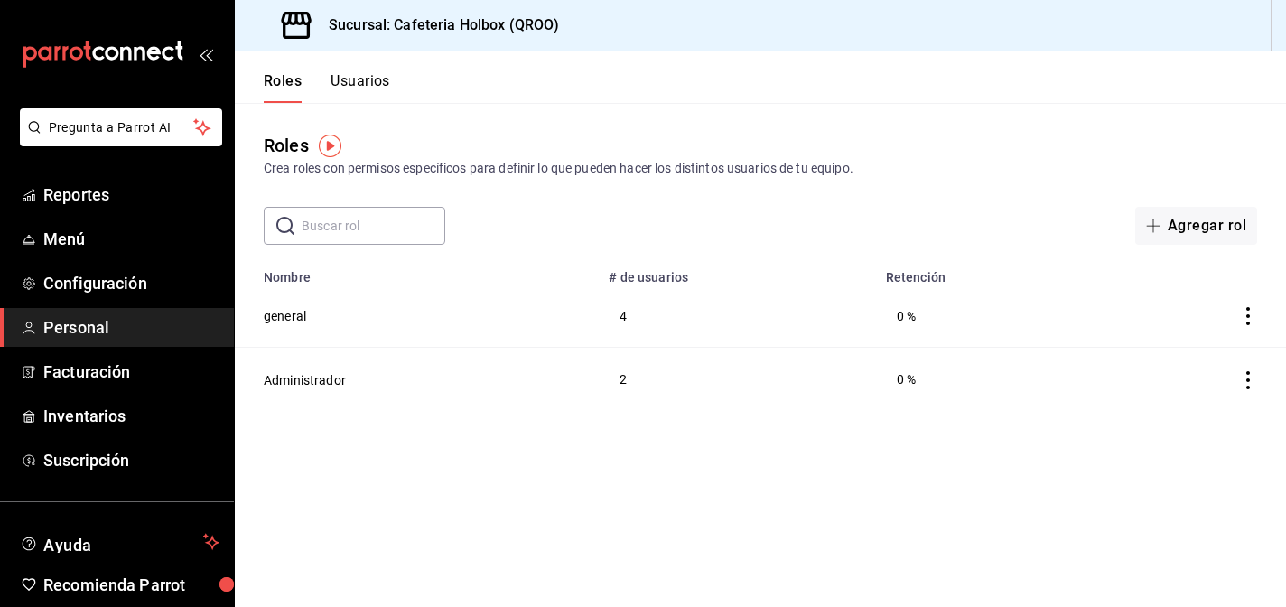
click at [85, 340] on link "Personal" at bounding box center [117, 327] width 234 height 39
click at [65, 415] on span "Inventarios" at bounding box center [131, 416] width 176 height 24
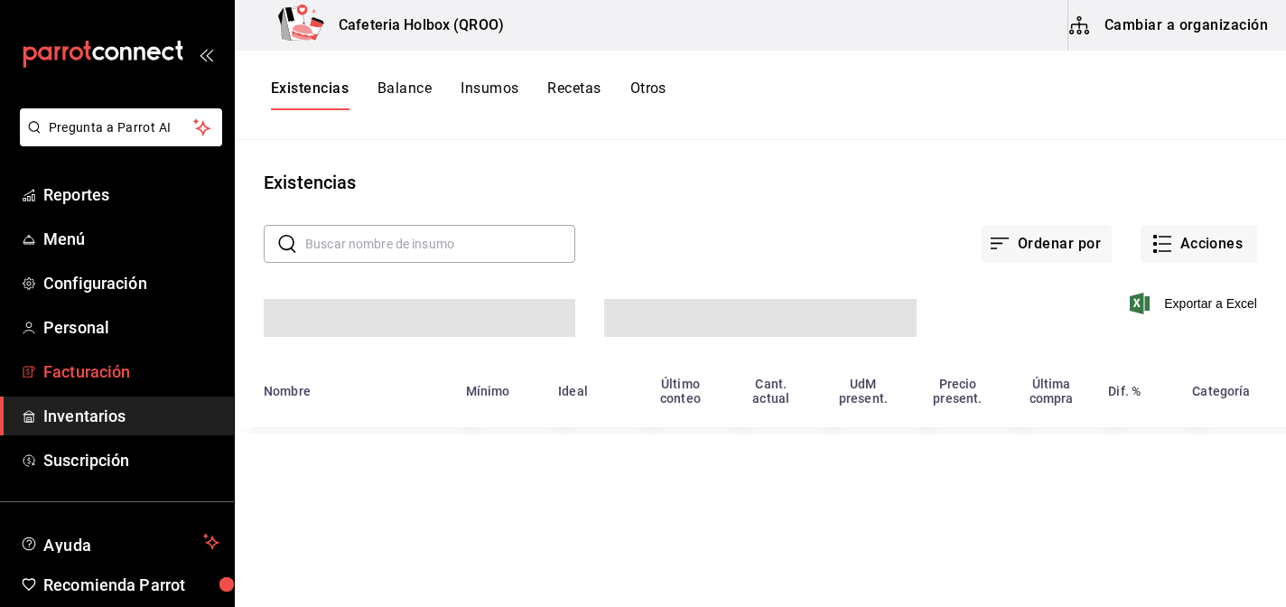
click at [86, 371] on span "Facturación" at bounding box center [131, 371] width 176 height 24
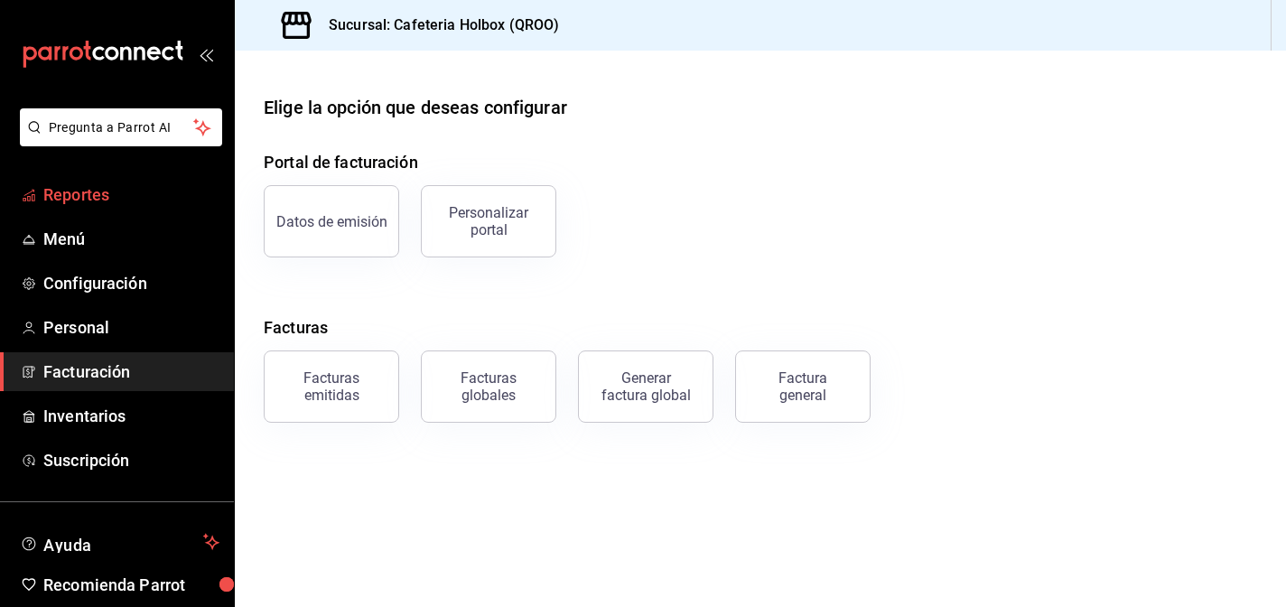
click at [89, 202] on span "Reportes" at bounding box center [131, 194] width 176 height 24
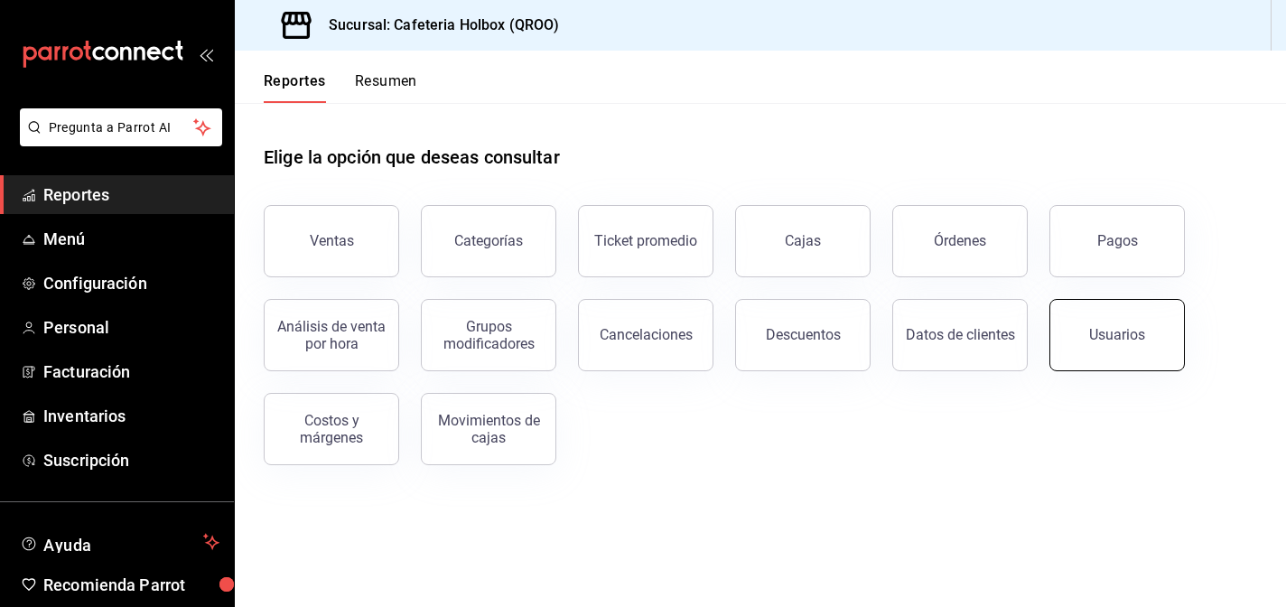
click at [1093, 327] on div "Usuarios" at bounding box center [1117, 334] width 56 height 17
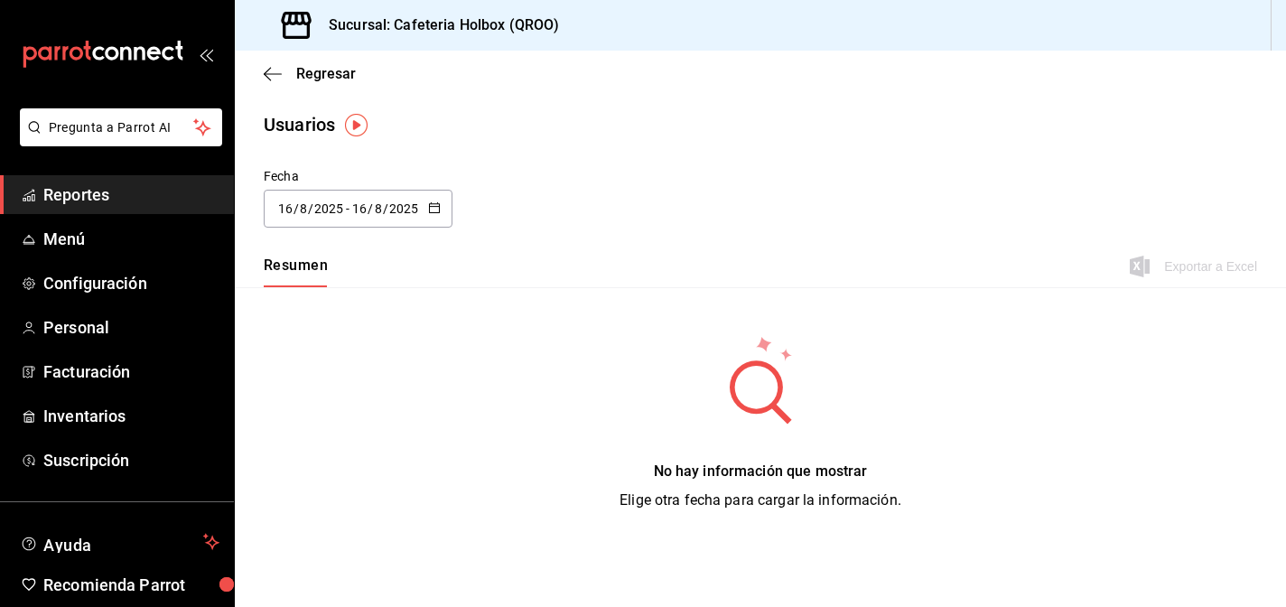
click at [277, 61] on div "Regresar" at bounding box center [760, 74] width 1051 height 46
click at [276, 79] on icon "button" at bounding box center [273, 74] width 18 height 16
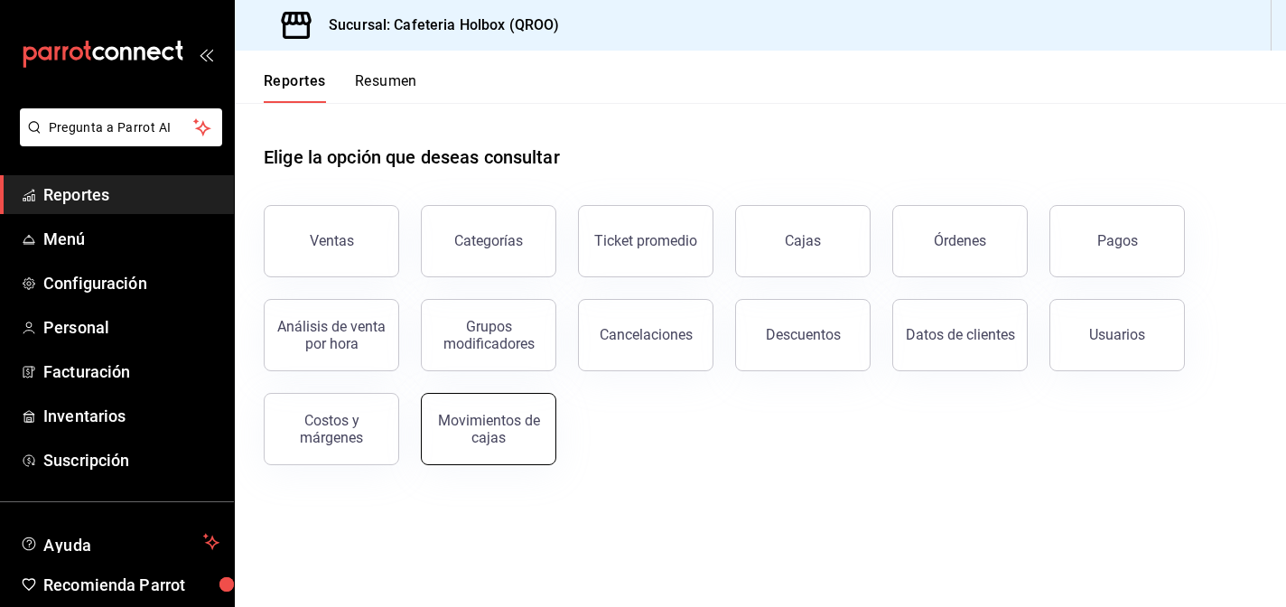
click at [496, 450] on button "Movimientos de cajas" at bounding box center [488, 429] width 135 height 72
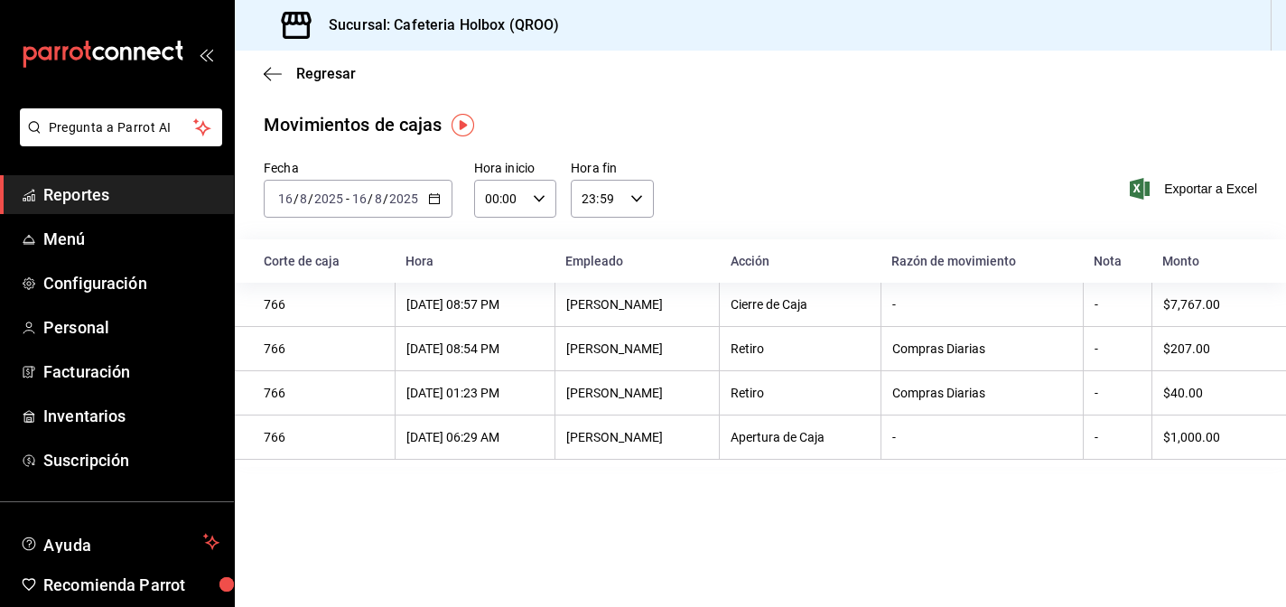
drag, startPoint x: 282, startPoint y: 77, endPoint x: 369, endPoint y: 139, distance: 107.5
click at [359, 139] on main "Regresar Movimientos [PERSON_NAME] Fecha [DATE] [DATE] - [DATE] [DATE] Hora ini…" at bounding box center [760, 329] width 1051 height 556
click at [276, 71] on icon "button" at bounding box center [273, 74] width 18 height 16
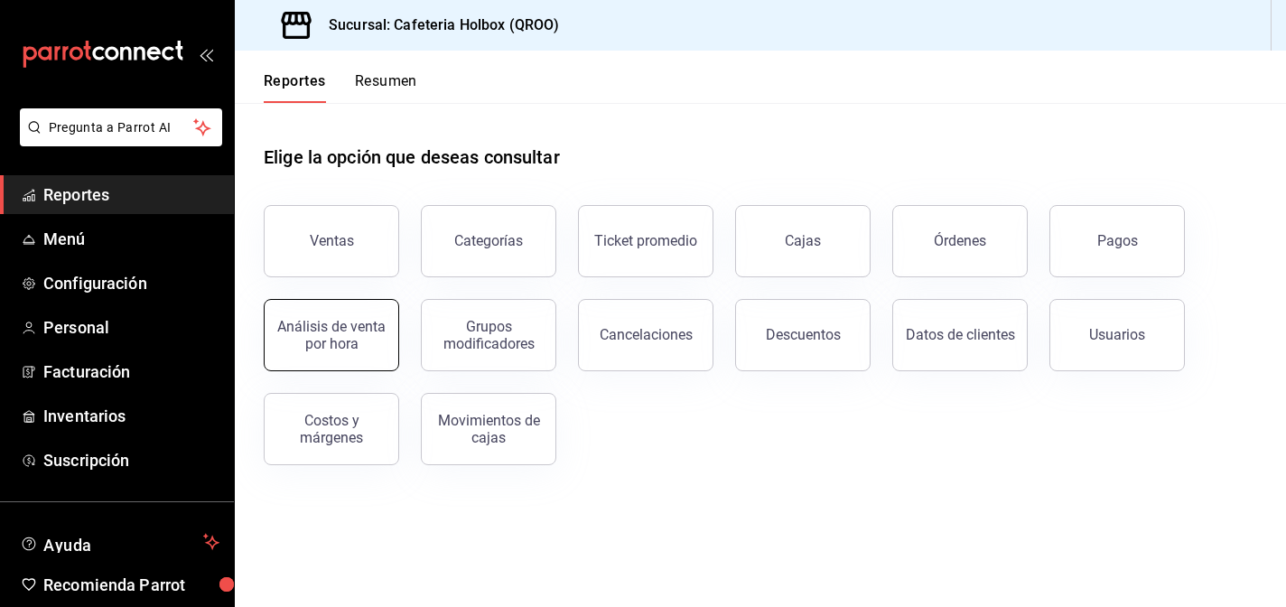
click at [367, 346] on div "Análisis de venta por hora" at bounding box center [331, 335] width 112 height 34
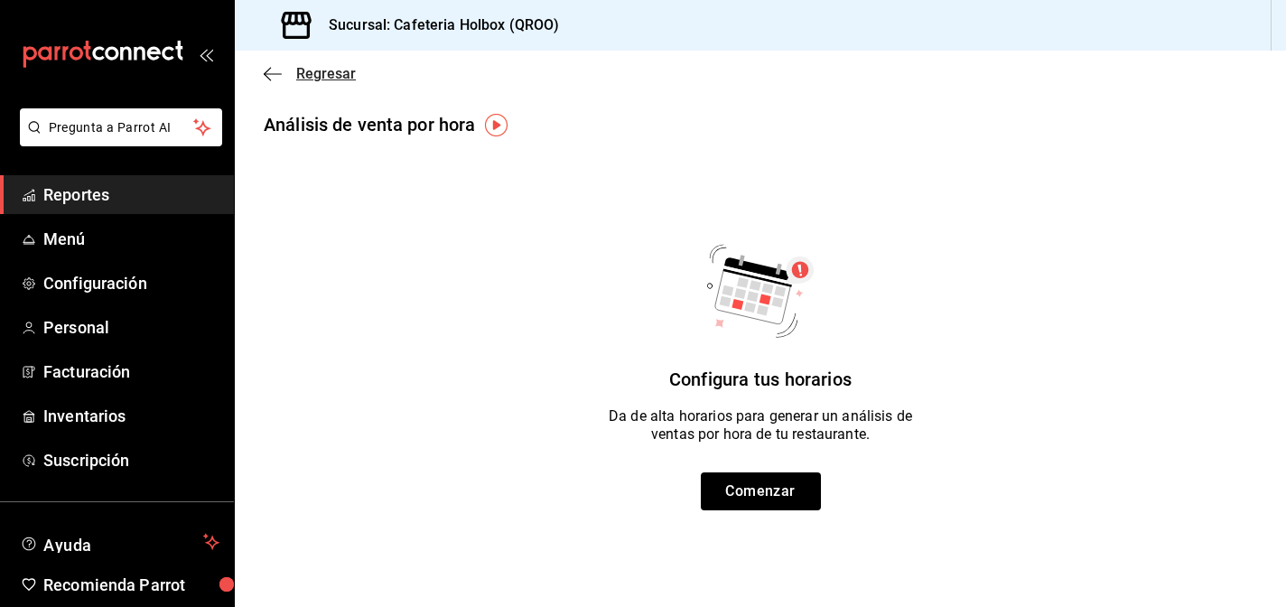
click at [275, 79] on icon "button" at bounding box center [273, 74] width 18 height 16
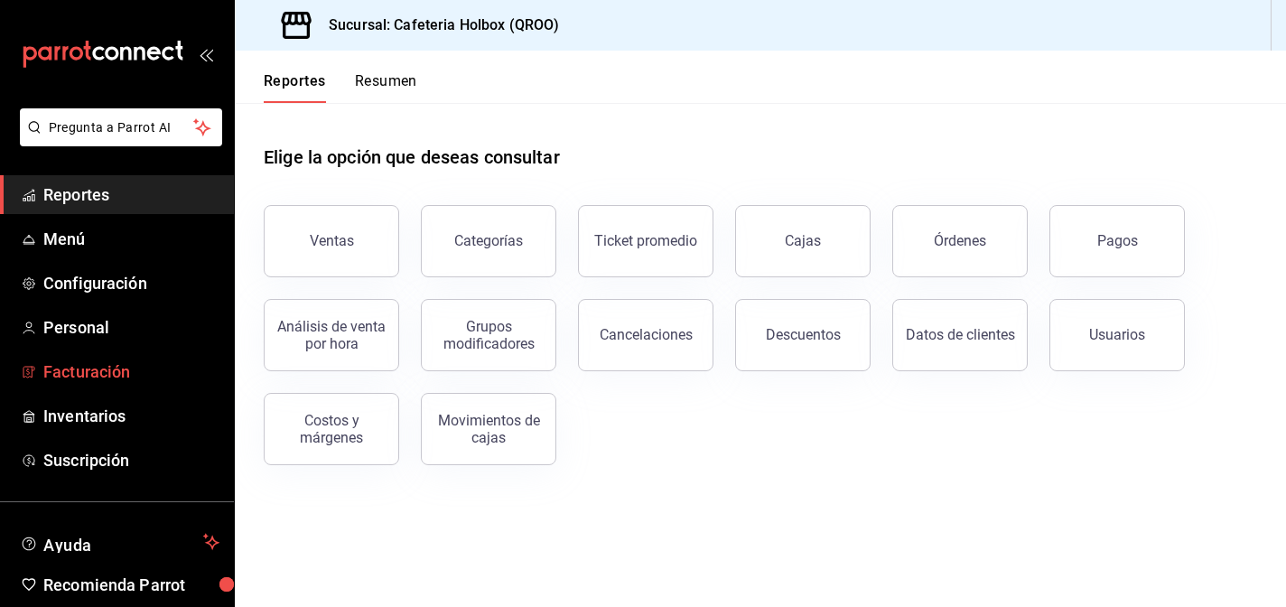
click at [112, 372] on span "Facturación" at bounding box center [131, 371] width 176 height 24
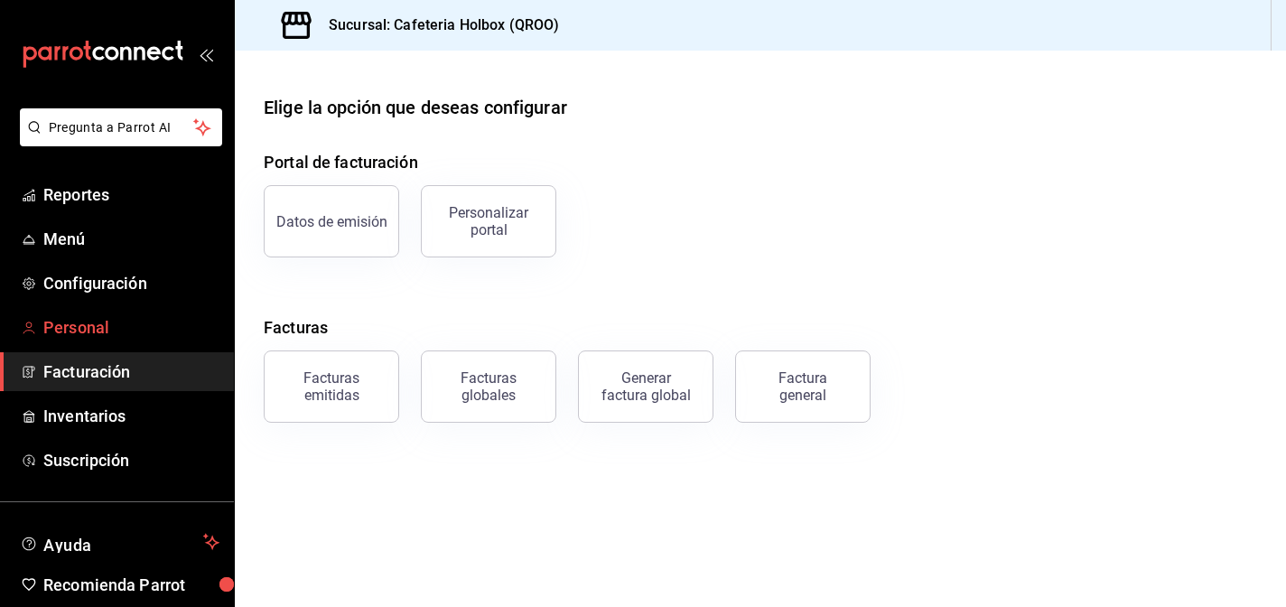
click at [85, 326] on span "Personal" at bounding box center [131, 327] width 176 height 24
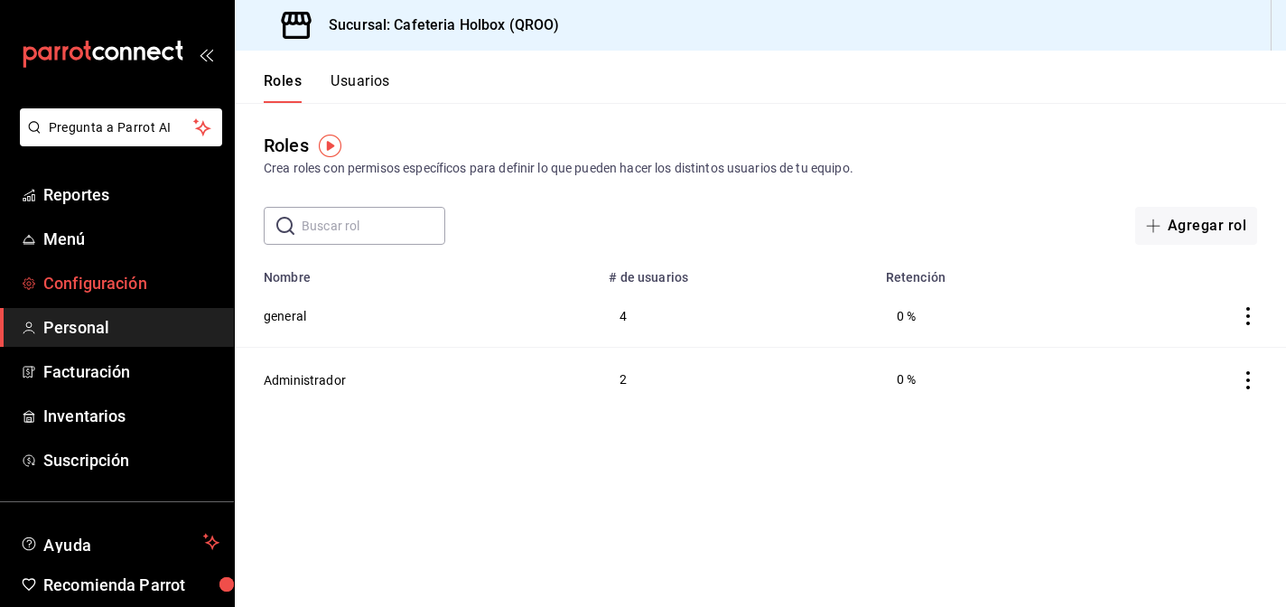
click at [103, 285] on span "Configuración" at bounding box center [131, 283] width 176 height 24
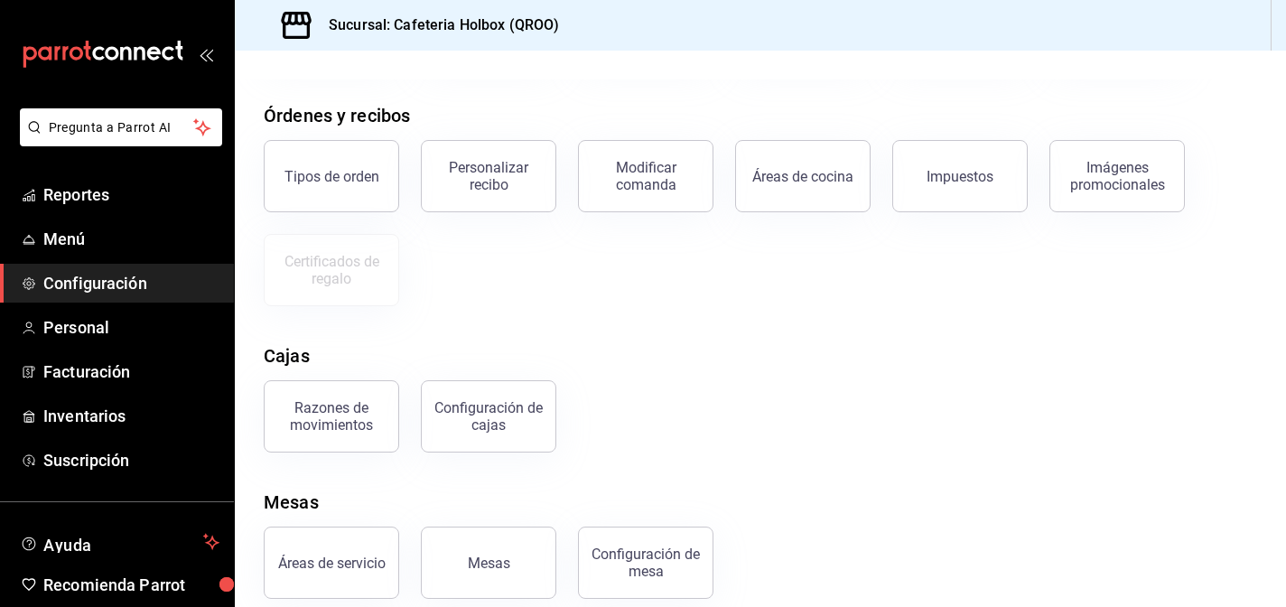
scroll to position [215, 0]
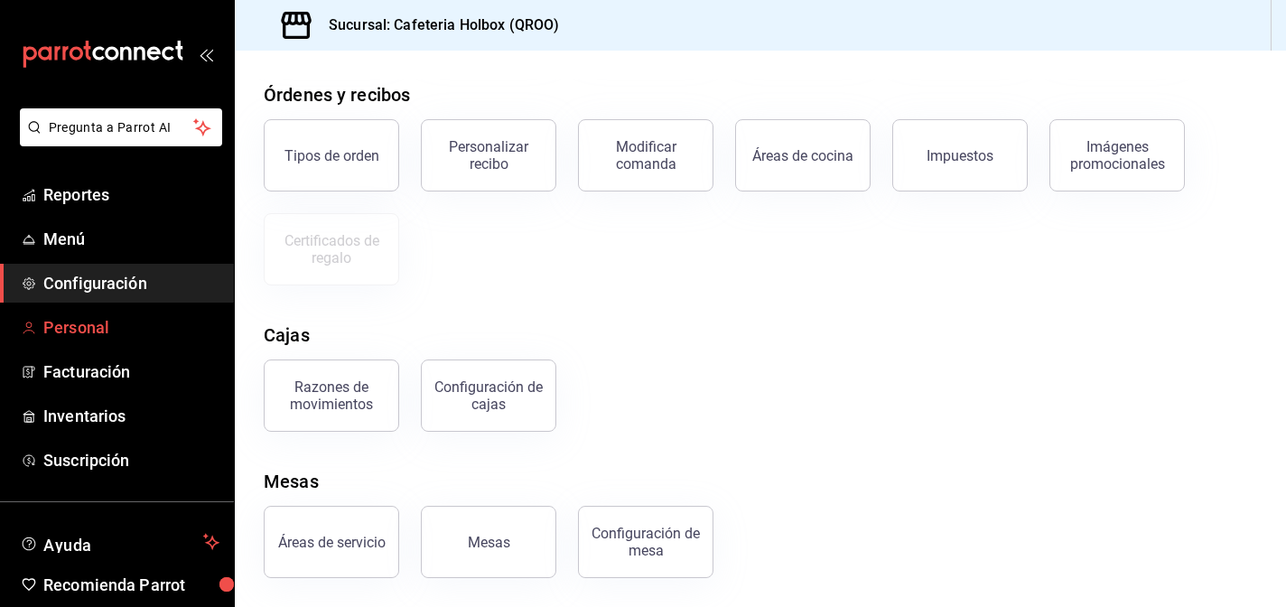
click at [64, 325] on span "Personal" at bounding box center [131, 327] width 176 height 24
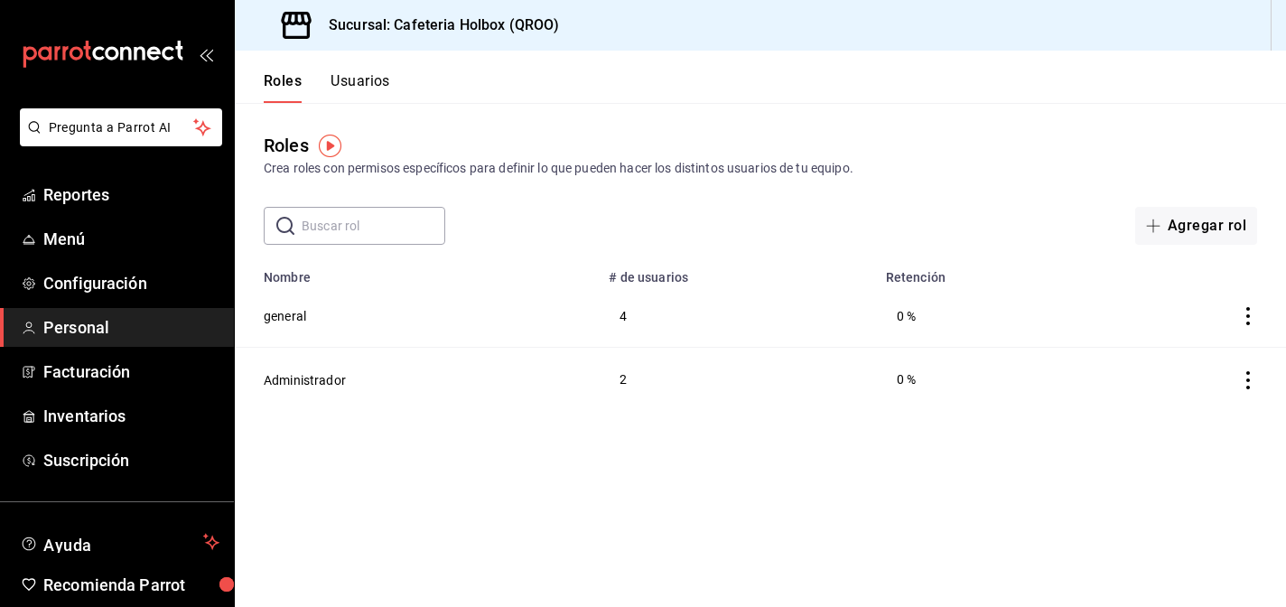
click at [358, 64] on div "Roles Usuarios" at bounding box center [312, 77] width 155 height 52
click at [351, 96] on button "Usuarios" at bounding box center [360, 87] width 60 height 31
